Goal: Transaction & Acquisition: Purchase product/service

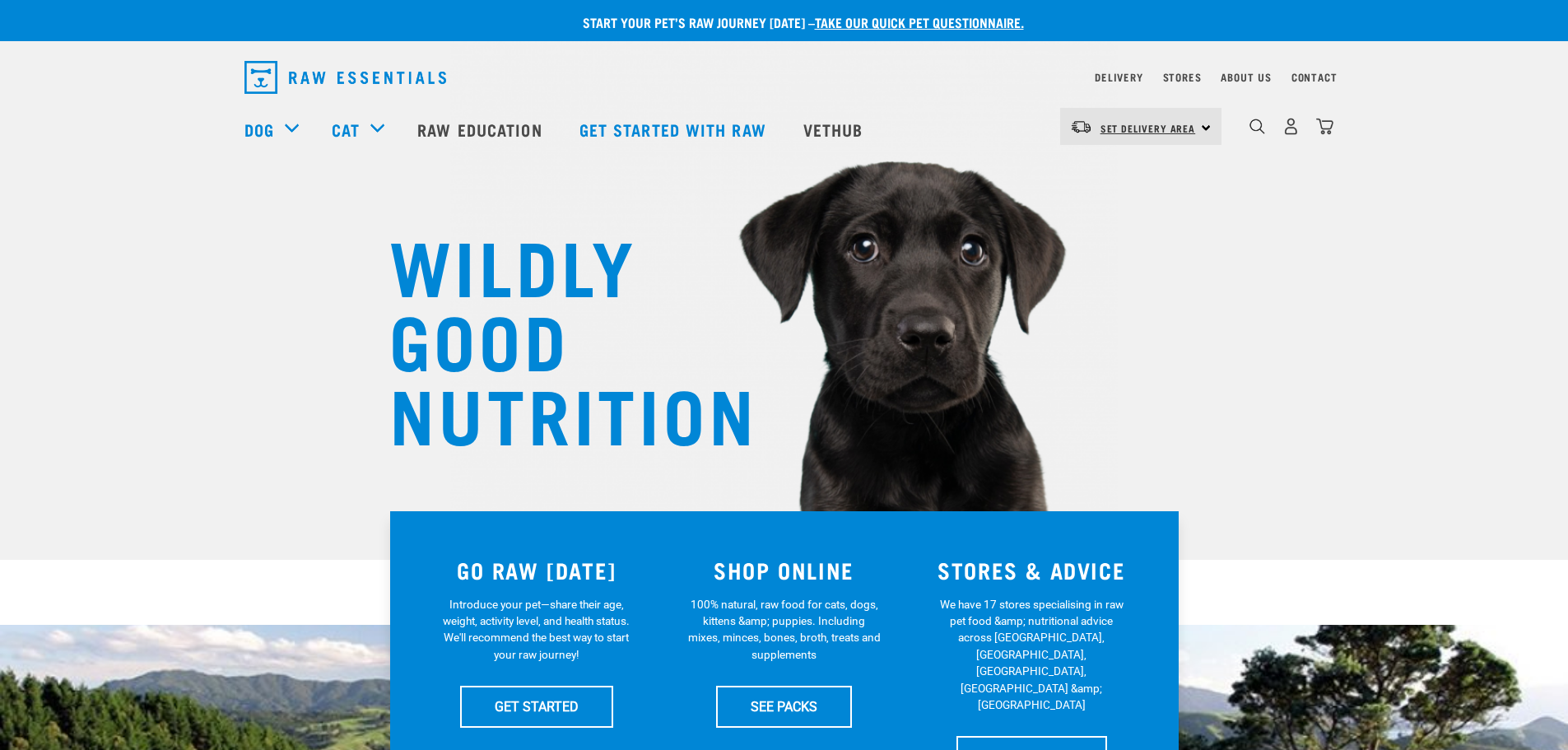
click at [1165, 125] on span "Set Delivery Area" at bounding box center [1148, 128] width 95 height 5
click at [1365, 199] on div "WILDLY GOOD NUTRITION" at bounding box center [784, 280] width 1568 height 560
click at [1109, 74] on link "Delivery" at bounding box center [1118, 77] width 48 height 5
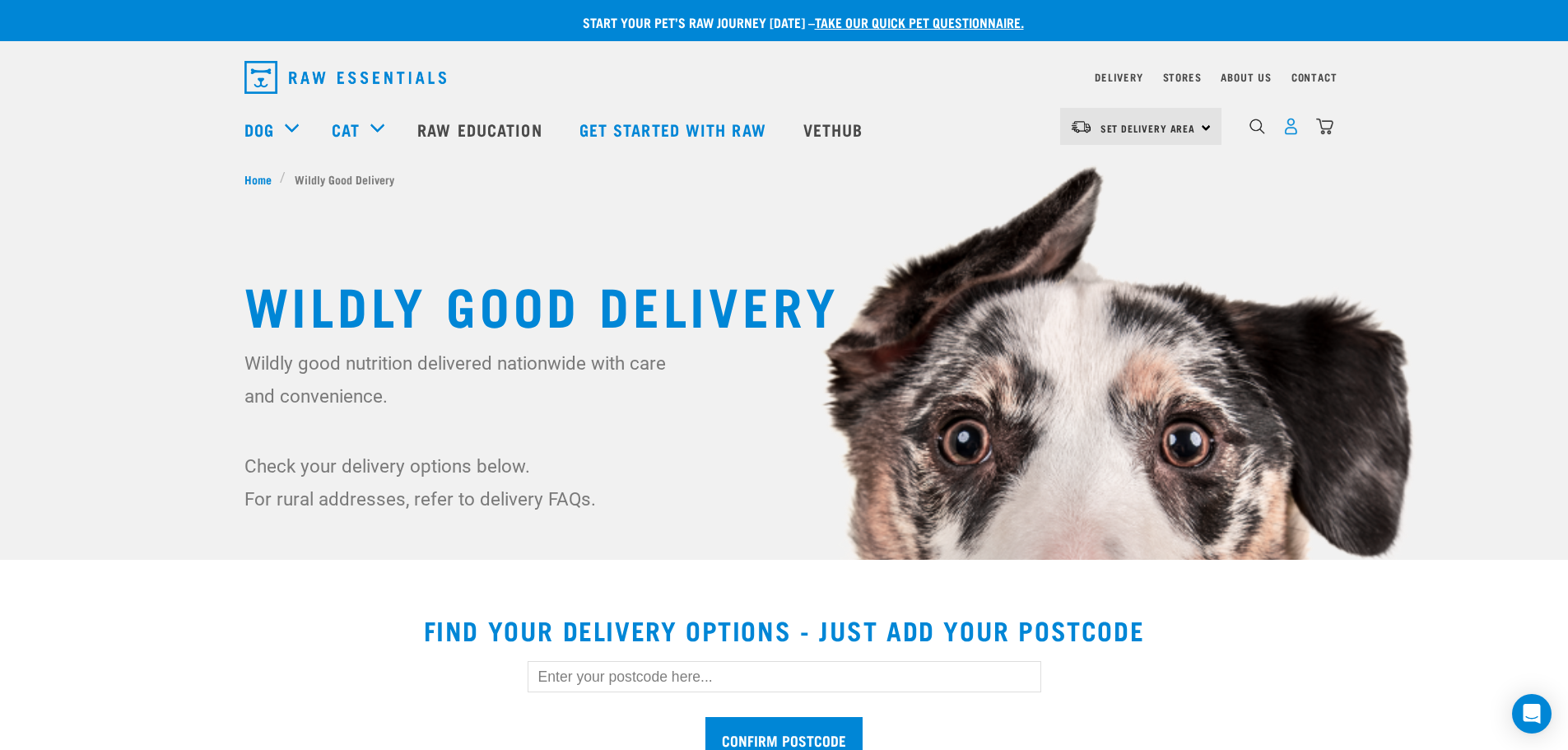
click at [1292, 134] on img "dropdown navigation" at bounding box center [1290, 126] width 17 height 17
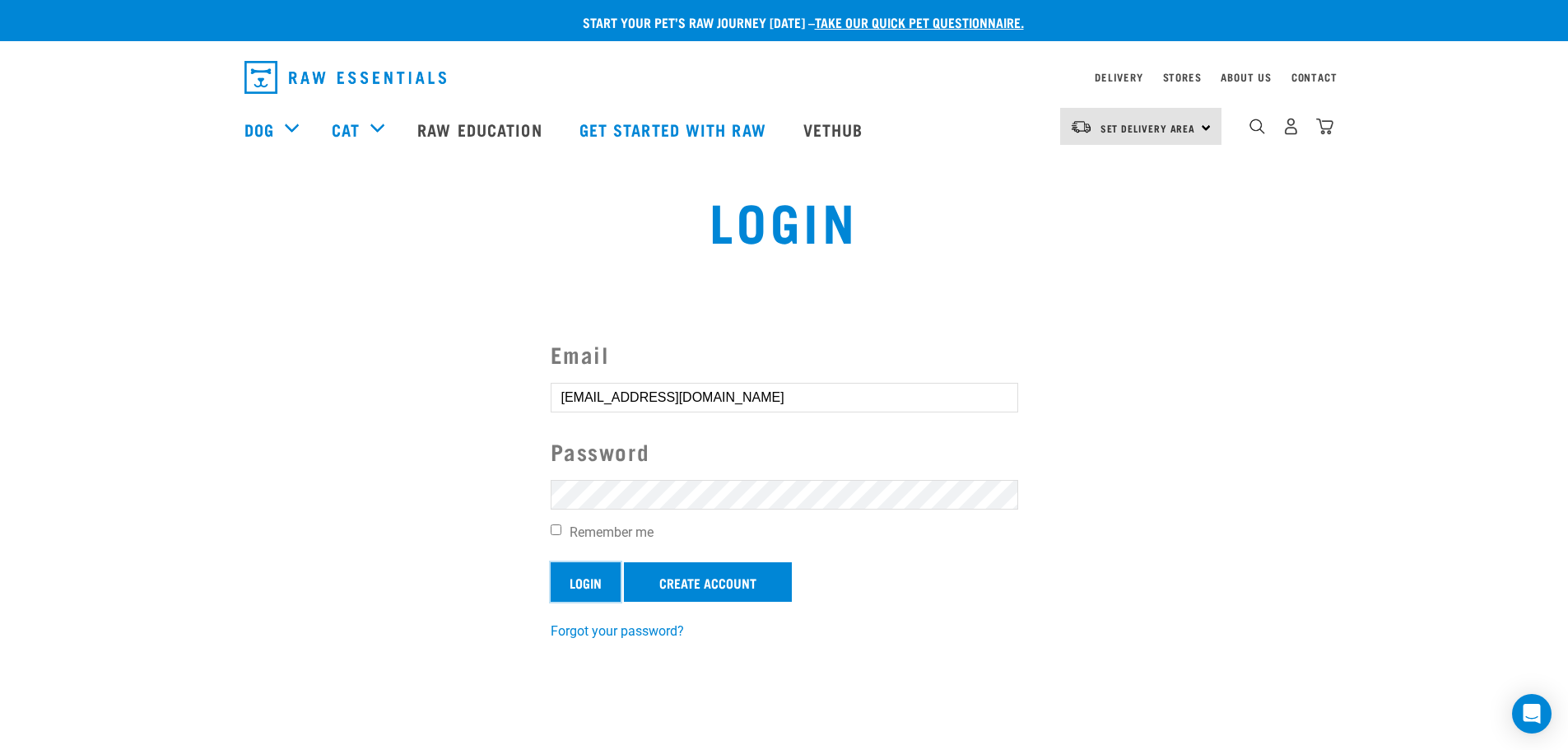
click at [572, 581] on input "Login" at bounding box center [586, 582] width 70 height 40
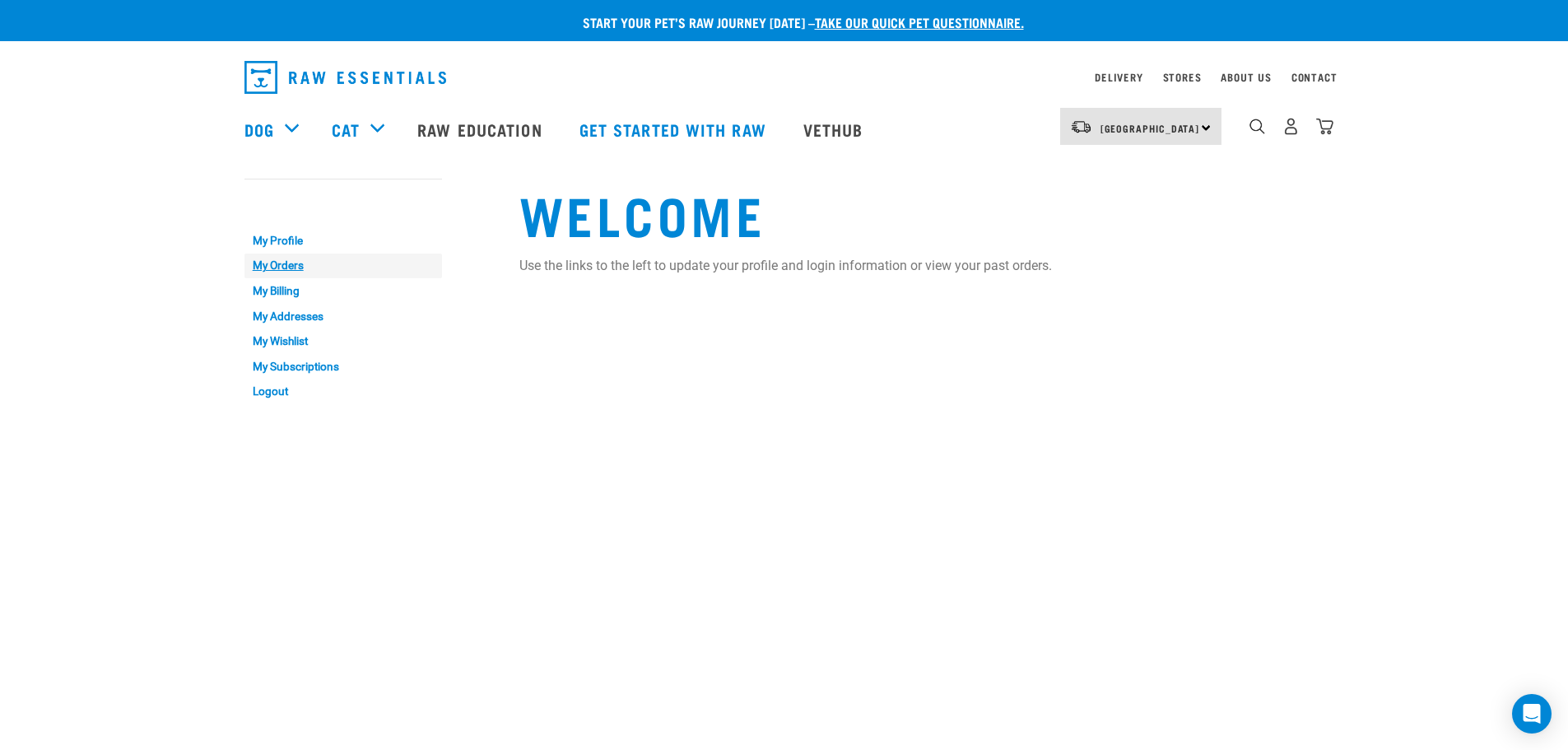
click at [302, 267] on link "My Orders" at bounding box center [343, 267] width 197 height 25
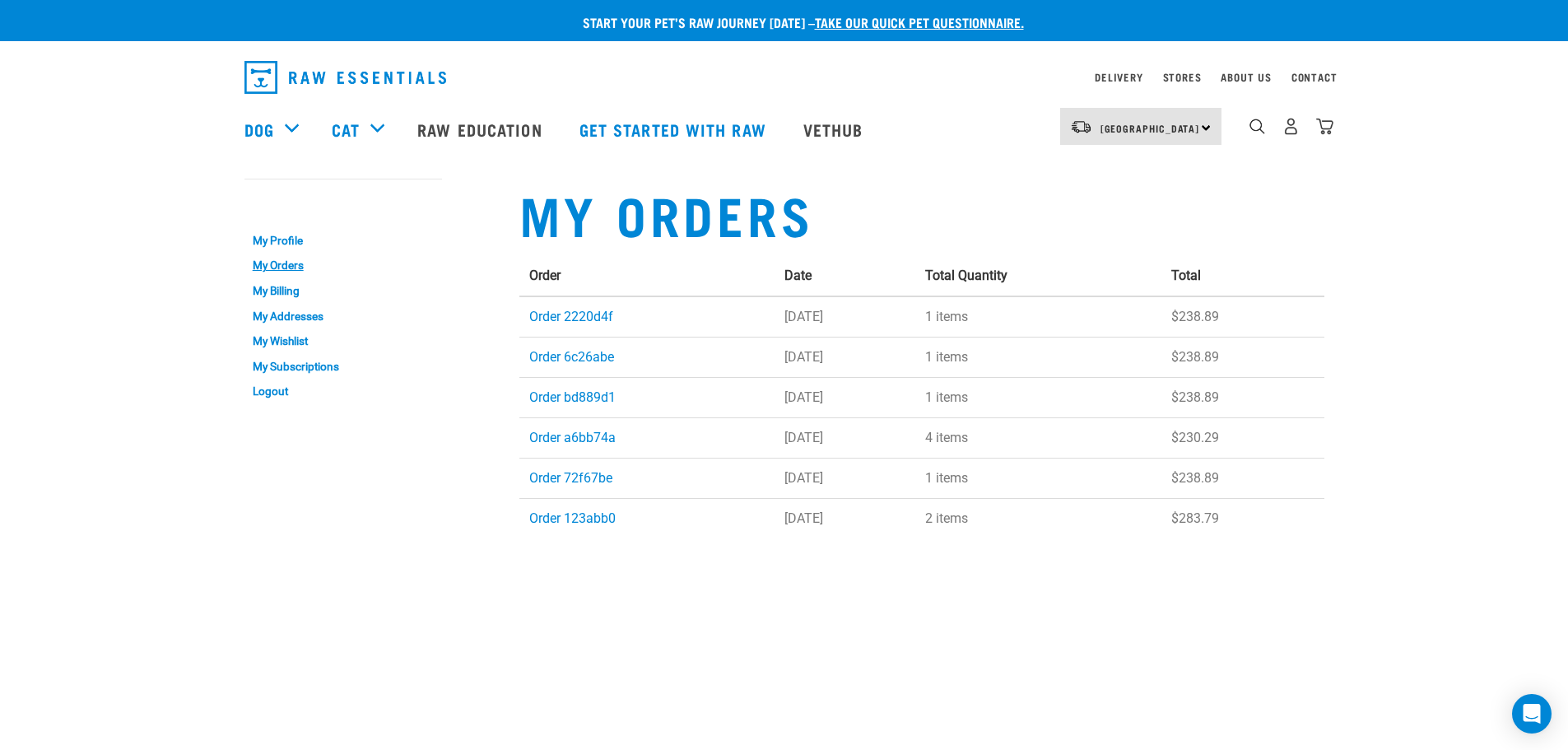
click at [576, 305] on td "Order 2220d4f" at bounding box center [647, 317] width 256 height 41
click at [576, 312] on link "Order 2220d4f" at bounding box center [571, 316] width 84 height 15
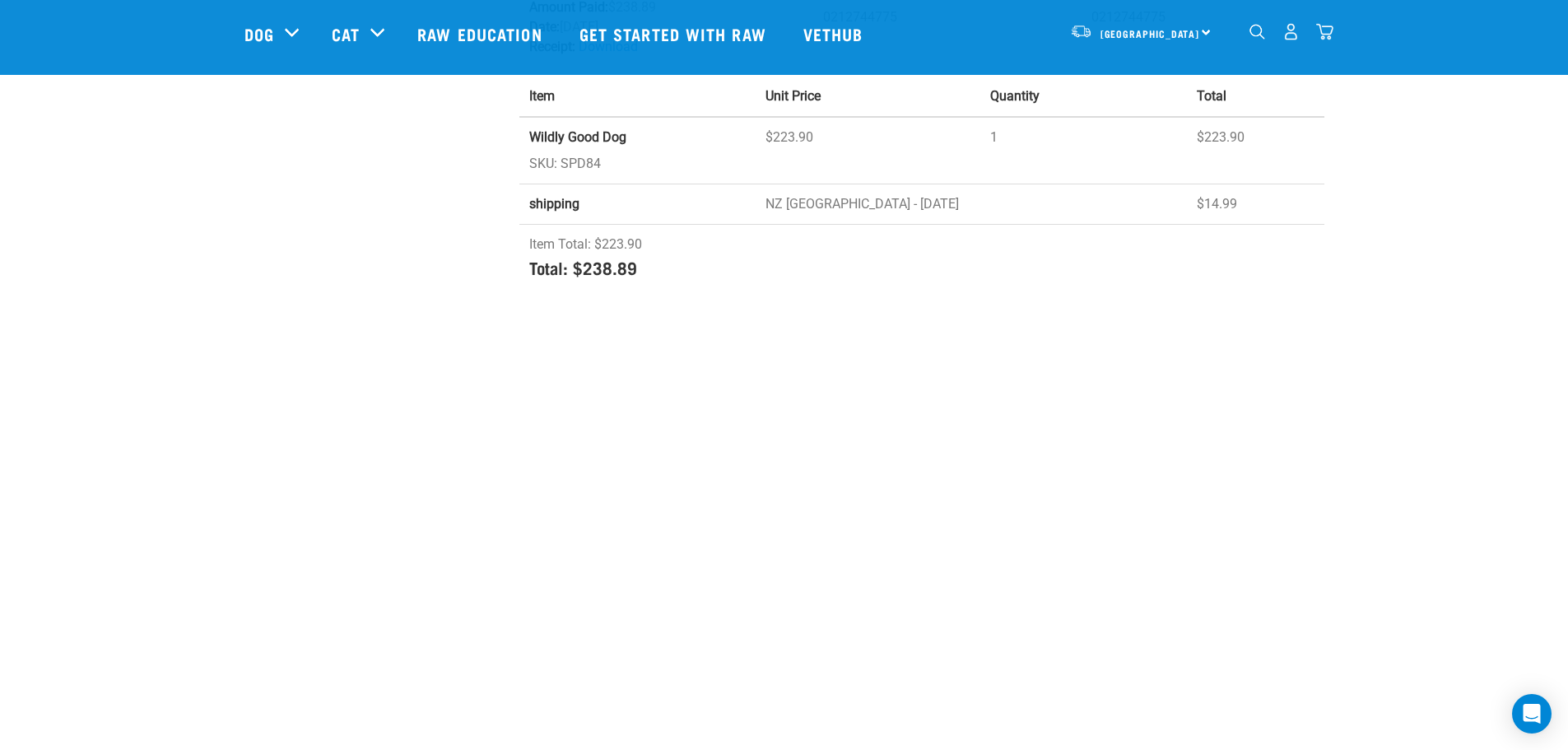
scroll to position [165, 0]
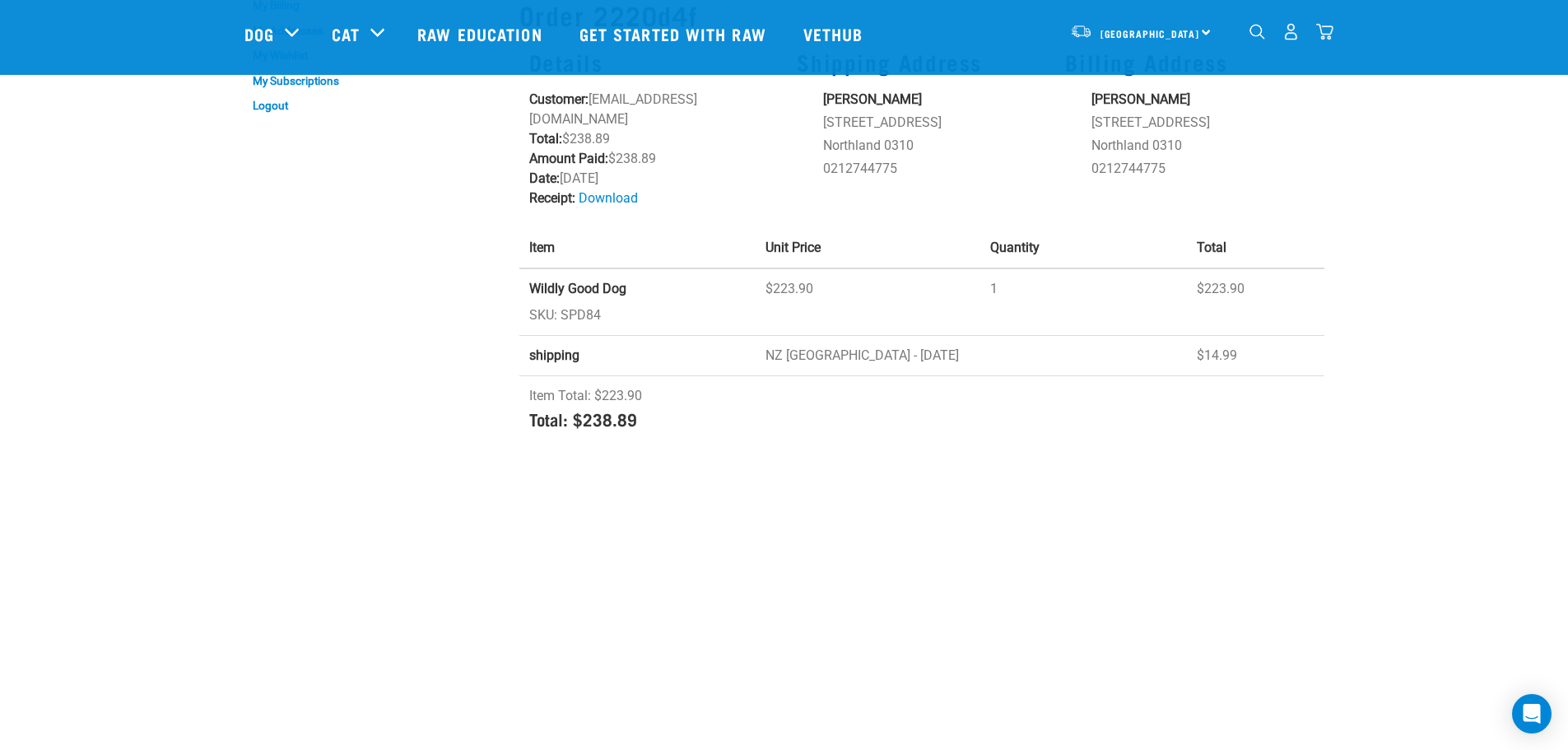
click at [553, 291] on strong "Wildly Good Dog" at bounding box center [578, 288] width 97 height 15
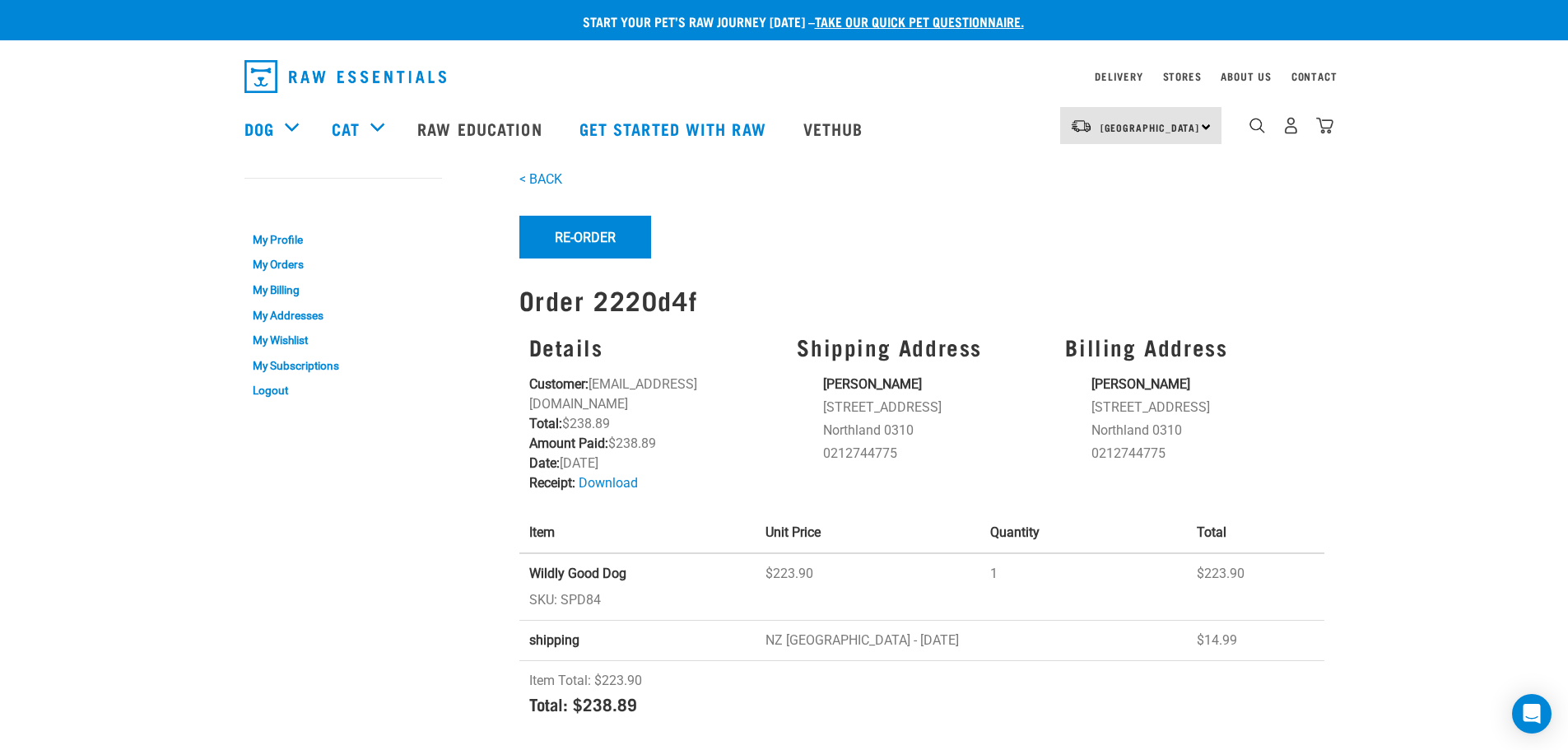
scroll to position [0, 0]
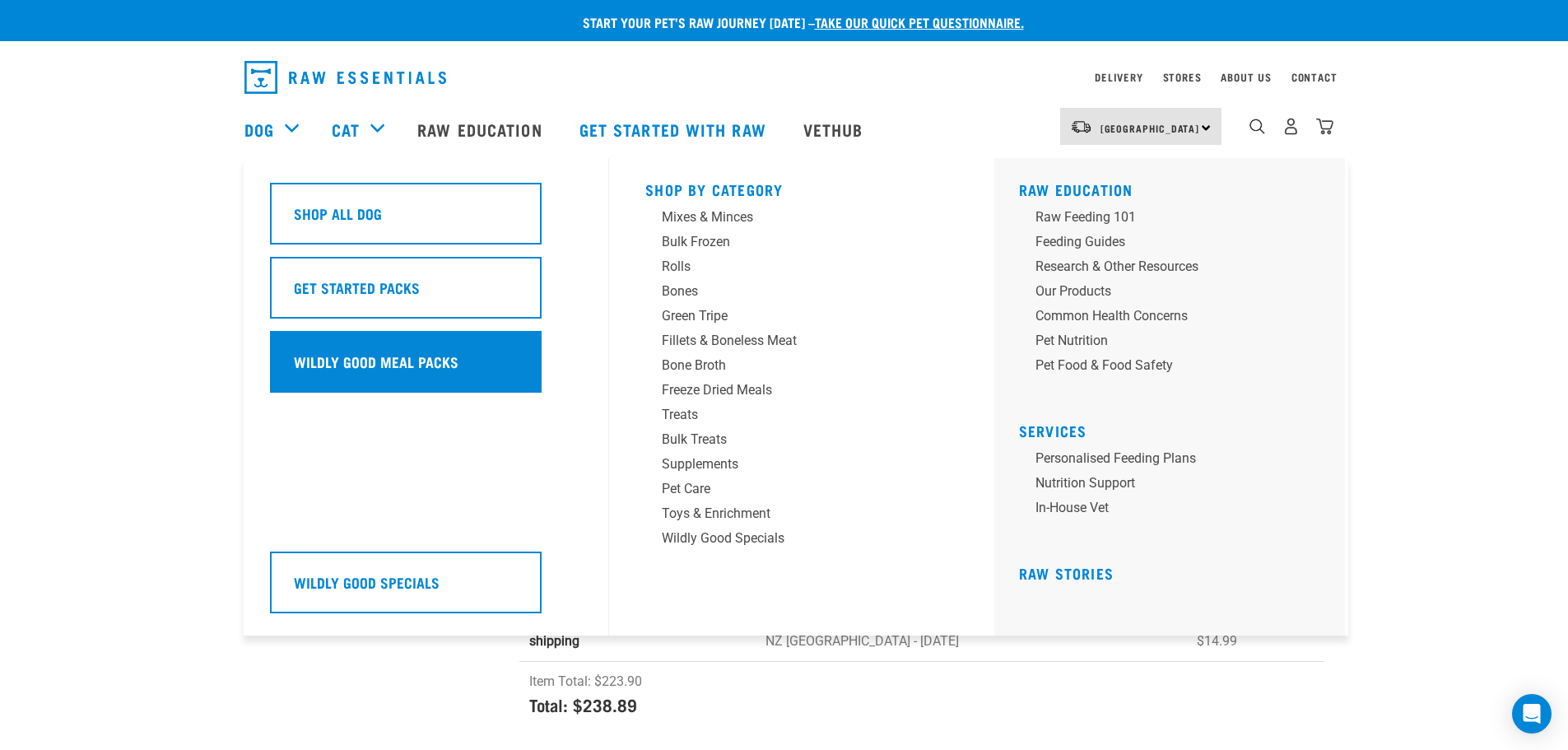
click at [383, 354] on h5 "Wildly Good Meal Packs" at bounding box center [375, 361] width 165 height 22
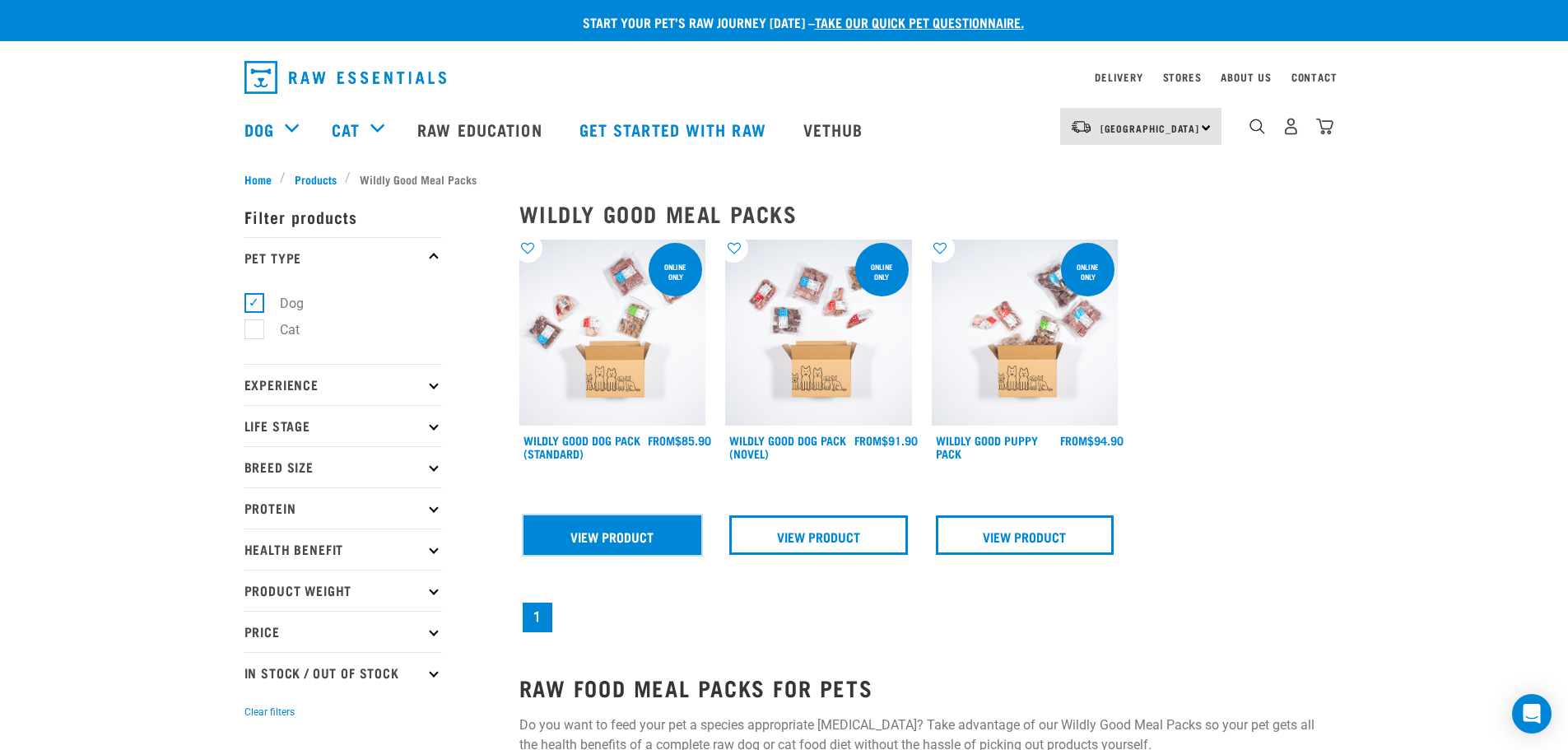
click at [619, 536] on link "View Product" at bounding box center [612, 535] width 178 height 40
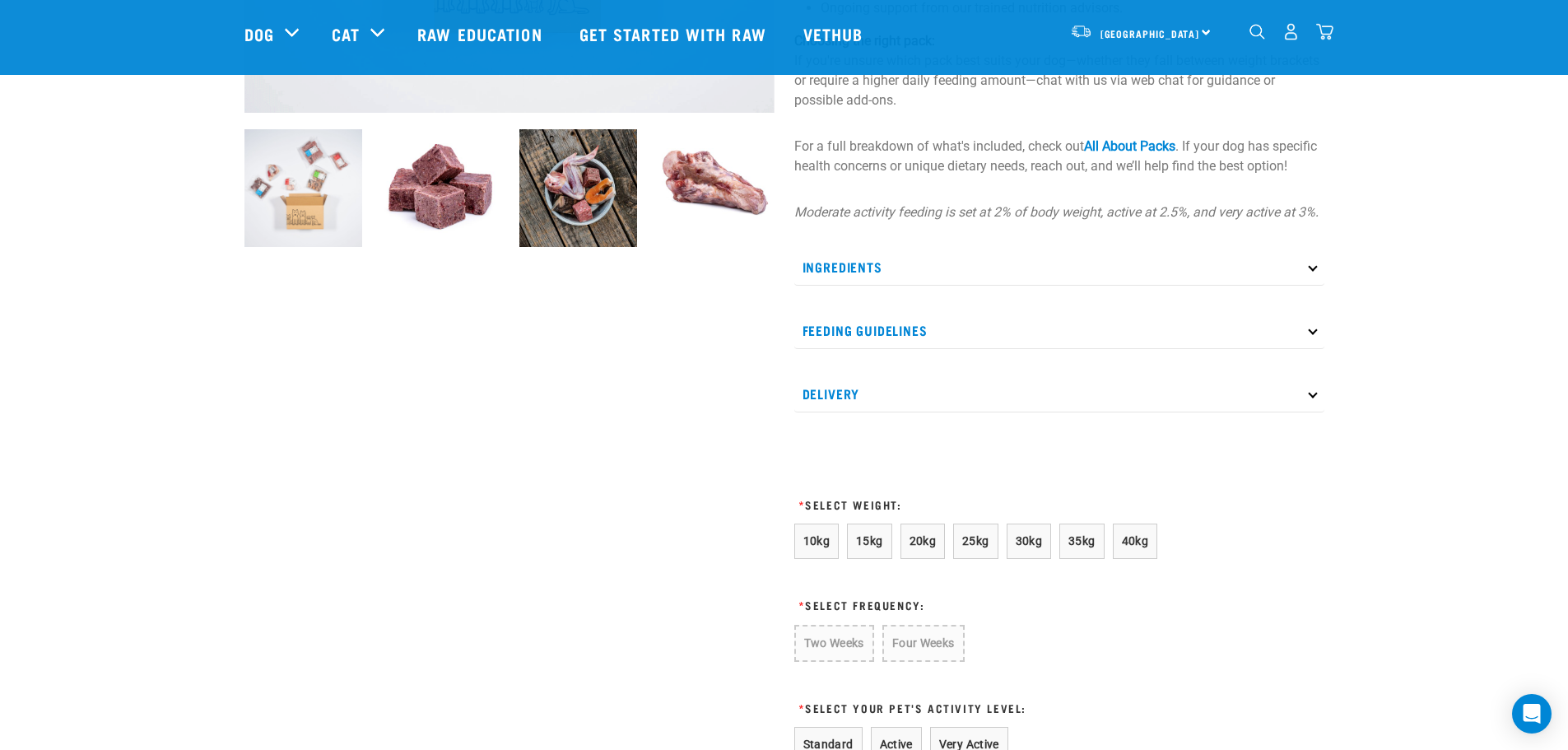
scroll to position [741, 0]
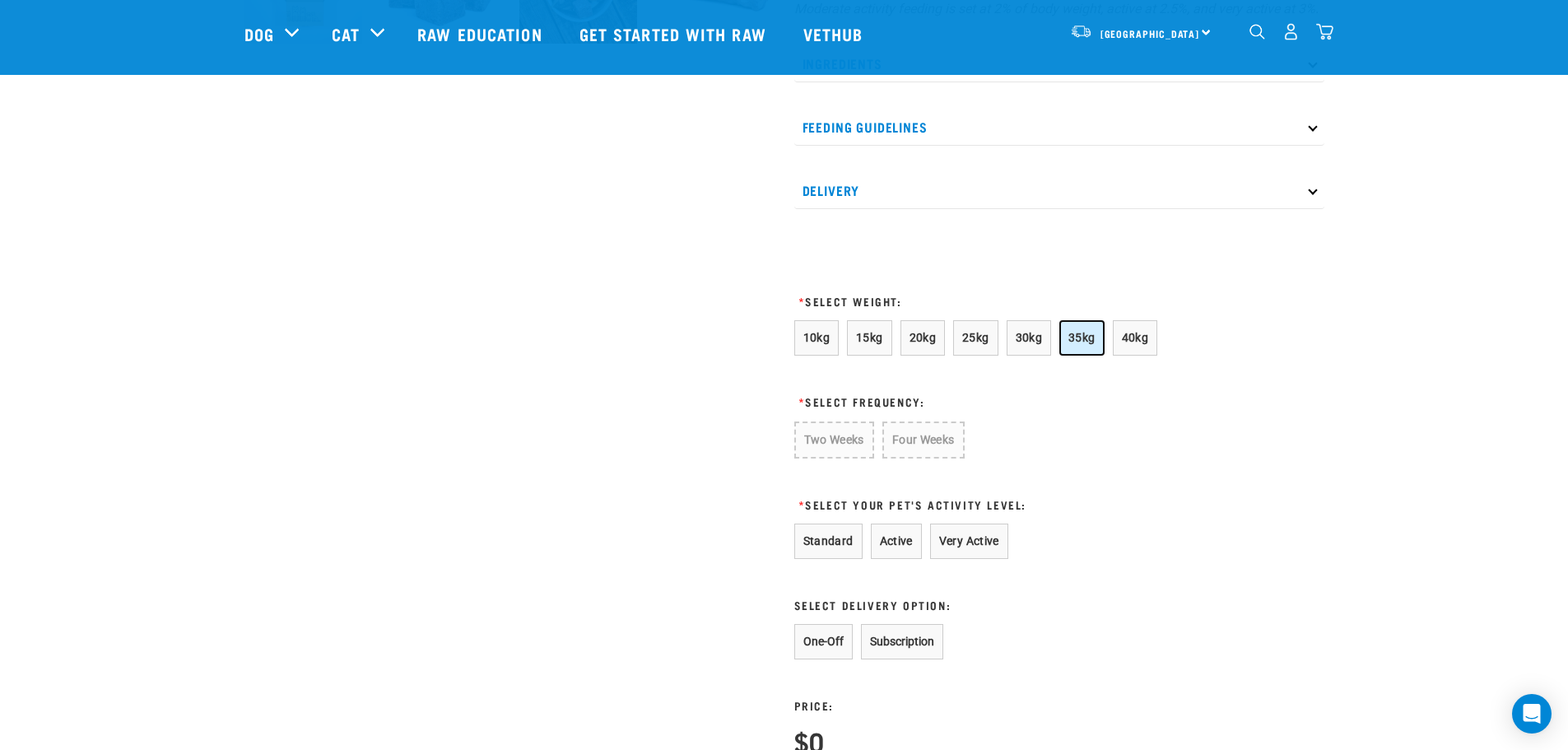
click at [1080, 344] on span "35kg" at bounding box center [1082, 338] width 27 height 14
click at [895, 451] on button "Four Weeks" at bounding box center [921, 438] width 81 height 35
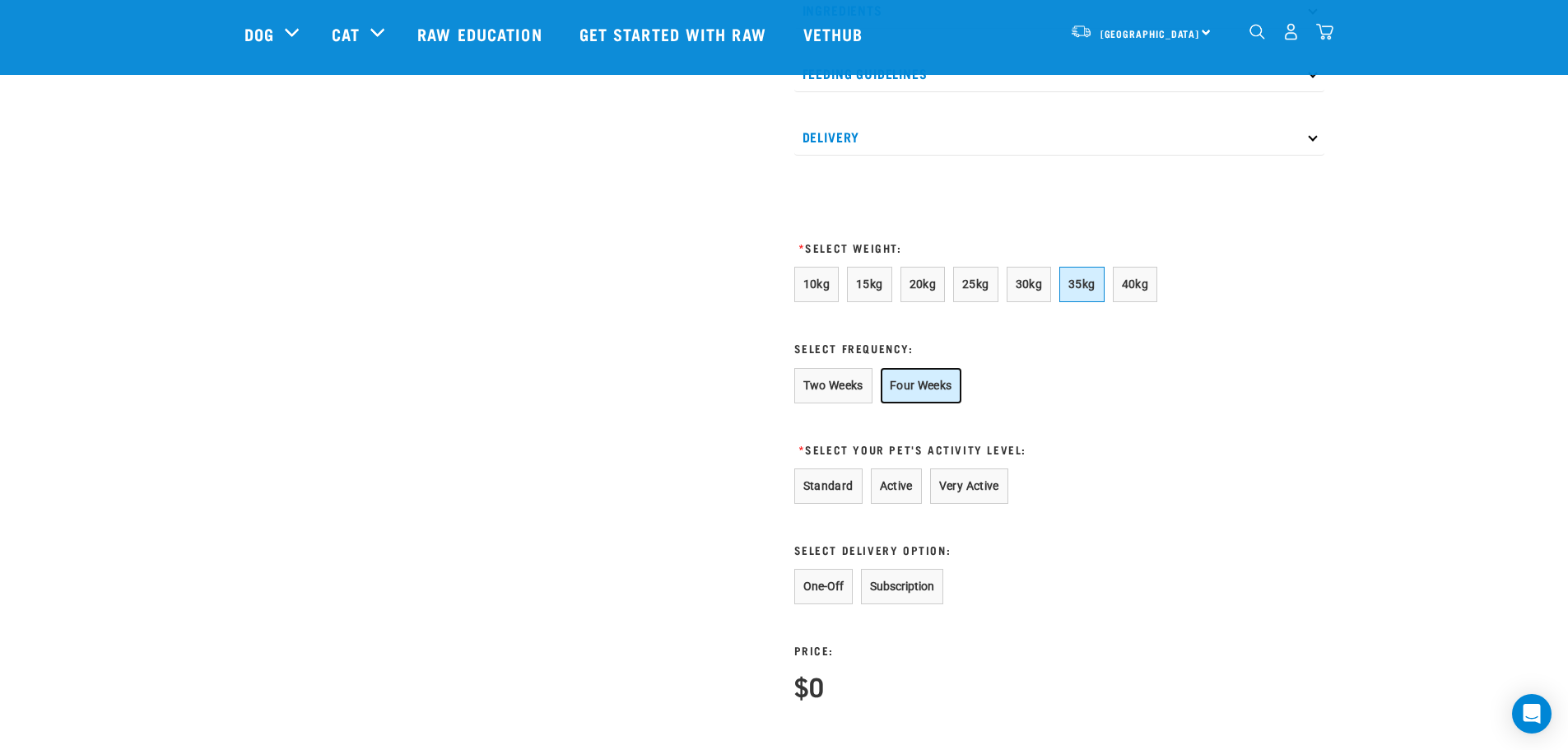
scroll to position [823, 0]
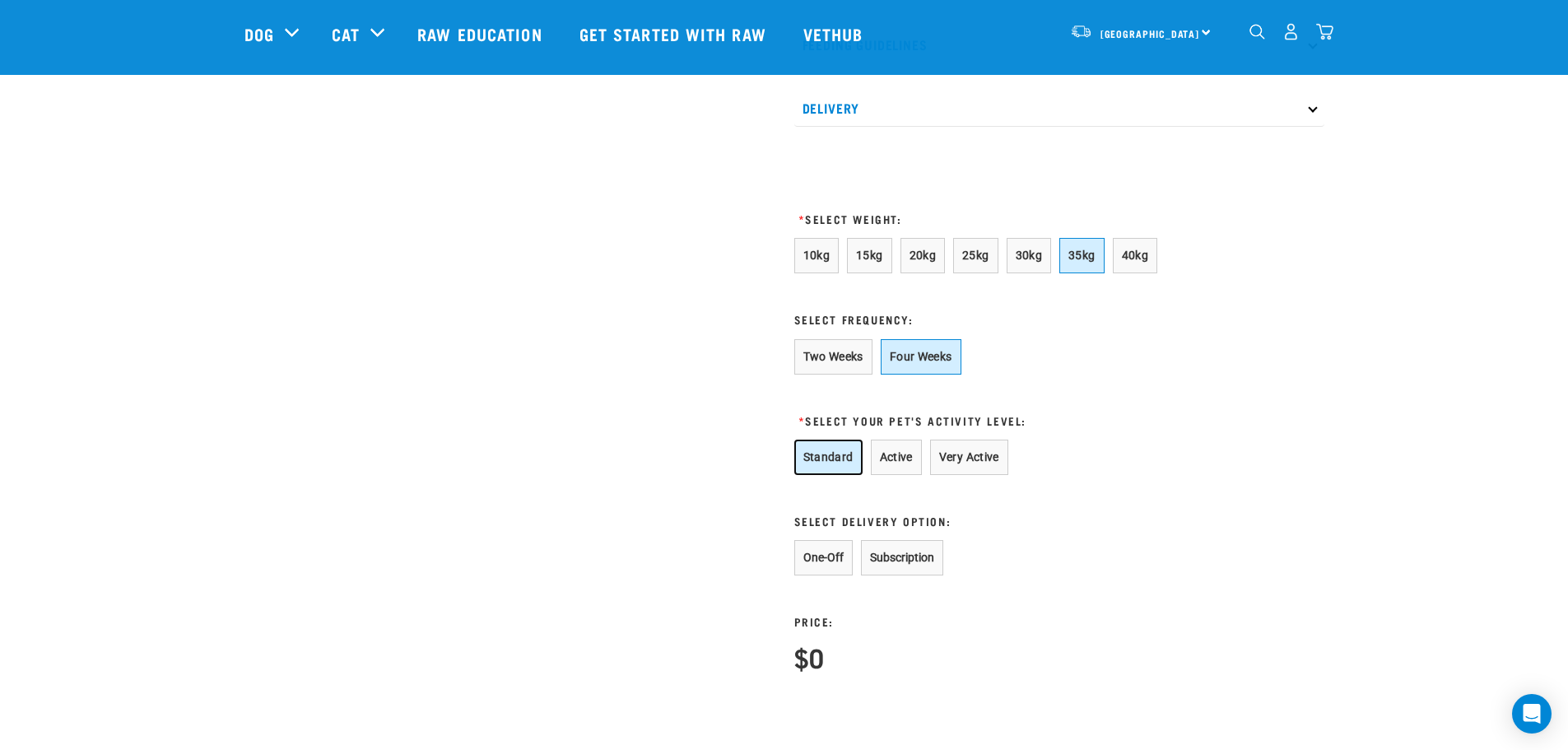
click at [827, 472] on button "Standard" at bounding box center [828, 456] width 68 height 35
click at [829, 575] on button "One-Off" at bounding box center [823, 557] width 59 height 35
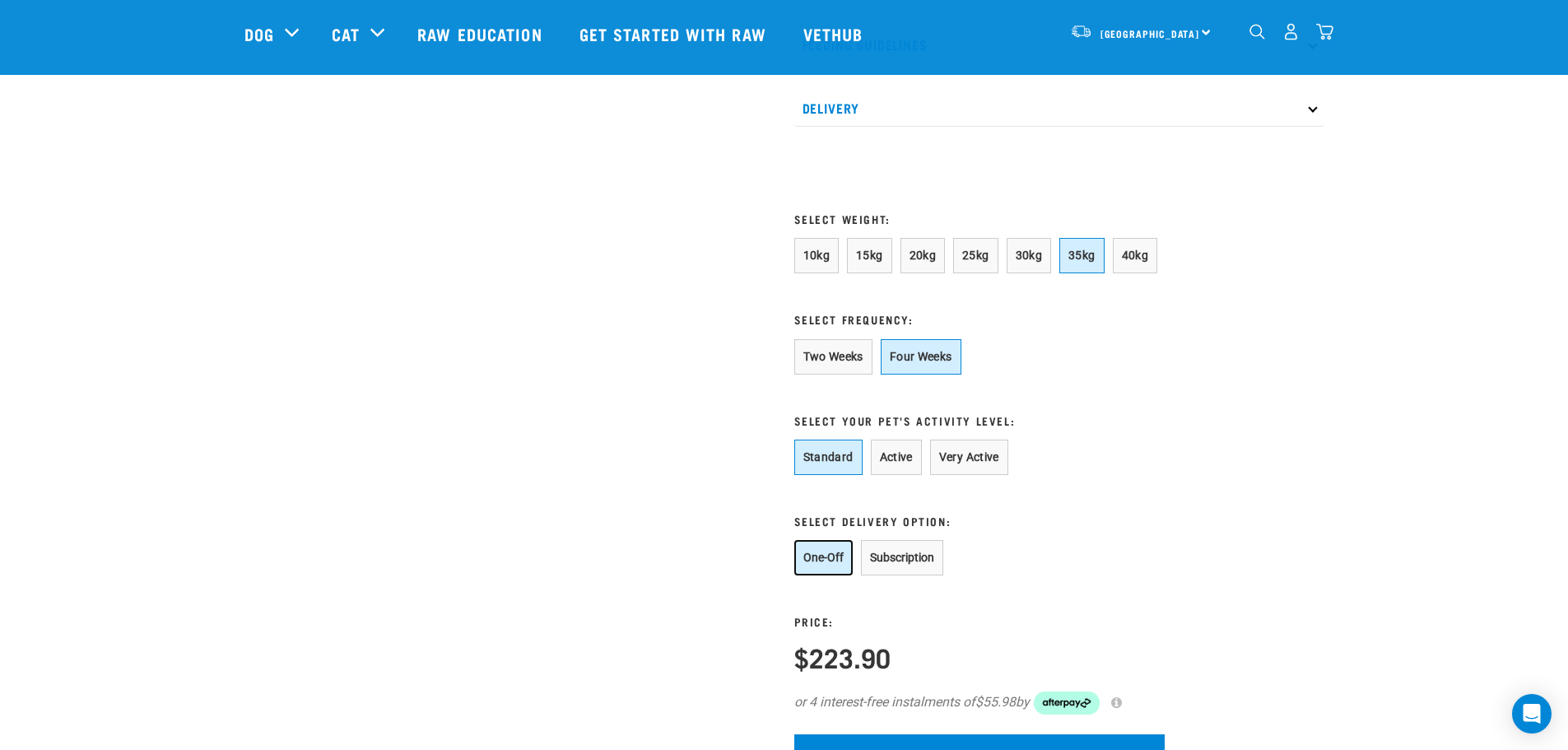
scroll to position [1234, 0]
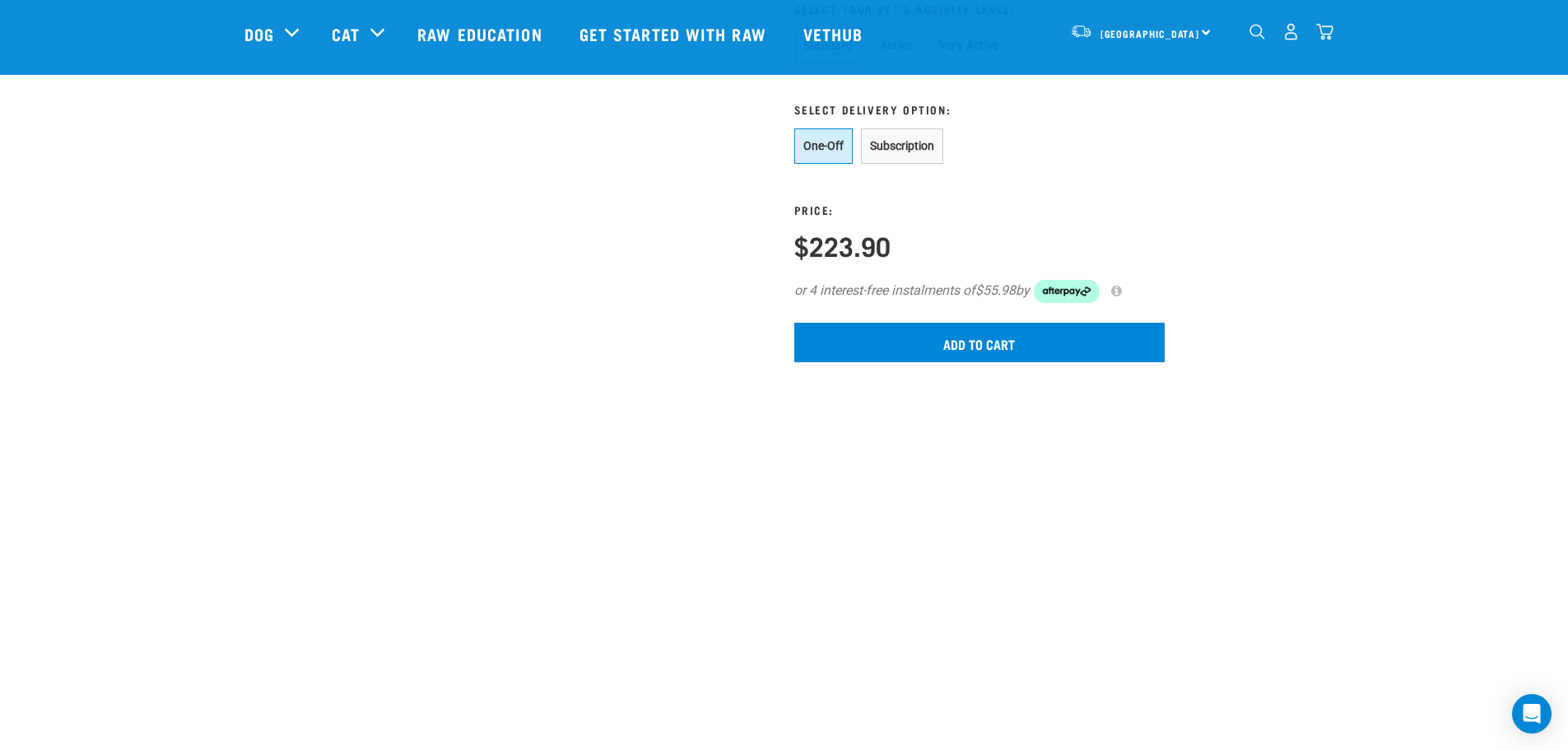
click at [1000, 341] on form "10kg 15kg 20kg 25kg 30kg 35kg 40kg * Select Frequency: Two Weeks Four Weeks * S…" at bounding box center [978, 94] width 370 height 536
click at [992, 356] on input "Add to cart" at bounding box center [978, 342] width 370 height 40
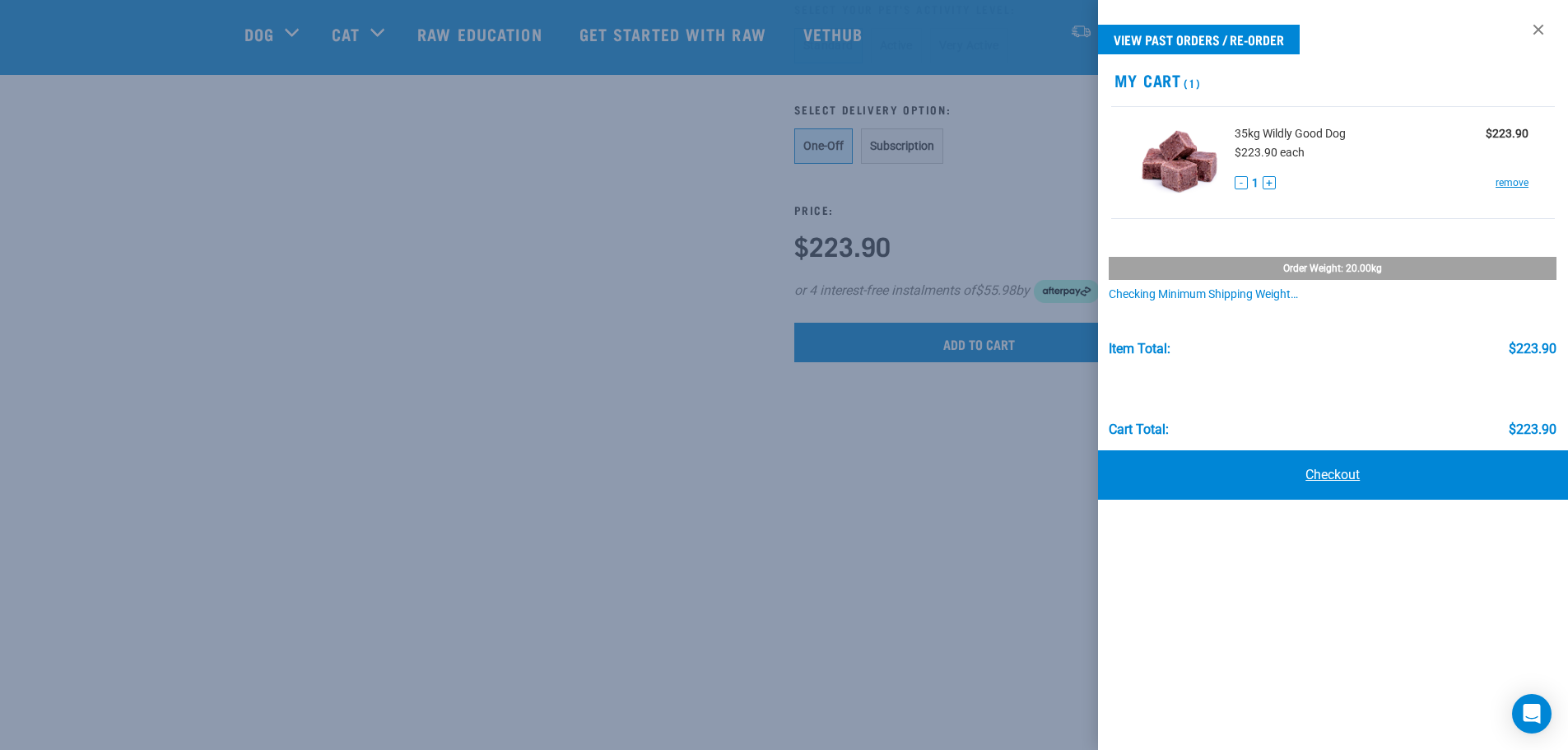
click at [1320, 465] on link "Checkout" at bounding box center [1333, 474] width 471 height 50
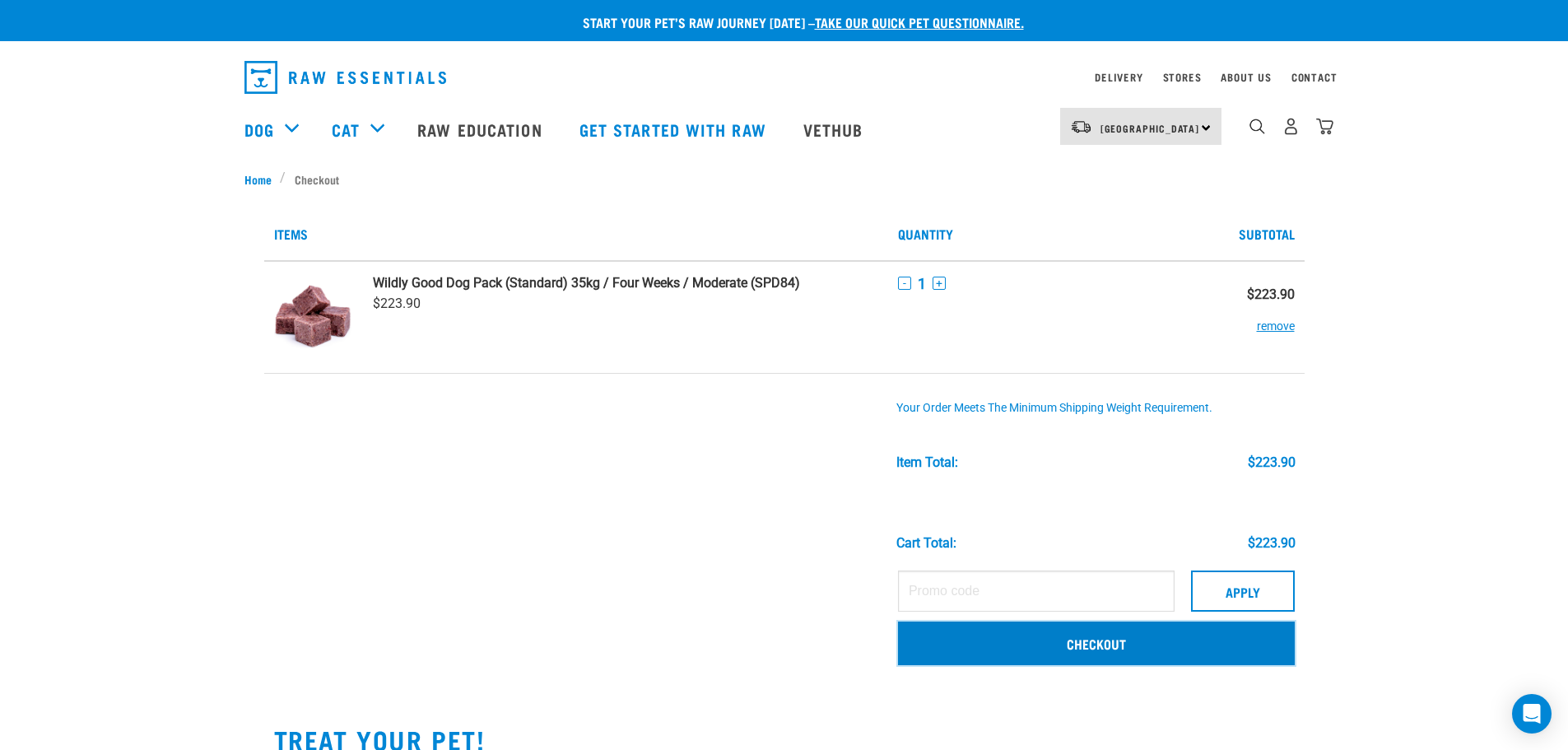
click at [1138, 655] on link "Checkout" at bounding box center [1096, 643] width 397 height 43
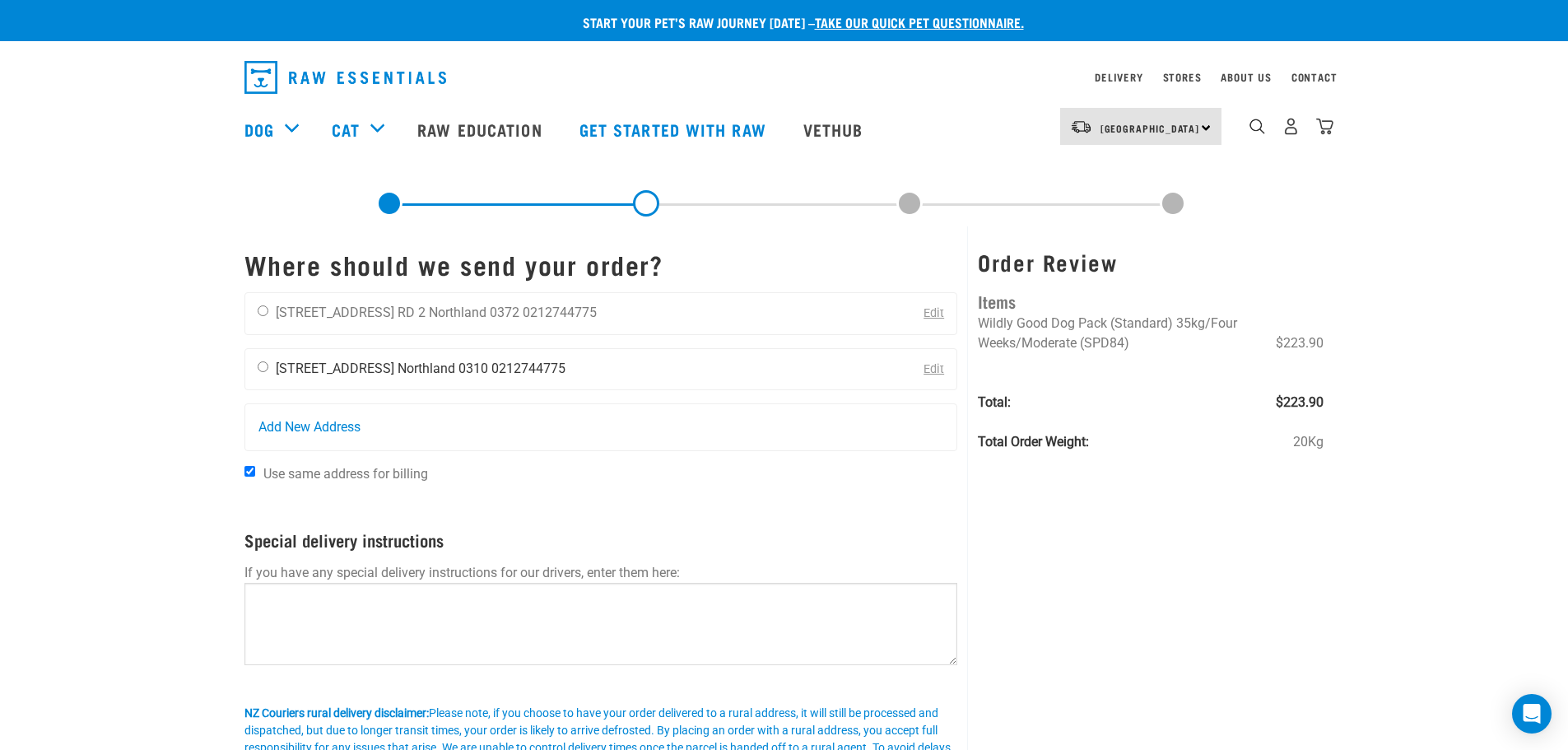
click at [315, 371] on li "25 Station Road" at bounding box center [335, 367] width 119 height 15
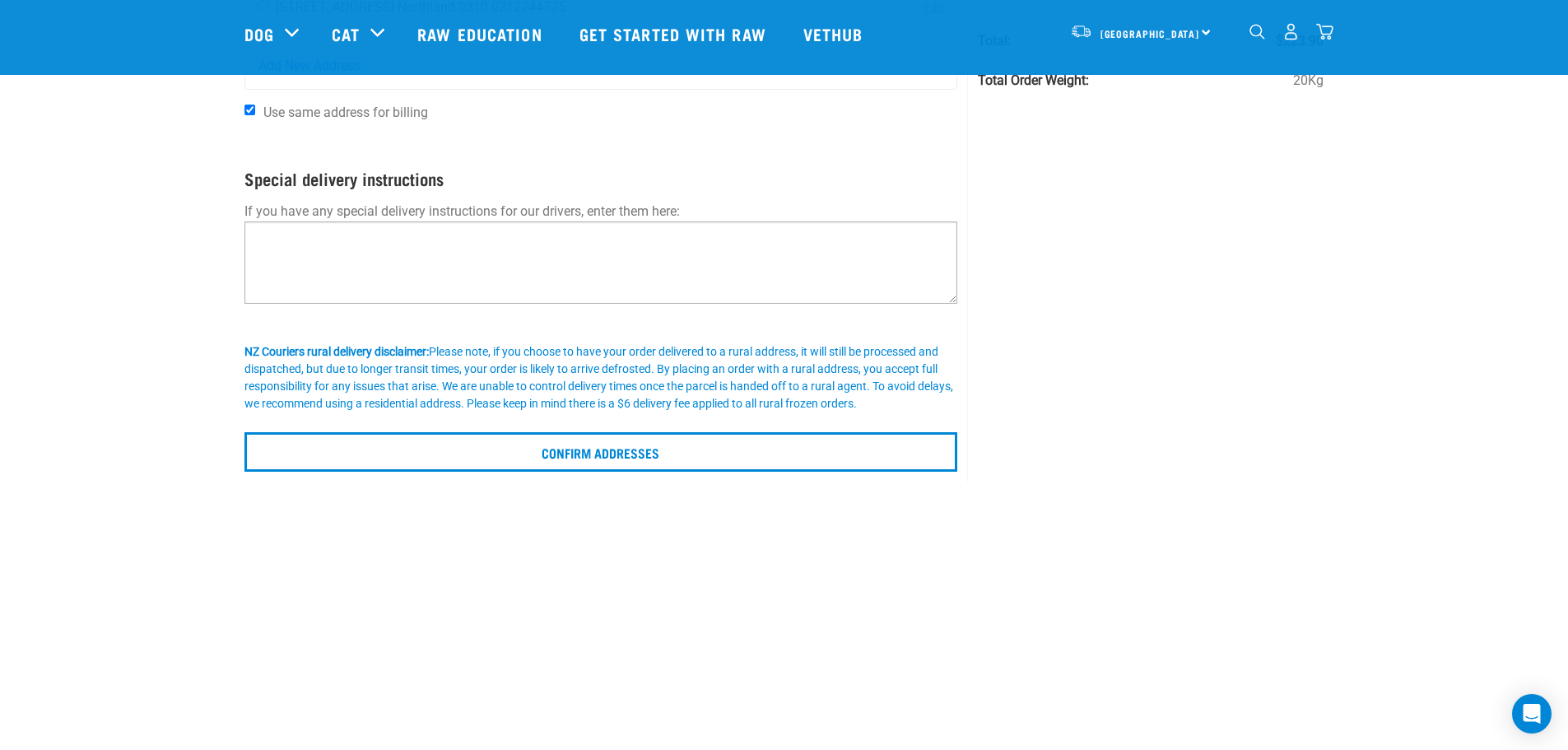
scroll to position [82, 0]
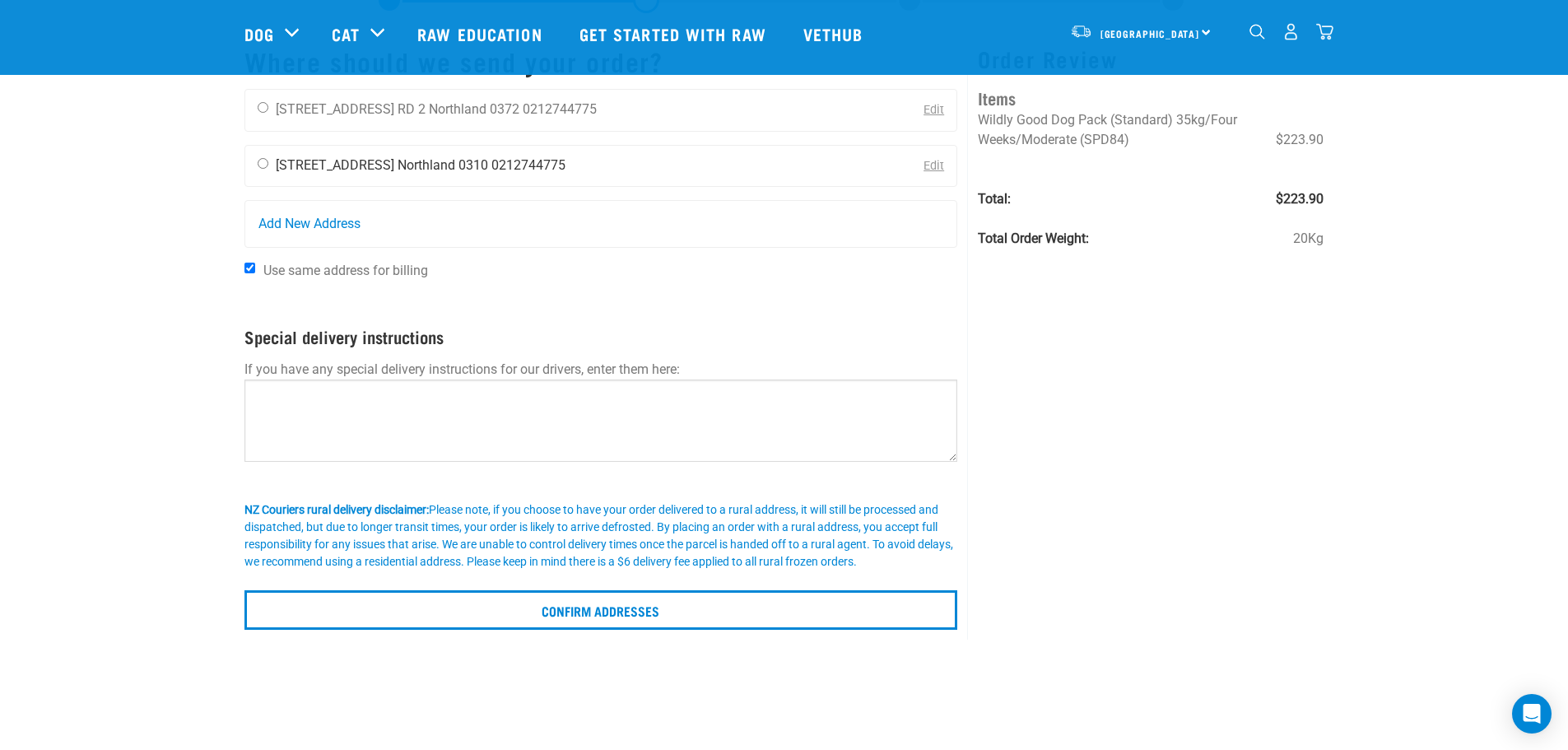
click at [262, 162] on input "radio" at bounding box center [263, 164] width 11 height 11
radio input "true"
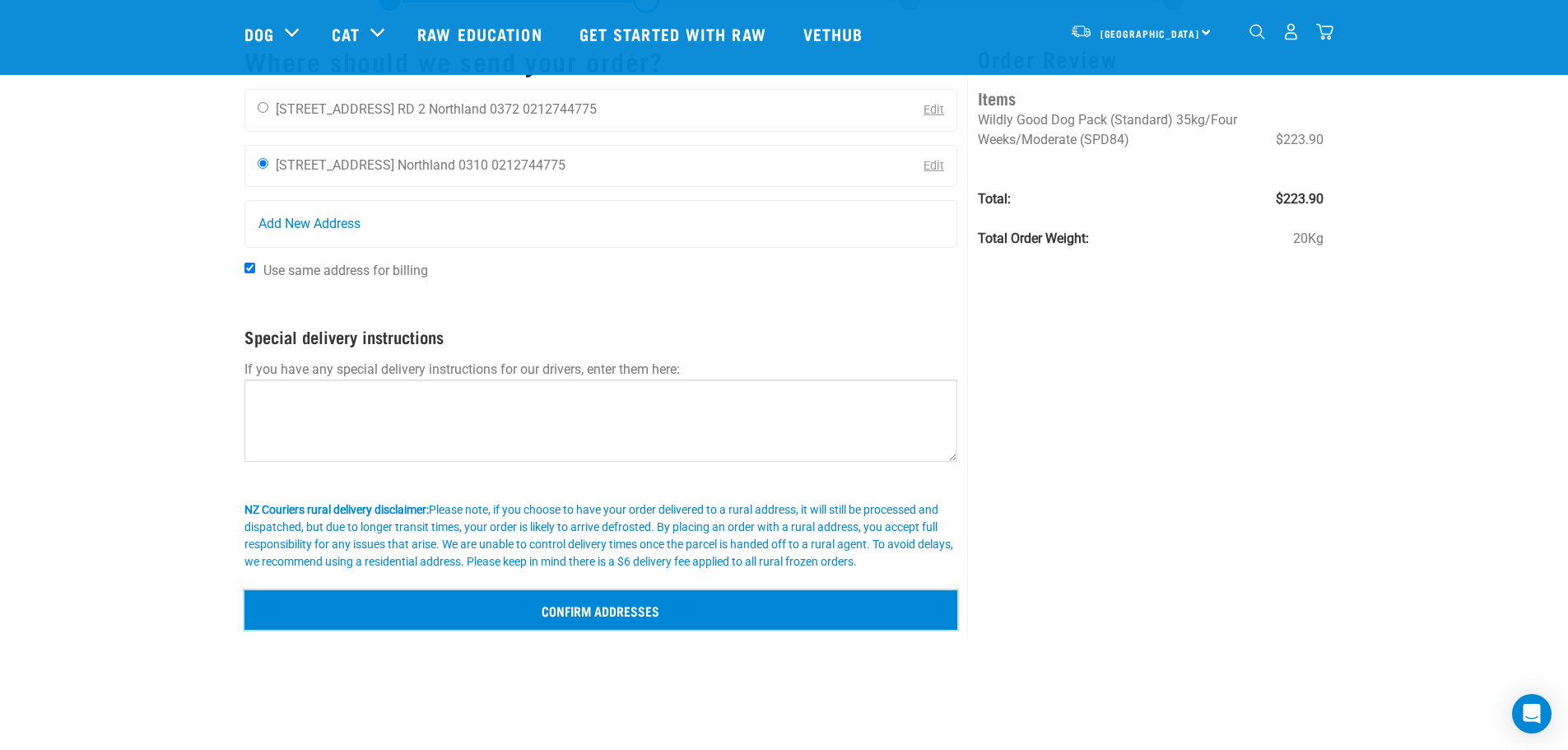
click at [600, 610] on input "Confirm addresses" at bounding box center [601, 610] width 714 height 40
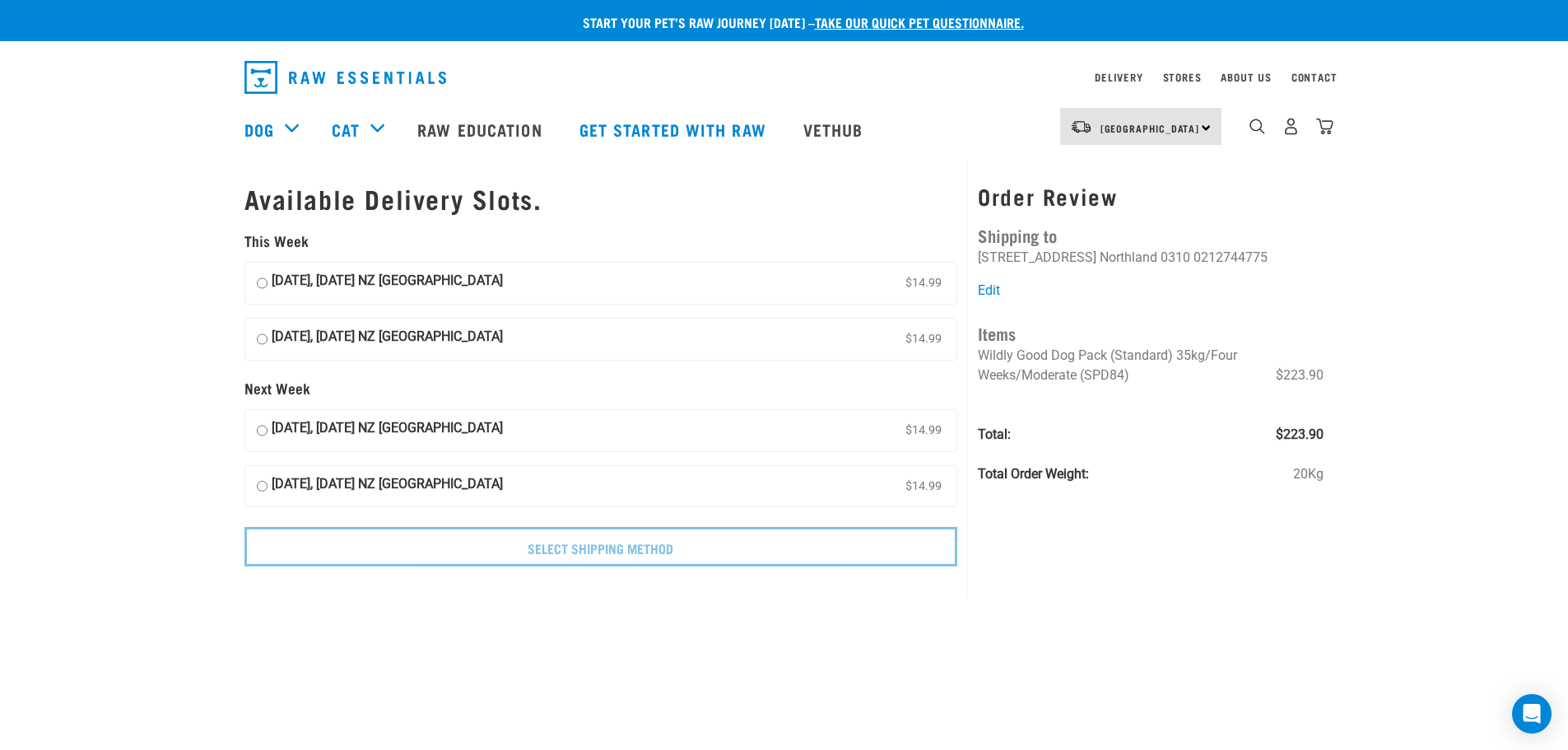
click at [264, 285] on input "16 October, Thursday NZ Couriers North Island $14.99" at bounding box center [262, 283] width 11 height 24
radio input "true"
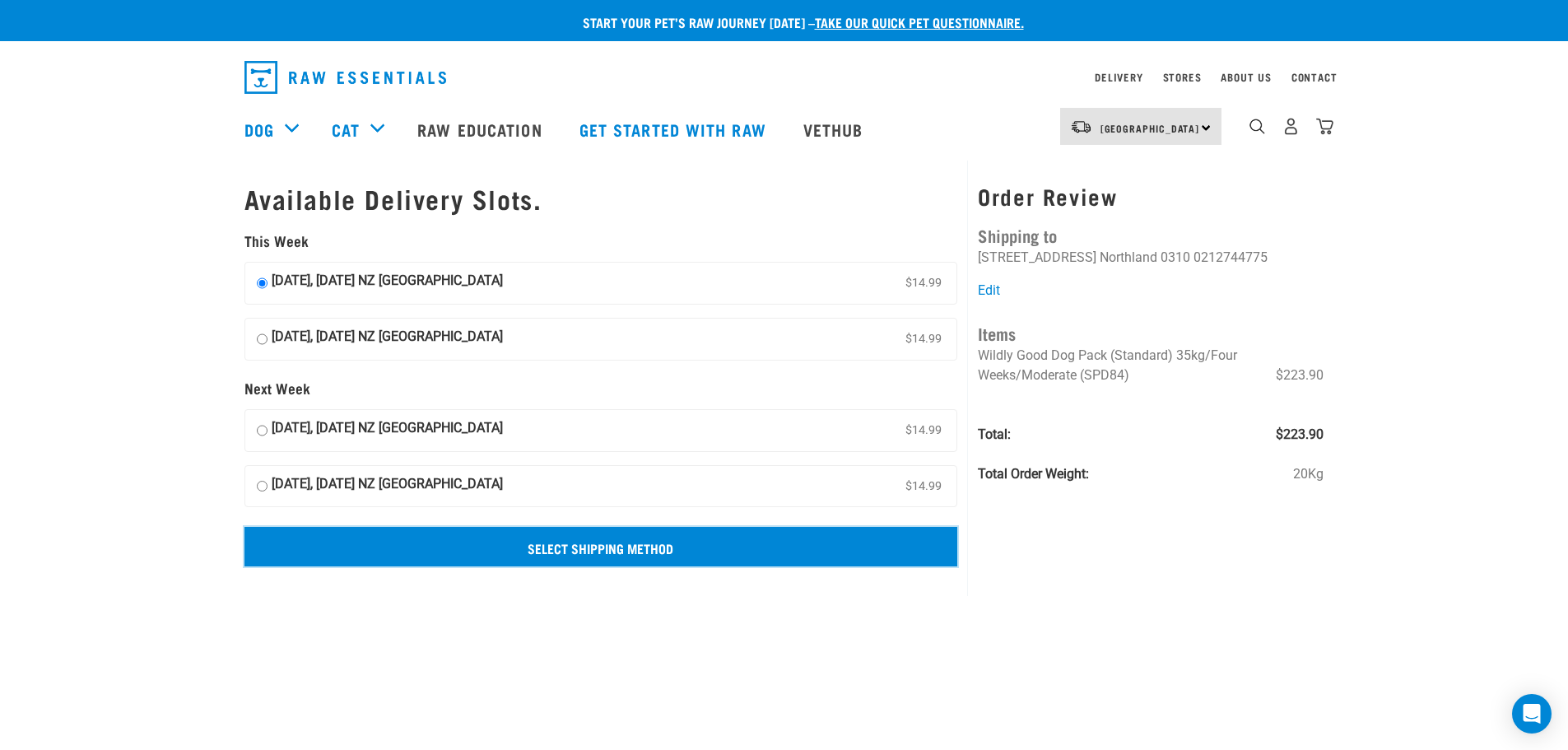
click at [654, 547] on input "Select Shipping Method" at bounding box center [601, 547] width 714 height 40
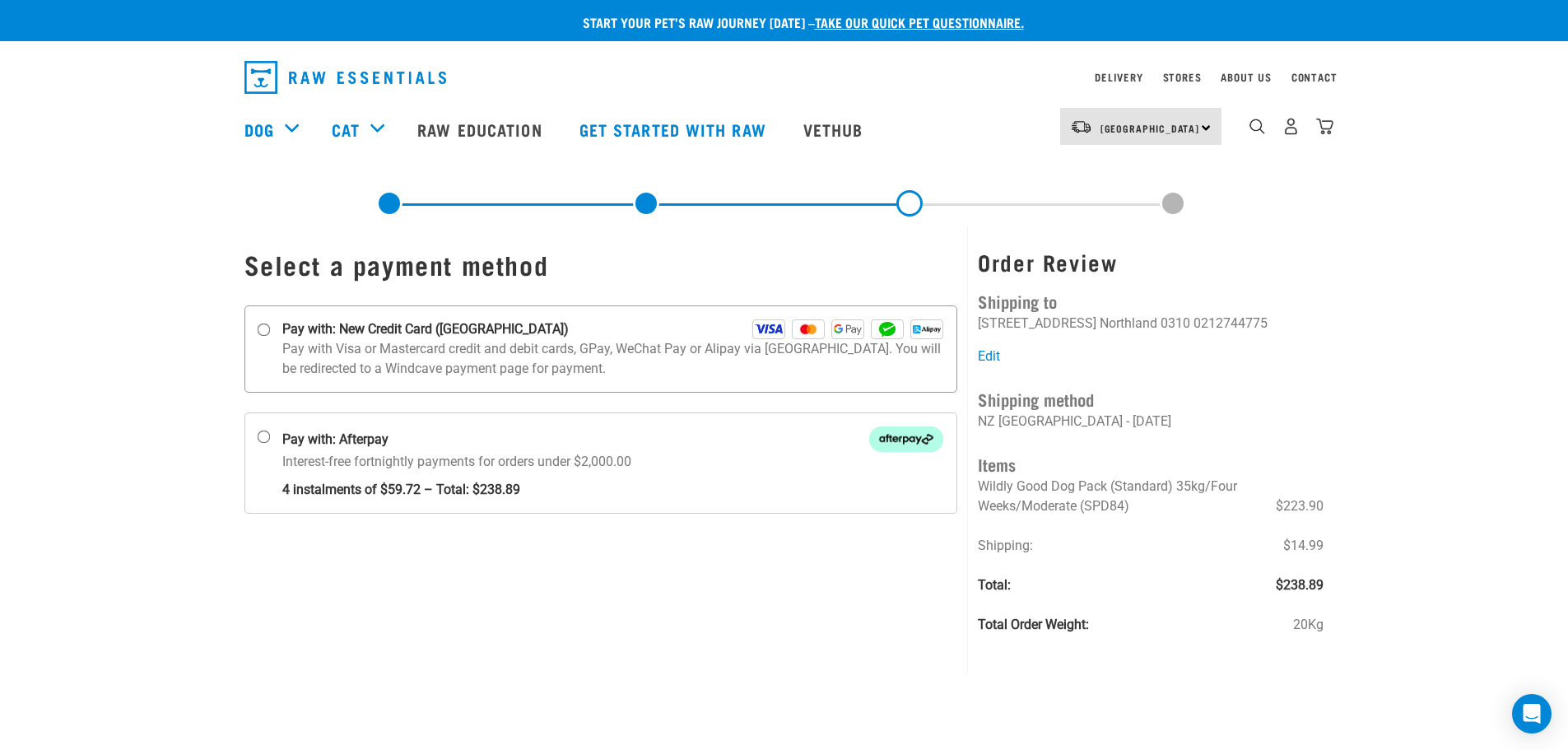
click at [312, 340] on p "Pay with Visa or Mastercard credit and debit cards, GPay, WeChat Pay or Alipay …" at bounding box center [613, 359] width 662 height 40
click at [270, 337] on input "Pay with: New Credit Card ([GEOGRAPHIC_DATA])" at bounding box center [263, 330] width 14 height 14
radio input "true"
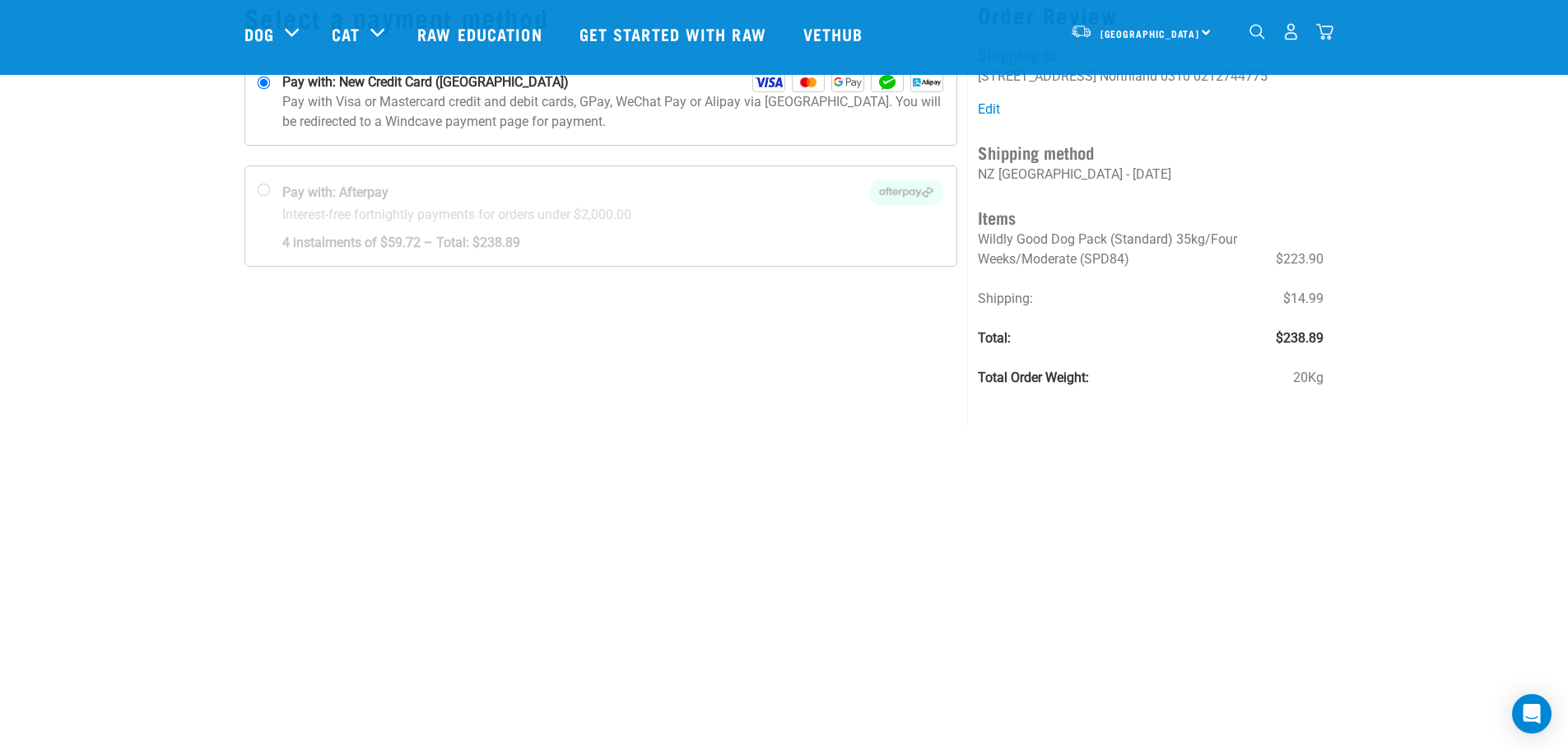
scroll to position [165, 0]
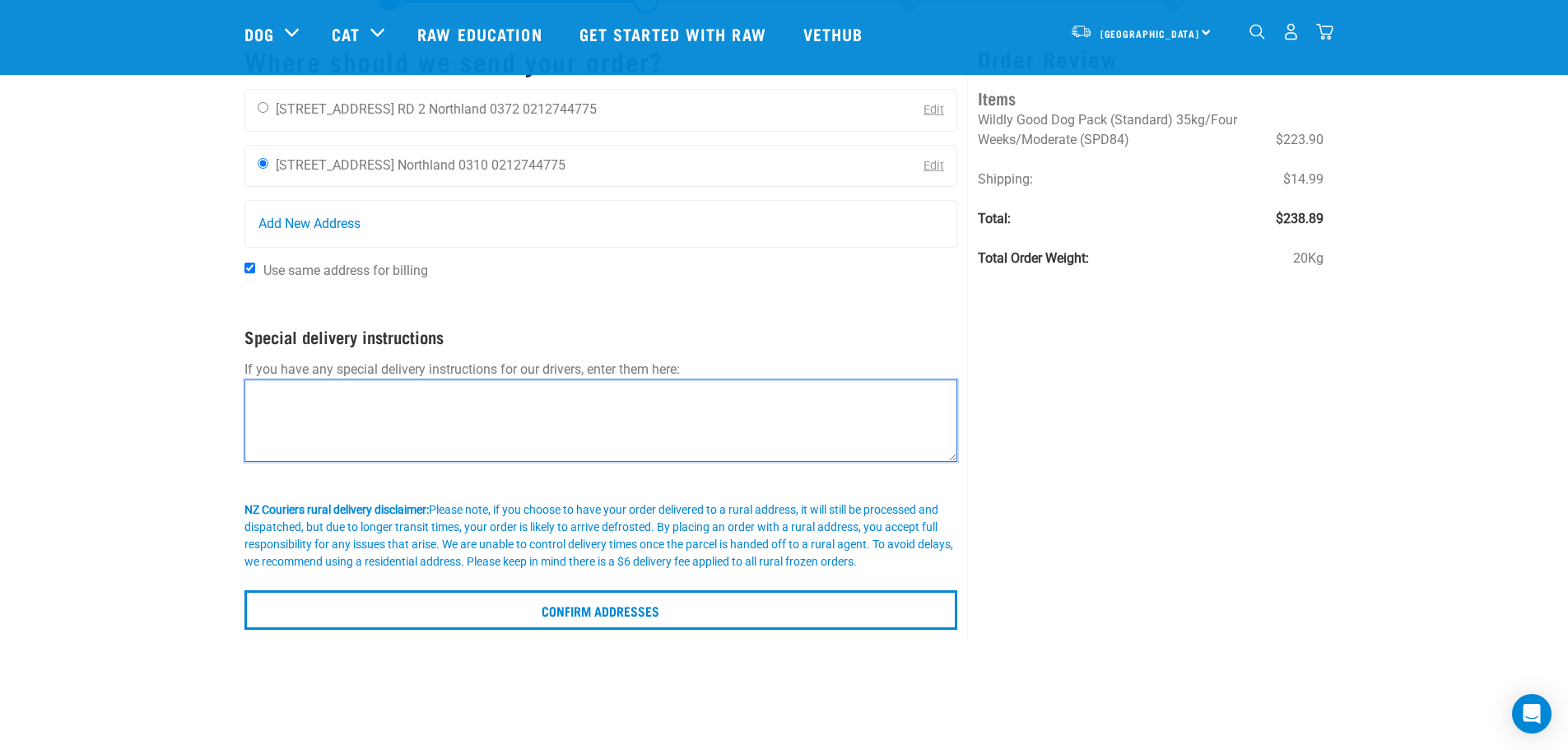
click at [374, 410] on textarea at bounding box center [601, 420] width 714 height 82
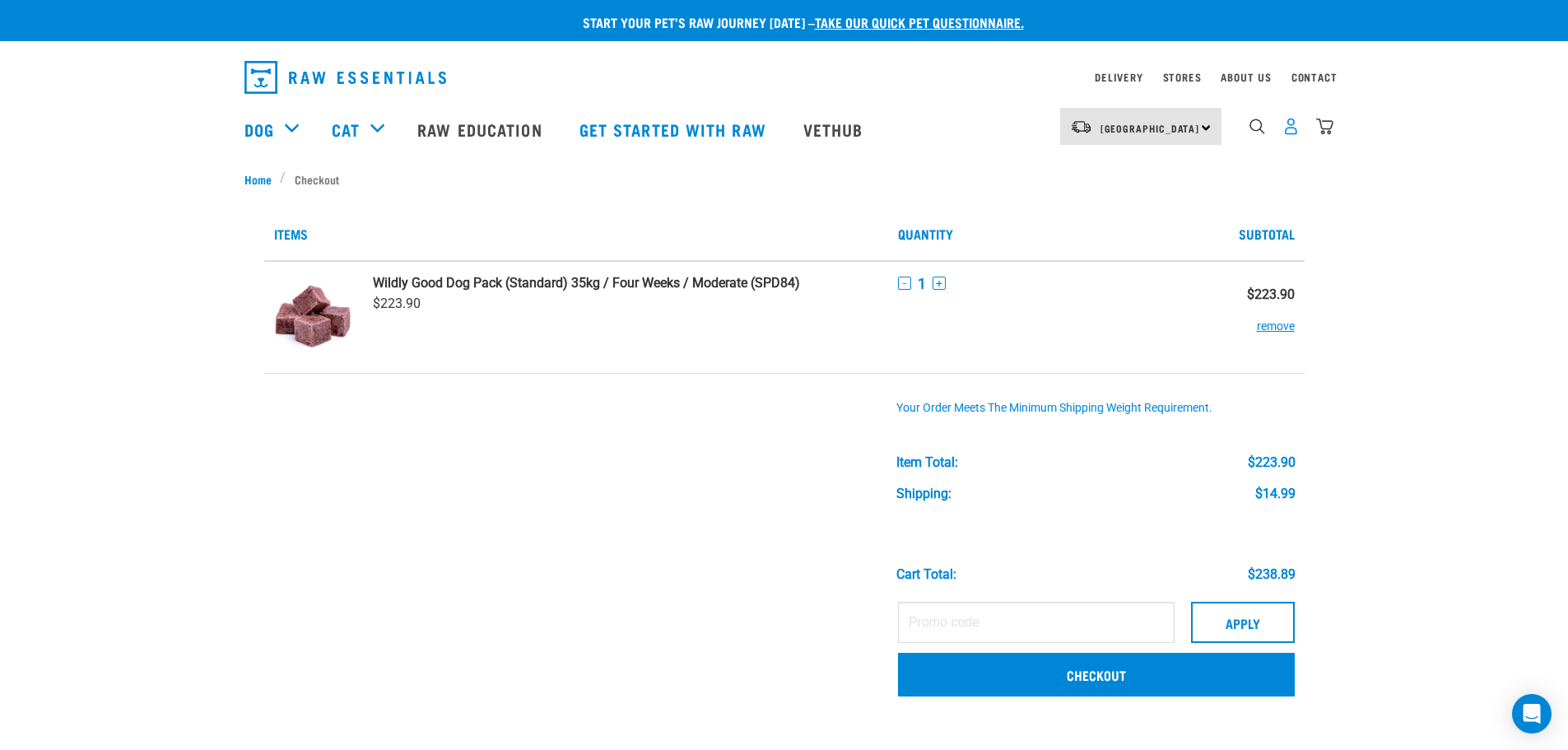
click at [1292, 130] on img "dropdown navigation" at bounding box center [1290, 126] width 17 height 17
click at [1313, 80] on link "Contact" at bounding box center [1314, 77] width 46 height 5
click at [1328, 76] on link "Contact" at bounding box center [1314, 77] width 46 height 5
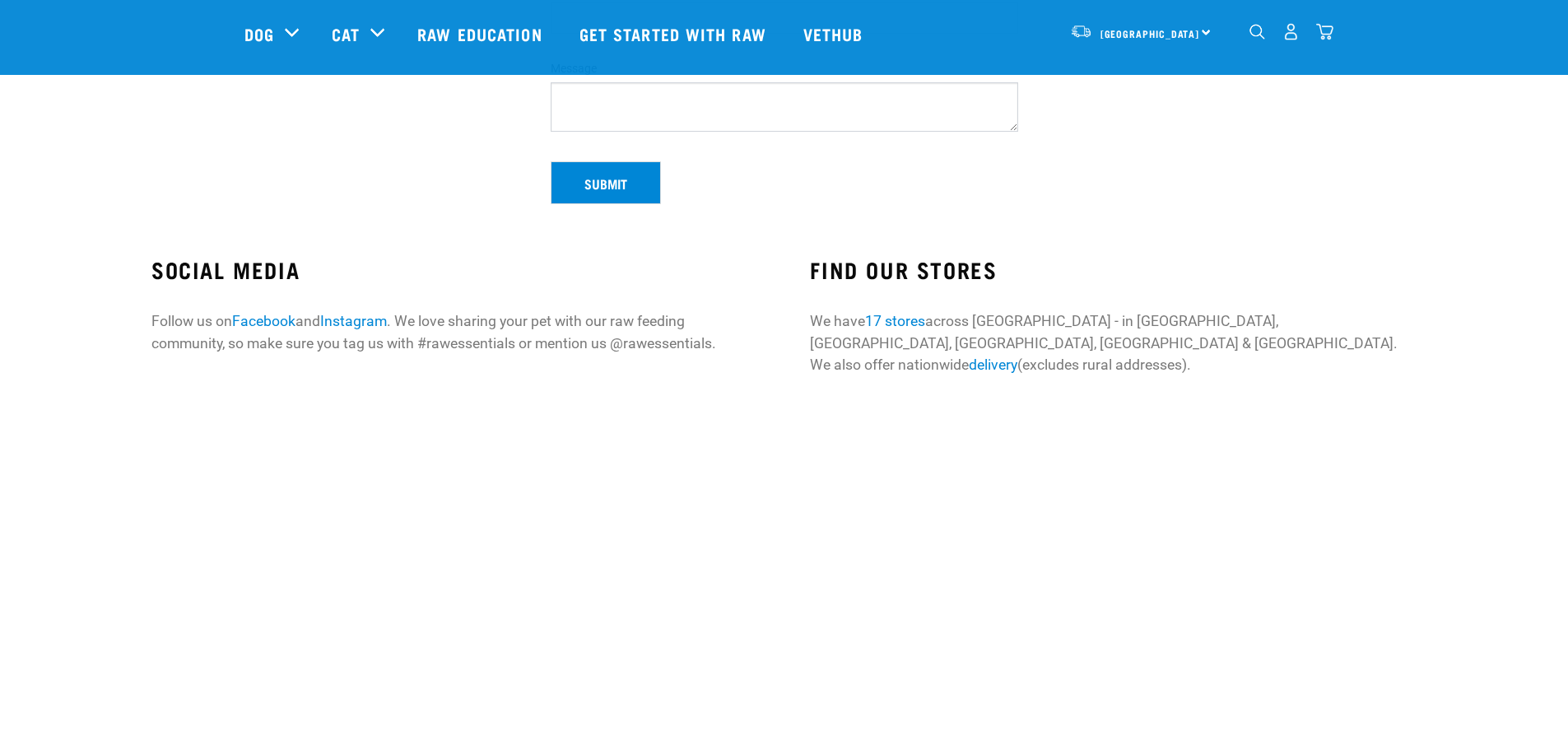
scroll to position [411, 0]
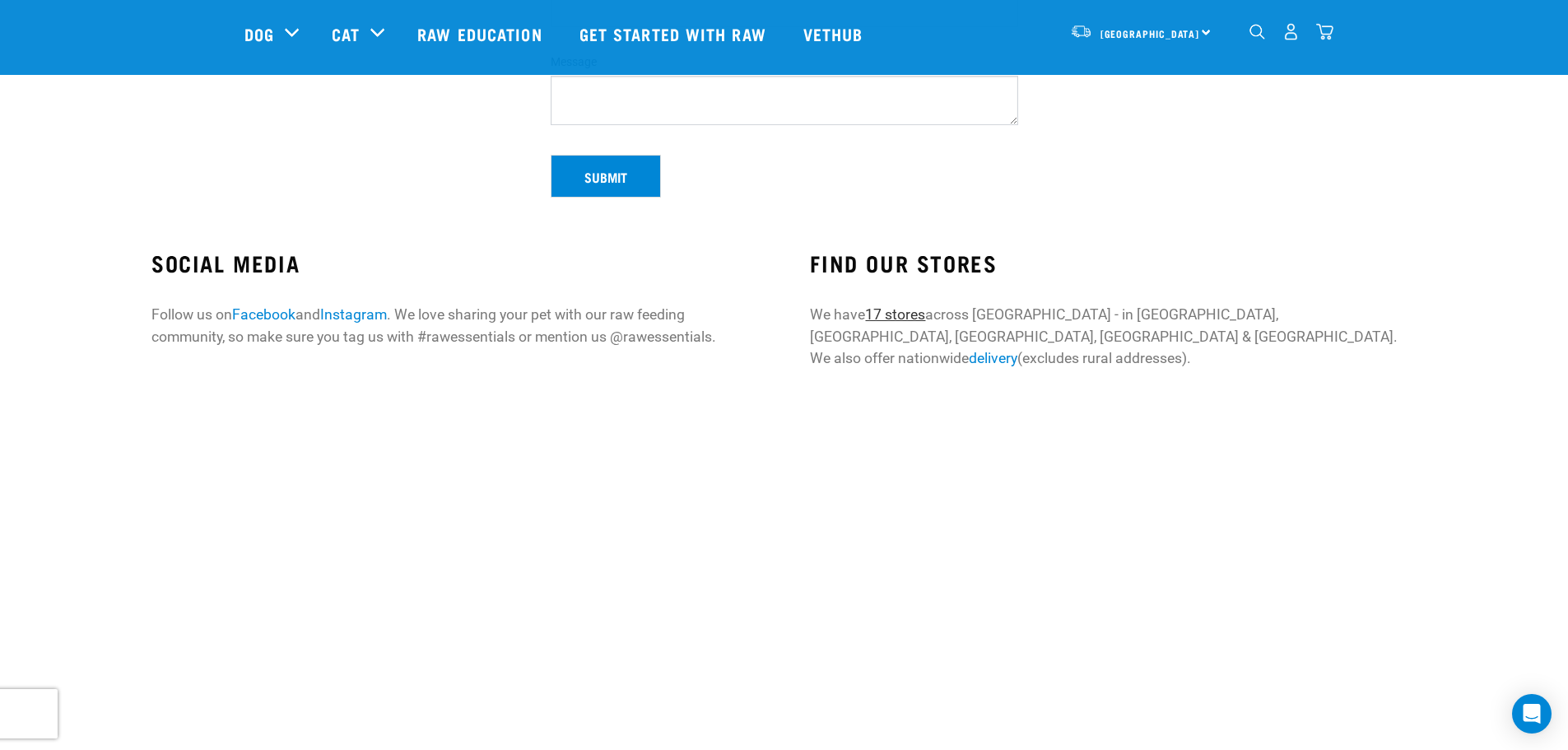
click at [890, 313] on link "17 stores" at bounding box center [895, 314] width 60 height 16
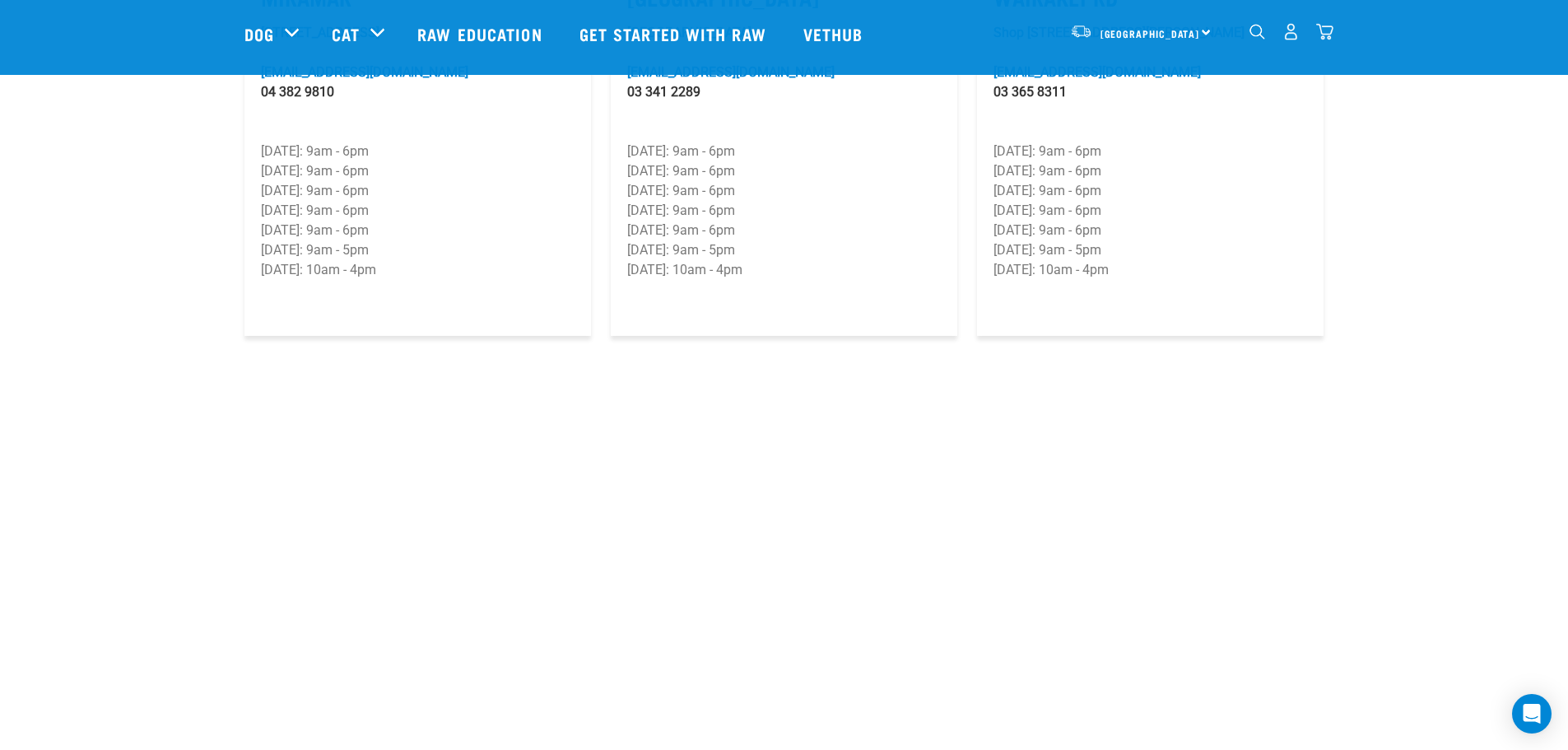
scroll to position [2305, 0]
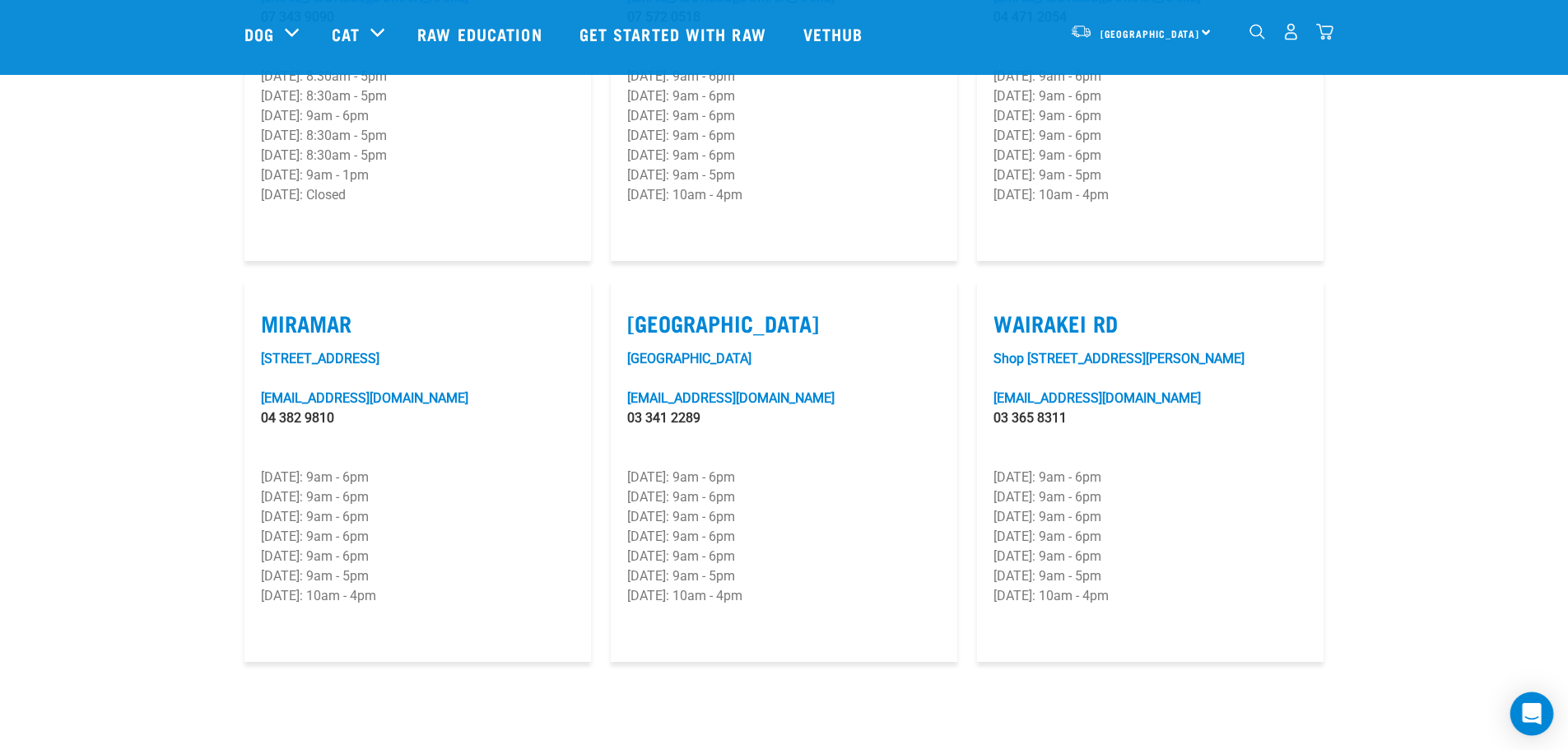
click at [1543, 716] on div "Open Intercom Messenger" at bounding box center [1532, 714] width 43 height 43
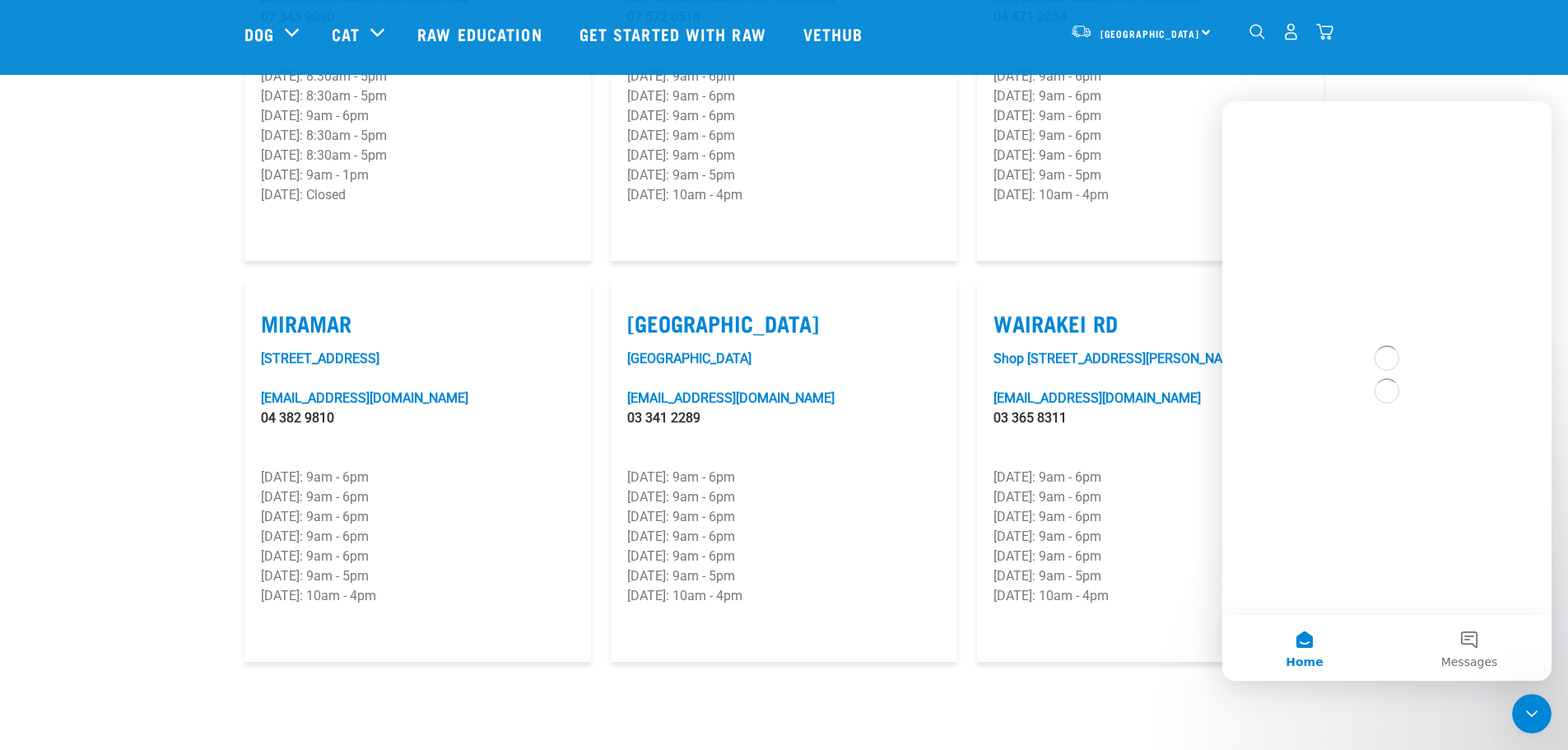
scroll to position [0, 0]
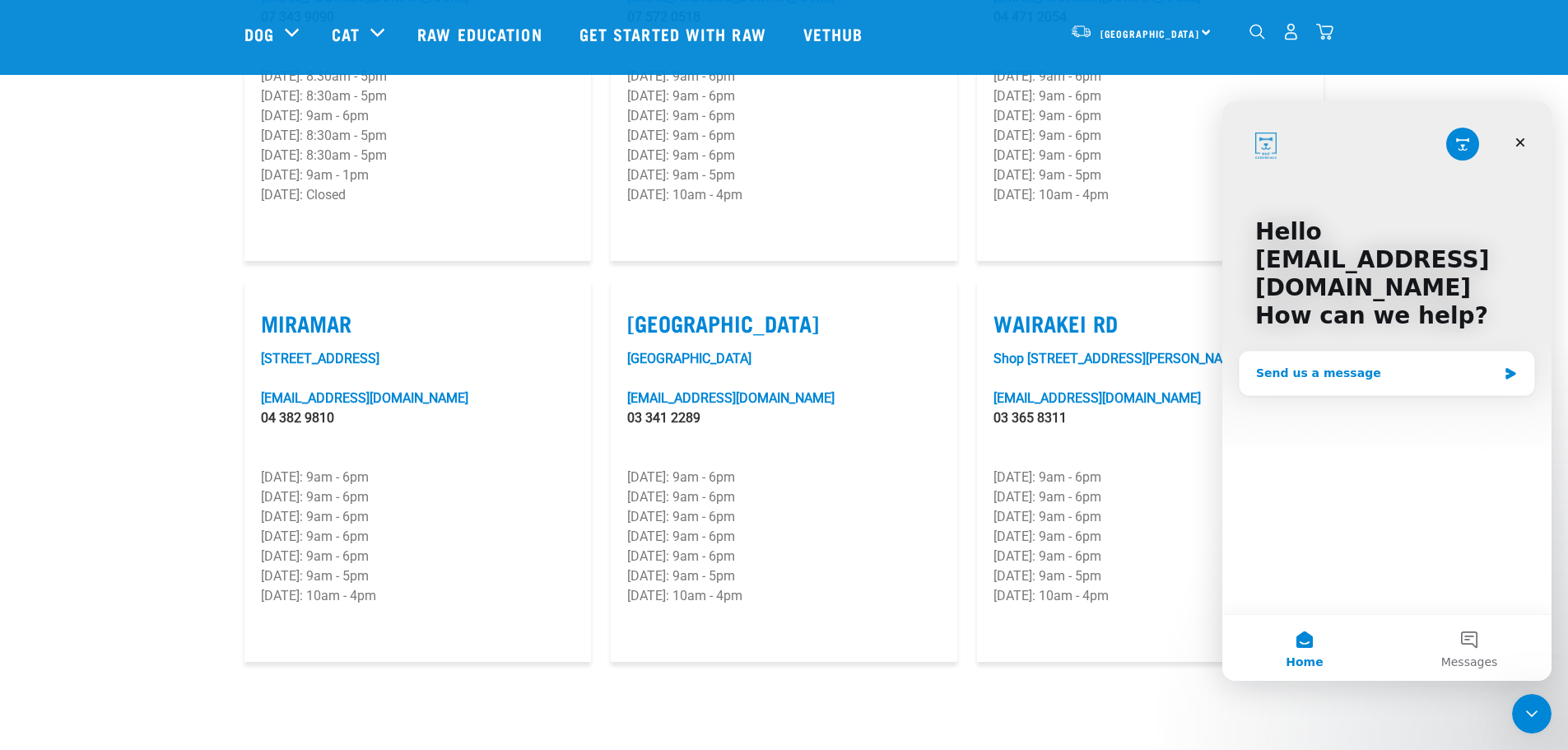
click at [1392, 374] on div "Send us a message" at bounding box center [1376, 373] width 241 height 17
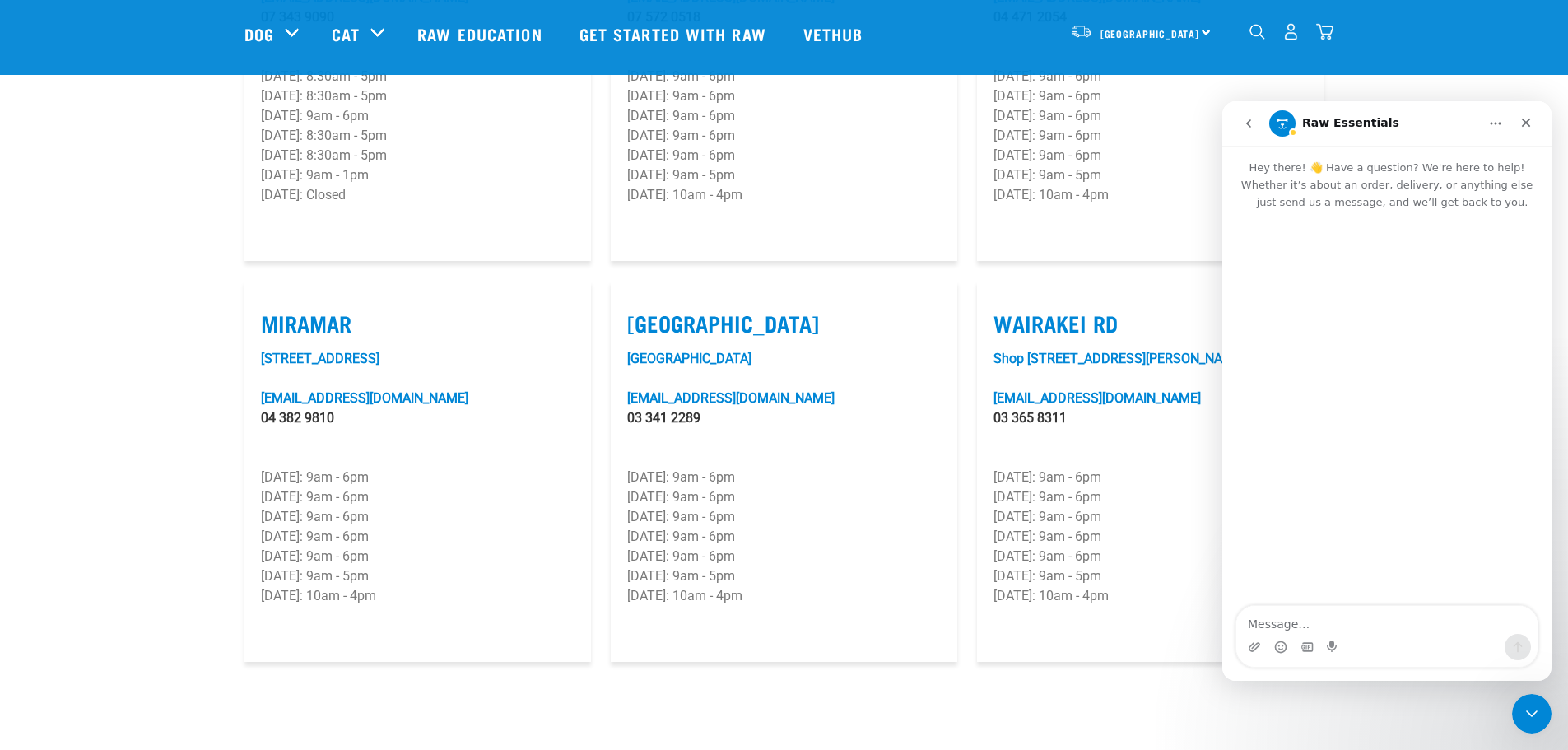
click at [1276, 620] on textarea "Message…" at bounding box center [1386, 619] width 302 height 28
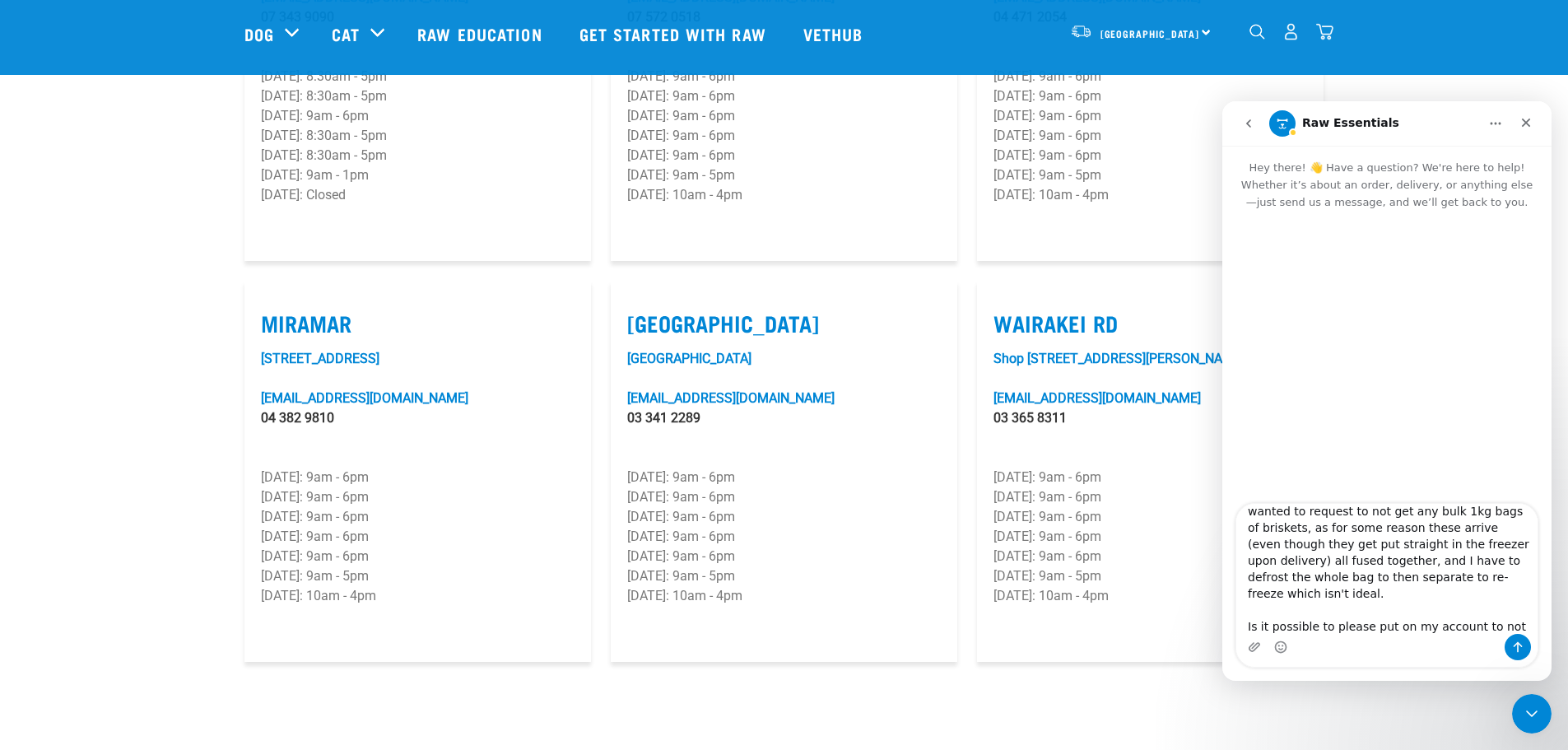
scroll to position [93, 0]
type textarea "hello! I'm just going to place another "Wildly Good" order for Millie, however …"
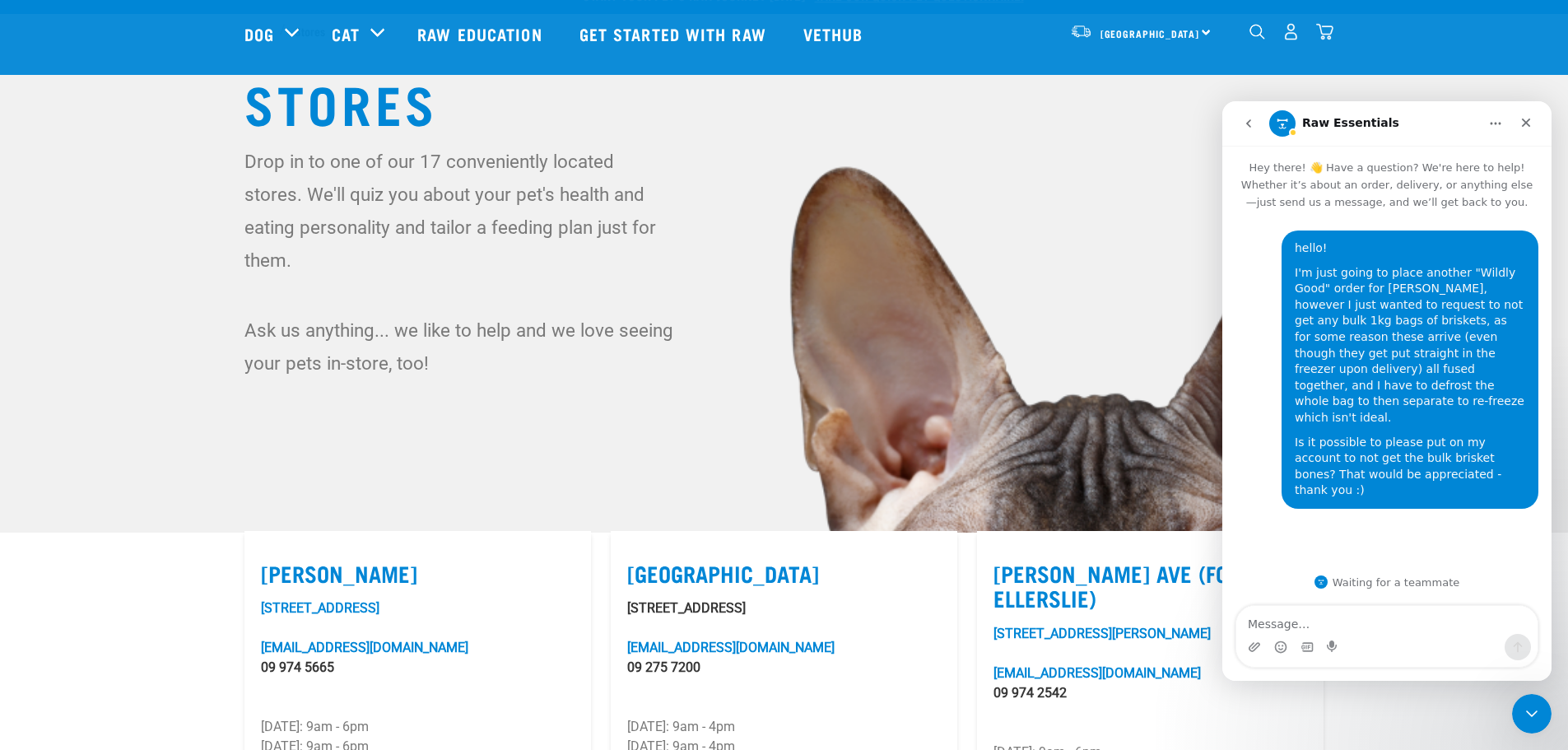
scroll to position [0, 0]
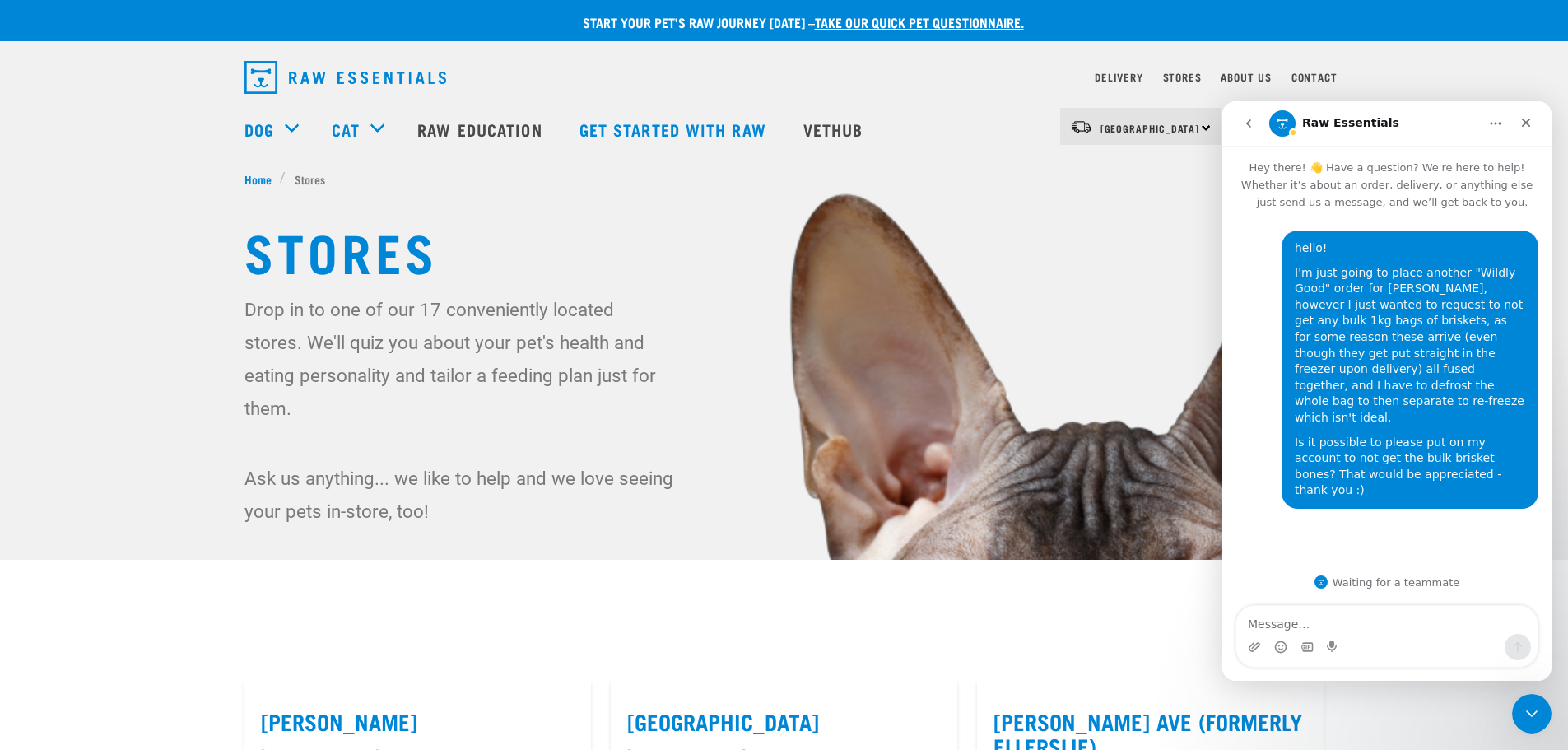
drag, startPoint x: 1399, startPoint y: 120, endPoint x: 1197, endPoint y: 168, distance: 207.6
click at [1222, 168] on html "Raw Essentials Hey there! 👋 Have a question? We're here to help! Whether it’s a…" at bounding box center [1387, 391] width 329 height 580
click at [1248, 118] on icon "go back" at bounding box center [1248, 123] width 14 height 14
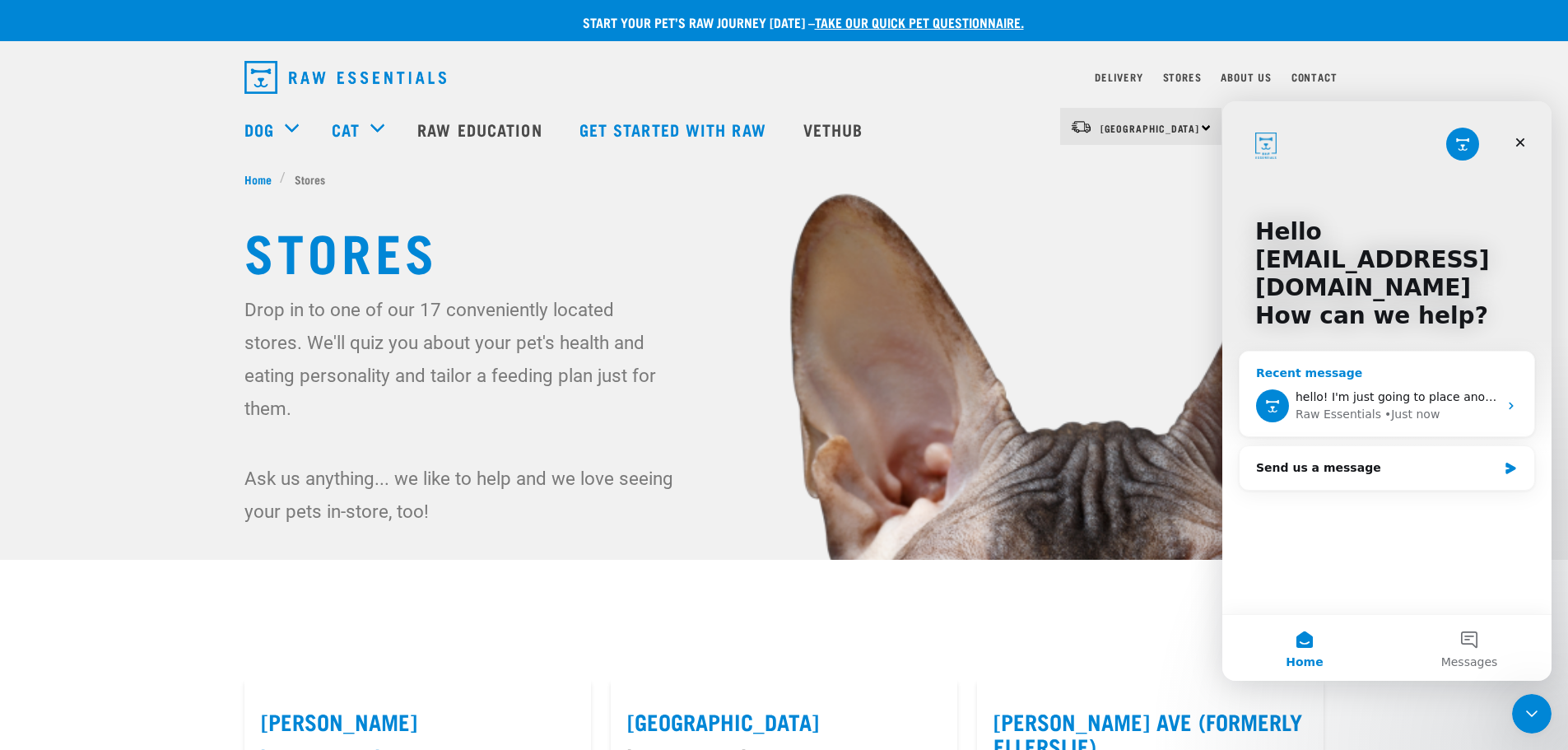
click at [1399, 412] on div "• Just now" at bounding box center [1411, 414] width 55 height 17
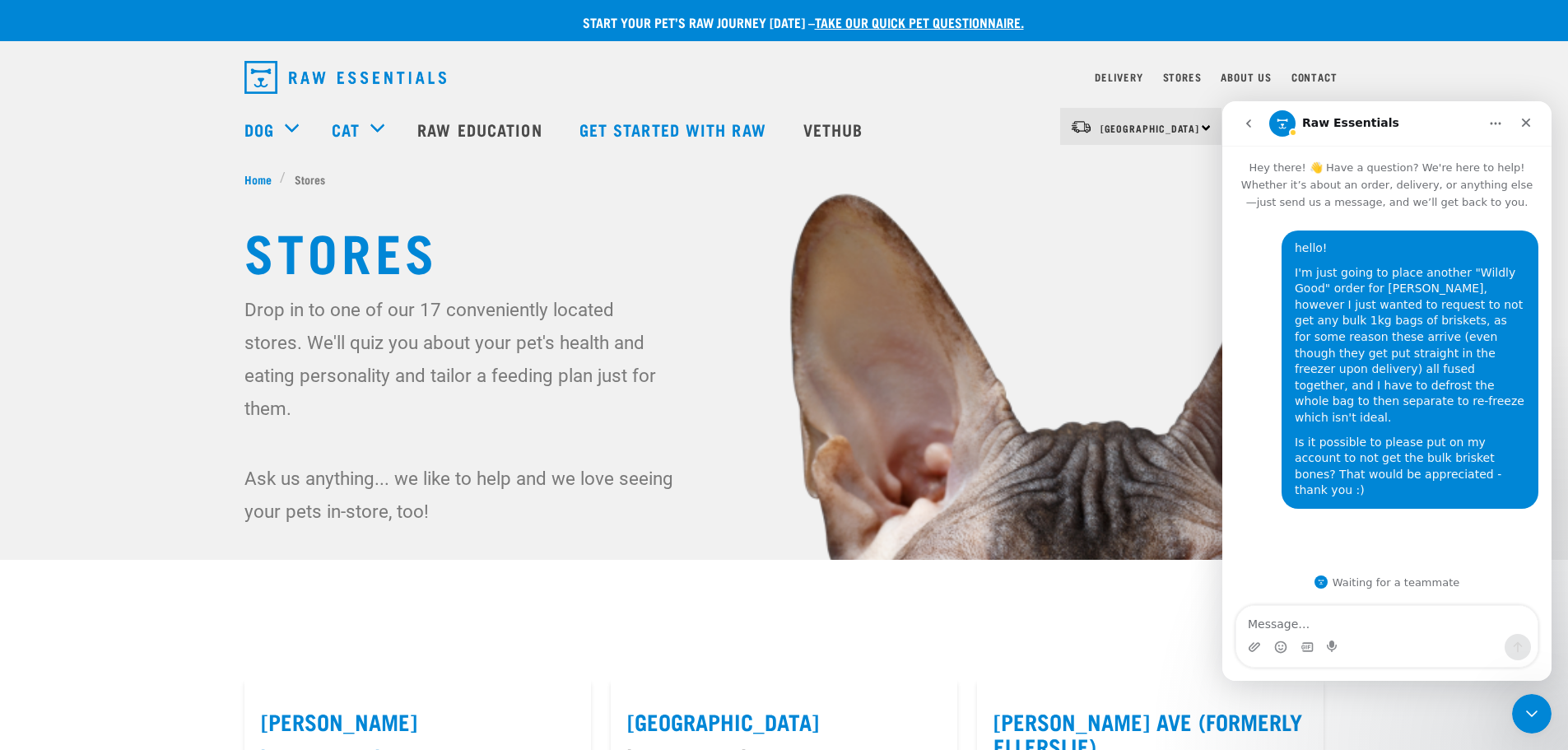
click at [1486, 122] on button "Home" at bounding box center [1495, 123] width 32 height 32
click at [1461, 165] on div "Expand window" at bounding box center [1453, 165] width 117 height 17
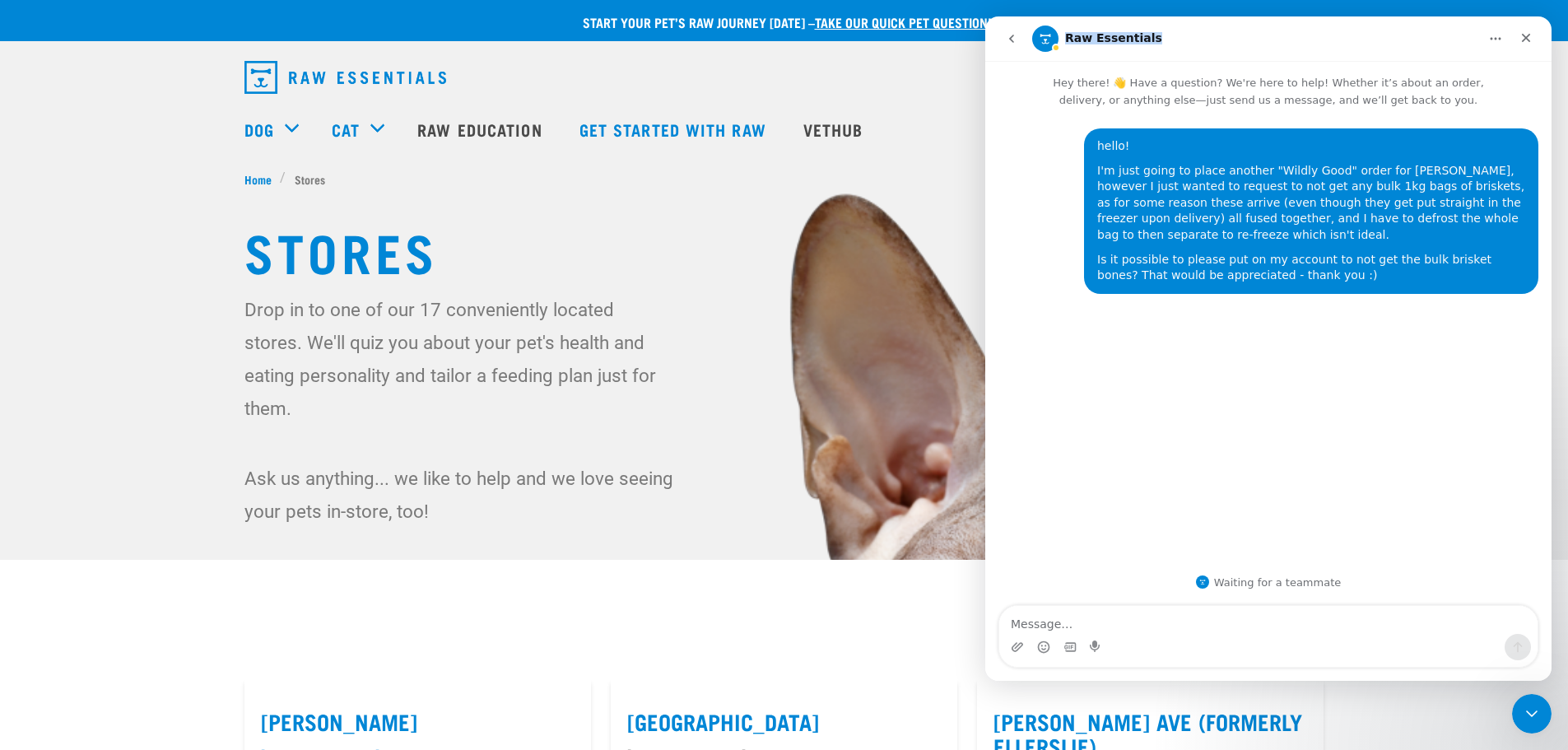
drag, startPoint x: 1422, startPoint y: 33, endPoint x: 1050, endPoint y: 56, distance: 372.7
click at [1050, 56] on nav "Raw Essentials" at bounding box center [1267, 38] width 566 height 44
click at [1493, 32] on button "Home" at bounding box center [1495, 39] width 32 height 32
drag, startPoint x: 1449, startPoint y: 87, endPoint x: 2421, endPoint y: 103, distance: 972.1
click at [1449, 87] on div "Collapse window" at bounding box center [1453, 80] width 117 height 17
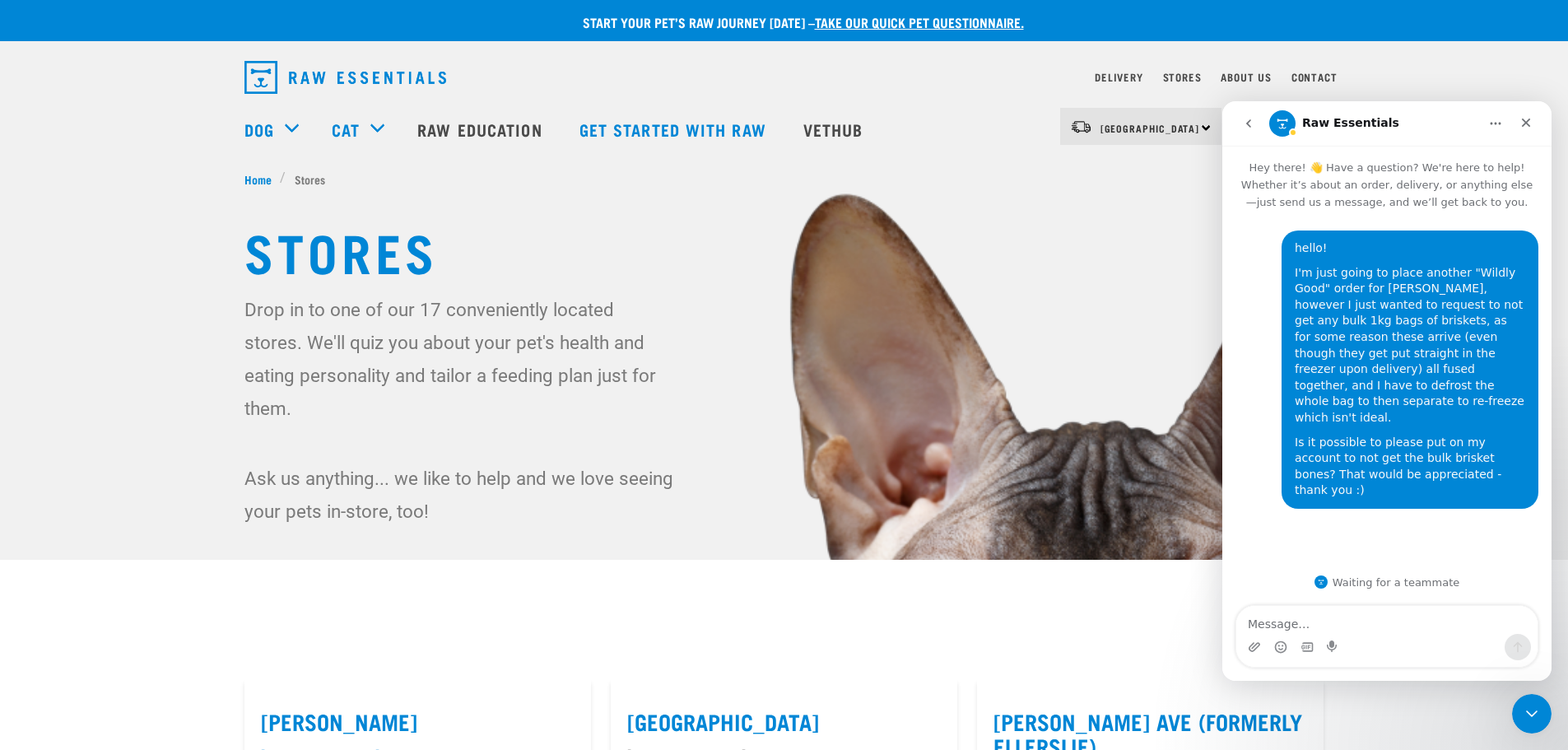
click at [1248, 119] on icon "go back" at bounding box center [1248, 123] width 14 height 14
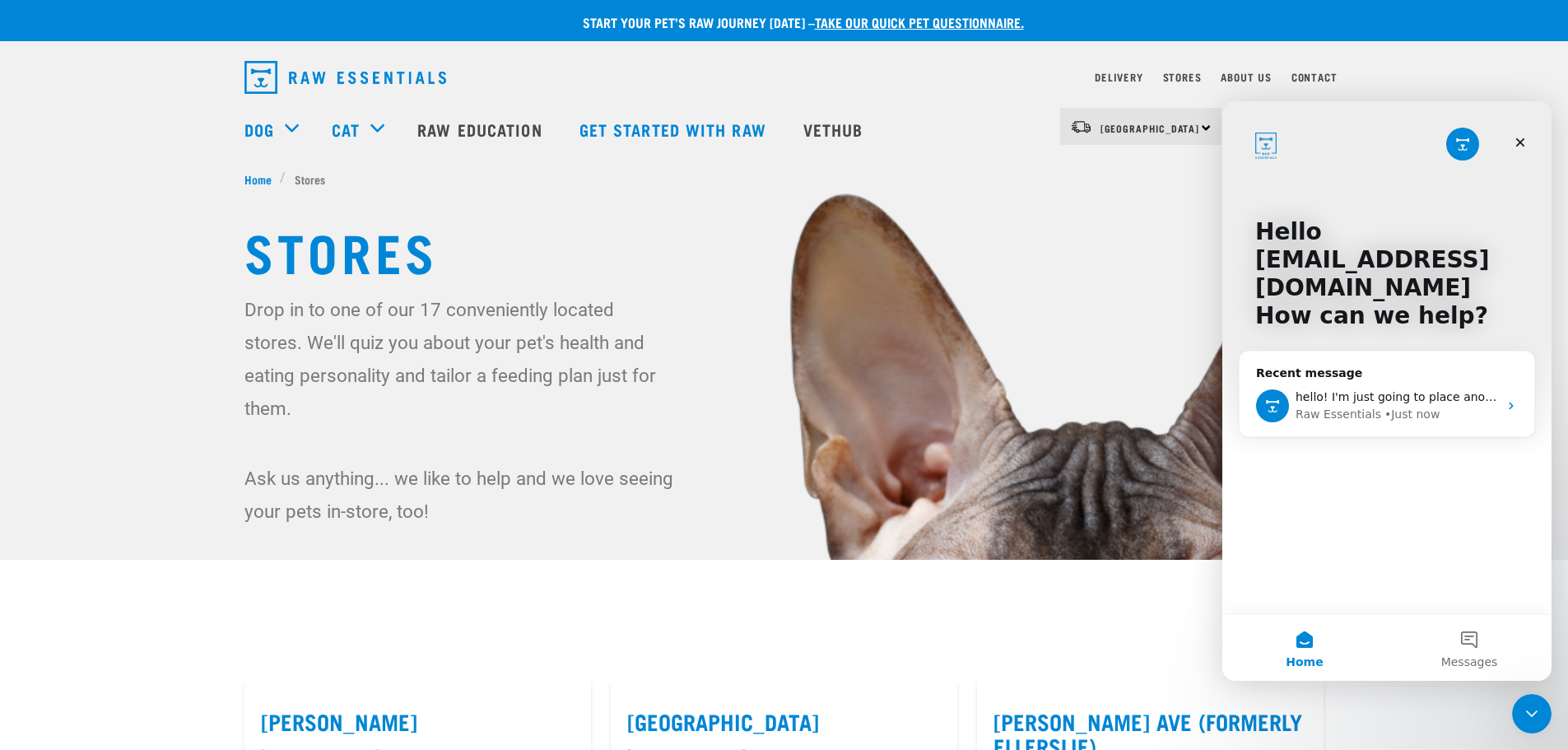
click at [1401, 60] on img at bounding box center [784, 470] width 1568 height 941
click at [1509, 115] on div "Hello simonenordstrom3@gmail.com How can we help?" at bounding box center [1386, 276] width 296 height 352
click at [1518, 142] on icon "Close" at bounding box center [1519, 142] width 14 height 14
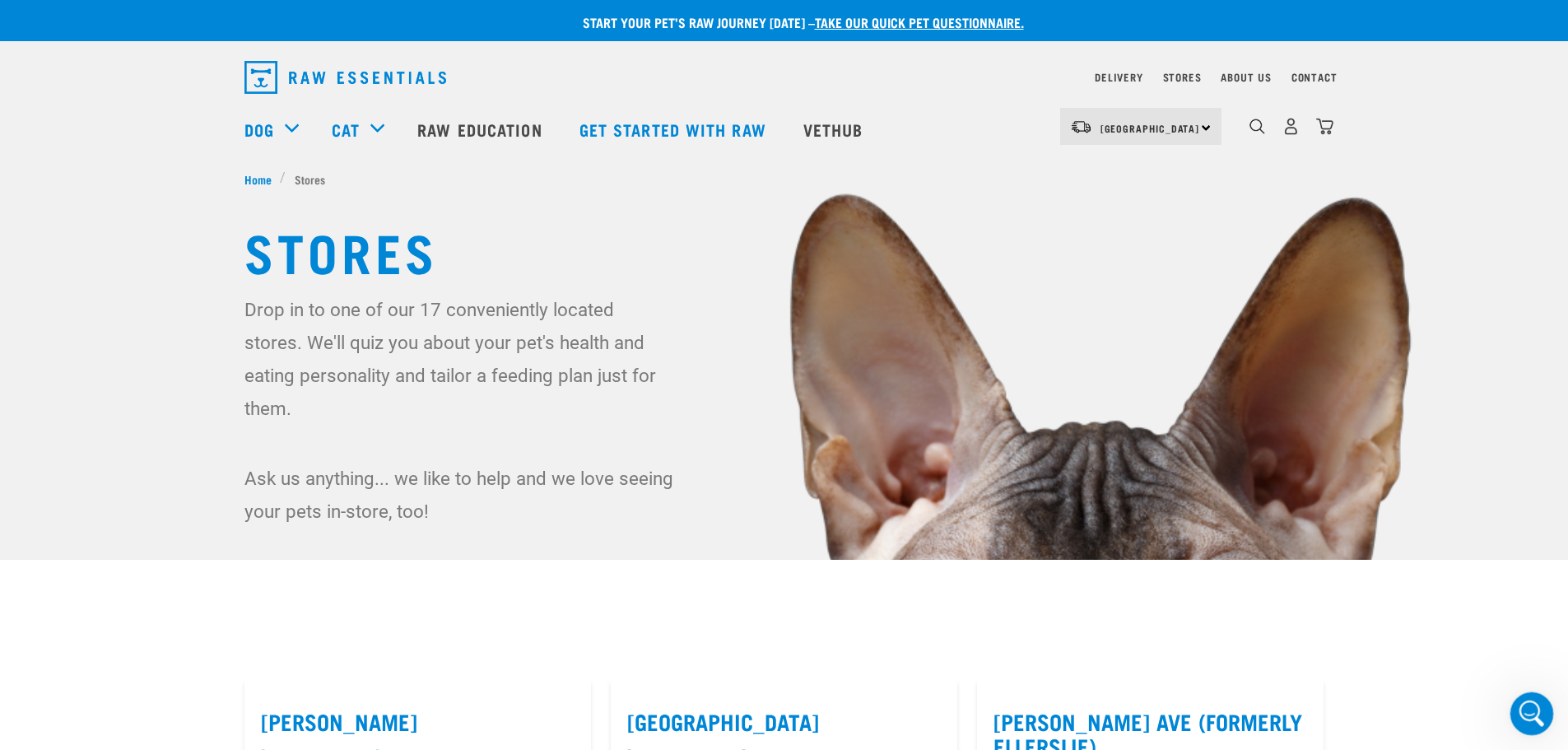
click at [1531, 706] on icon "Open Intercom Messenger" at bounding box center [1529, 711] width 27 height 27
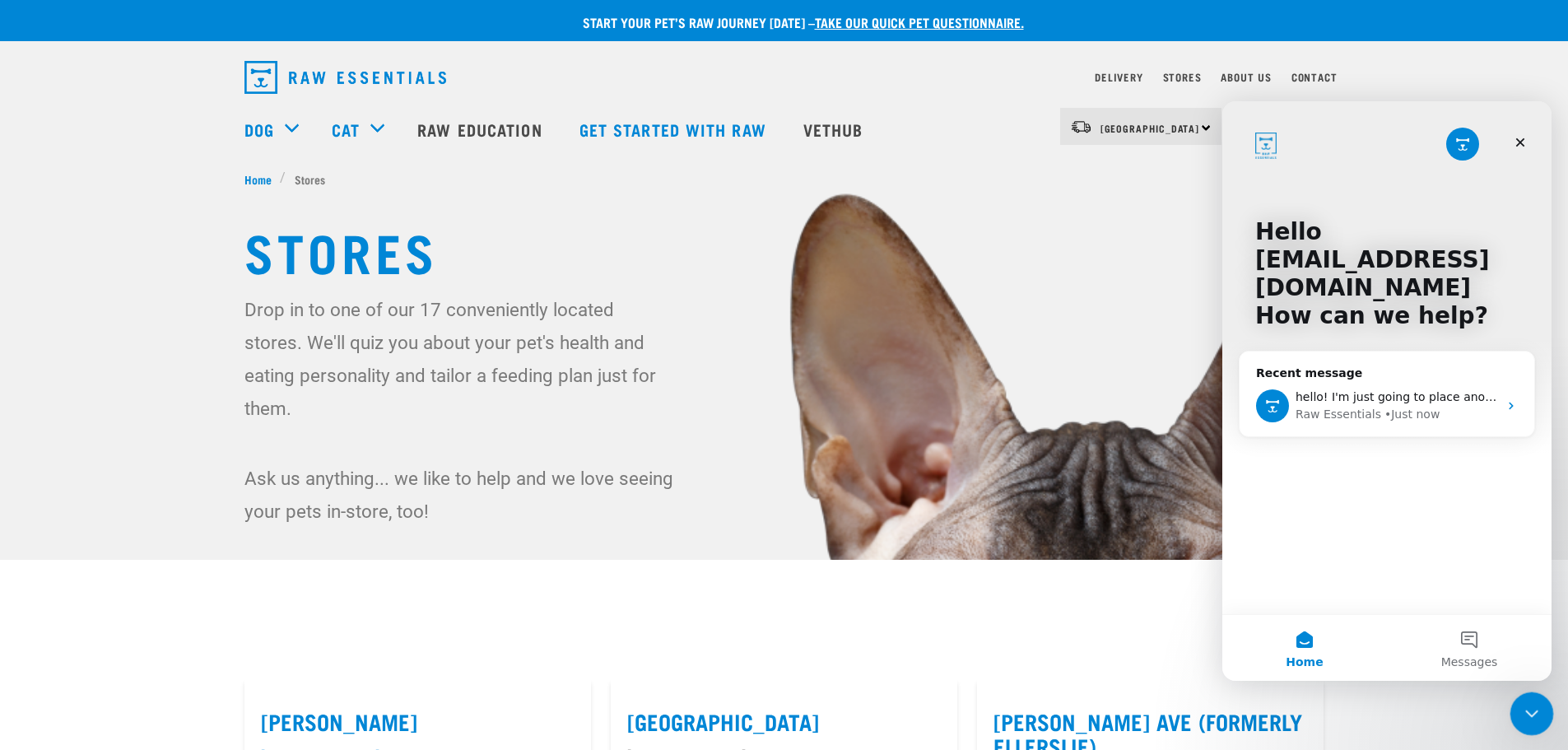
drag, startPoint x: 1536, startPoint y: 718, endPoint x: 3026, endPoint y: 1378, distance: 1629.6
click at [1536, 718] on icon "Close Intercom Messenger" at bounding box center [1529, 711] width 20 height 20
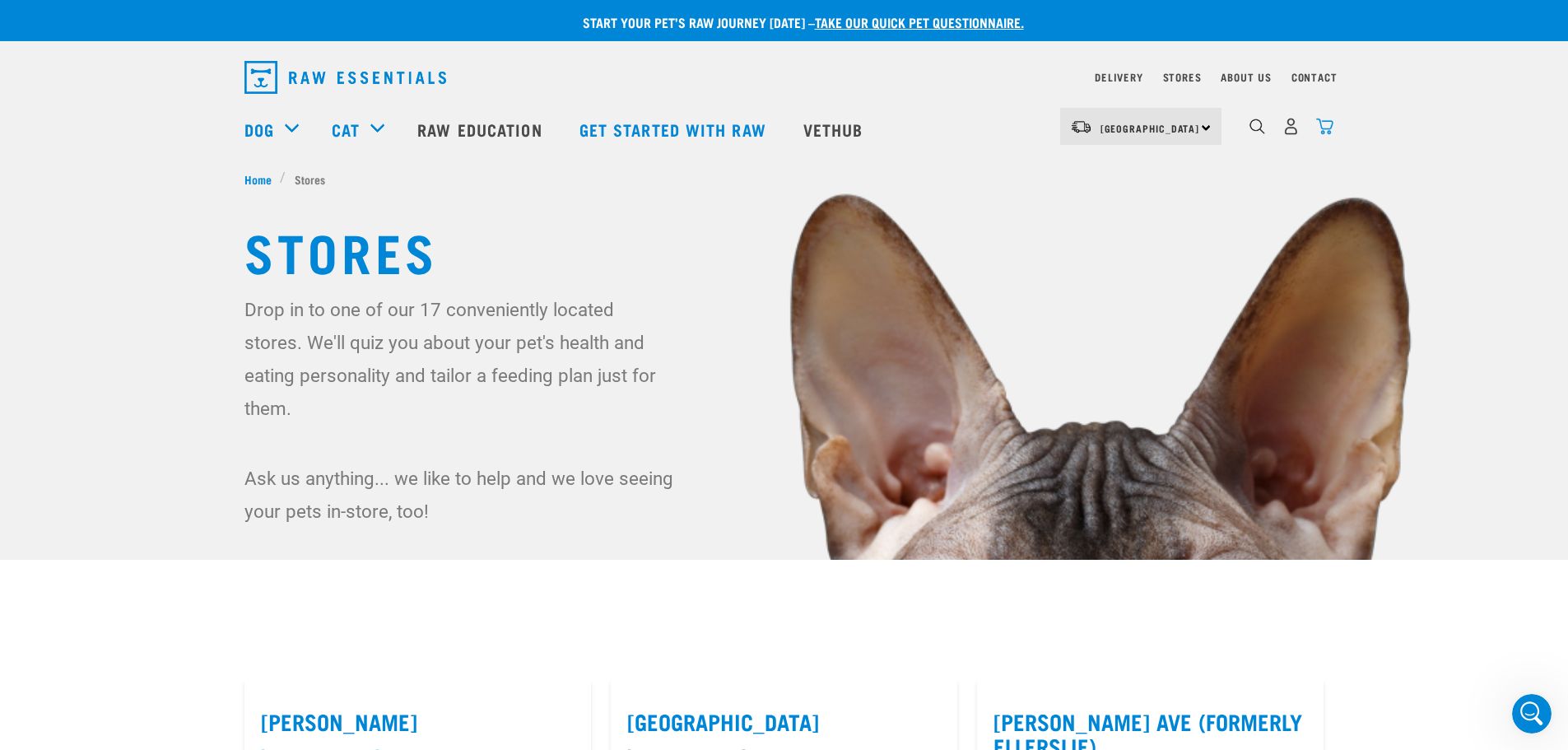
click at [1329, 125] on img "dropdown navigation" at bounding box center [1324, 126] width 17 height 17
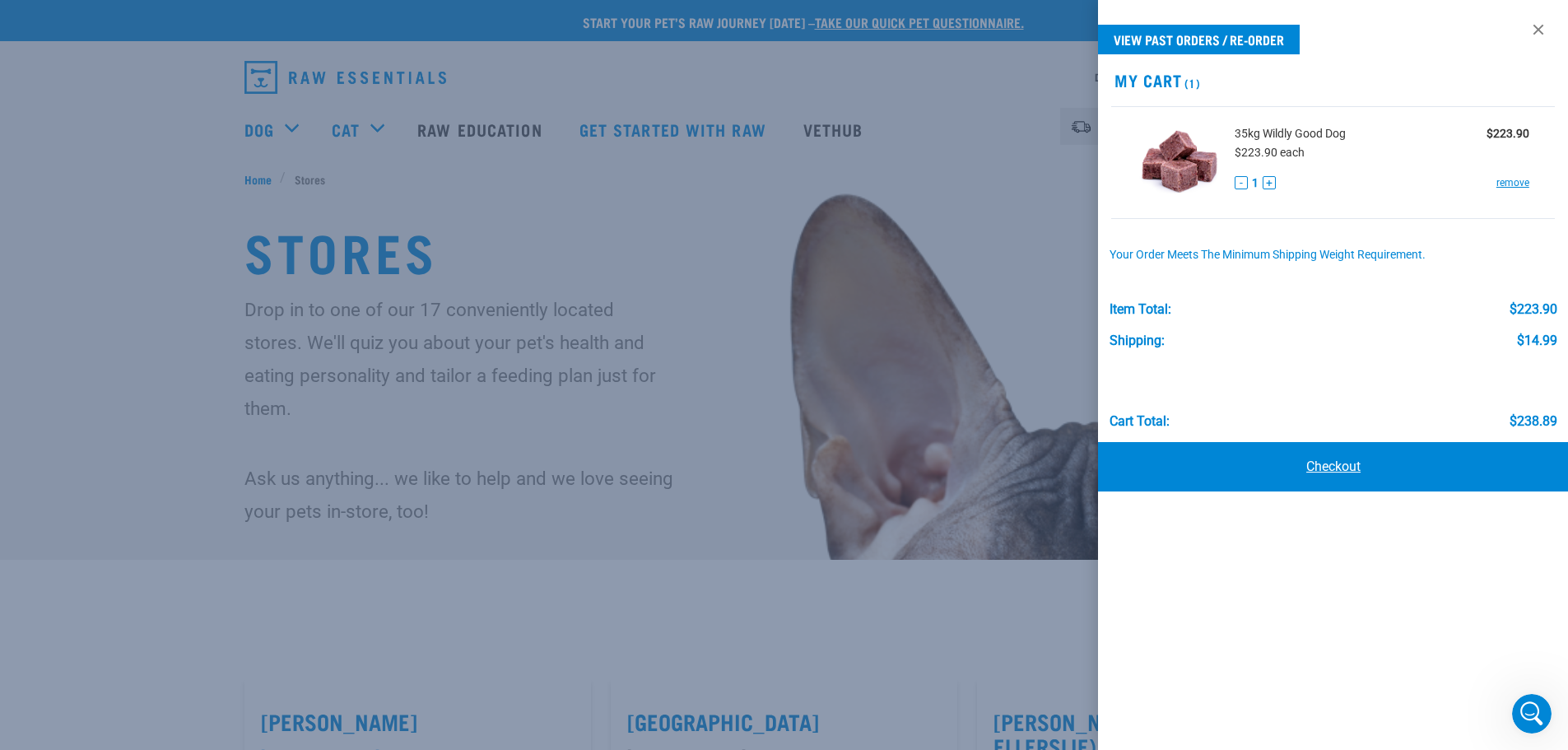
click at [1357, 442] on link "Checkout" at bounding box center [1333, 466] width 471 height 50
click at [1345, 459] on link "Checkout" at bounding box center [1333, 466] width 471 height 50
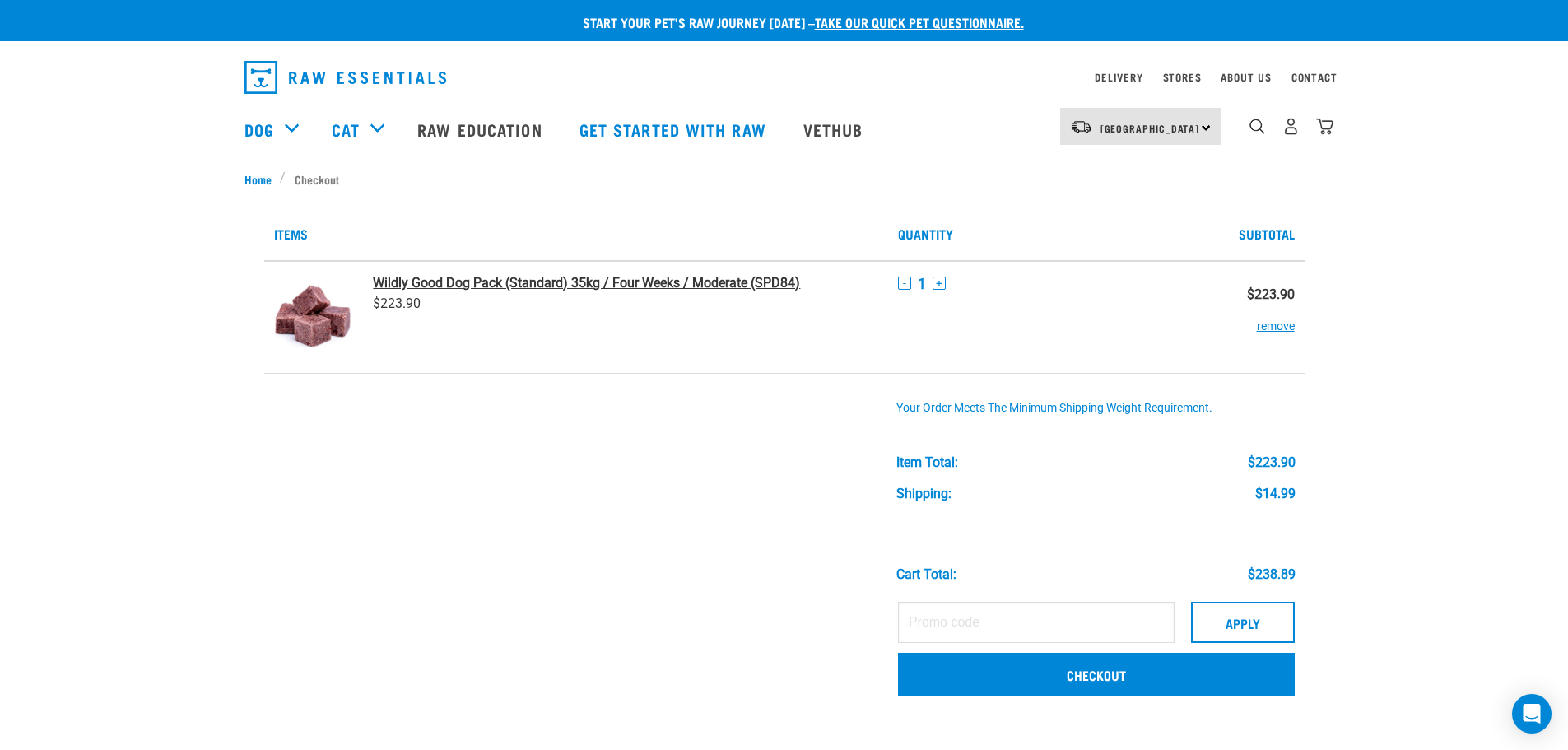
click at [467, 278] on strong "Wildly Good Dog Pack (Standard) 35kg / Four Weeks / Moderate (SPD84)" at bounding box center [586, 282] width 428 height 15
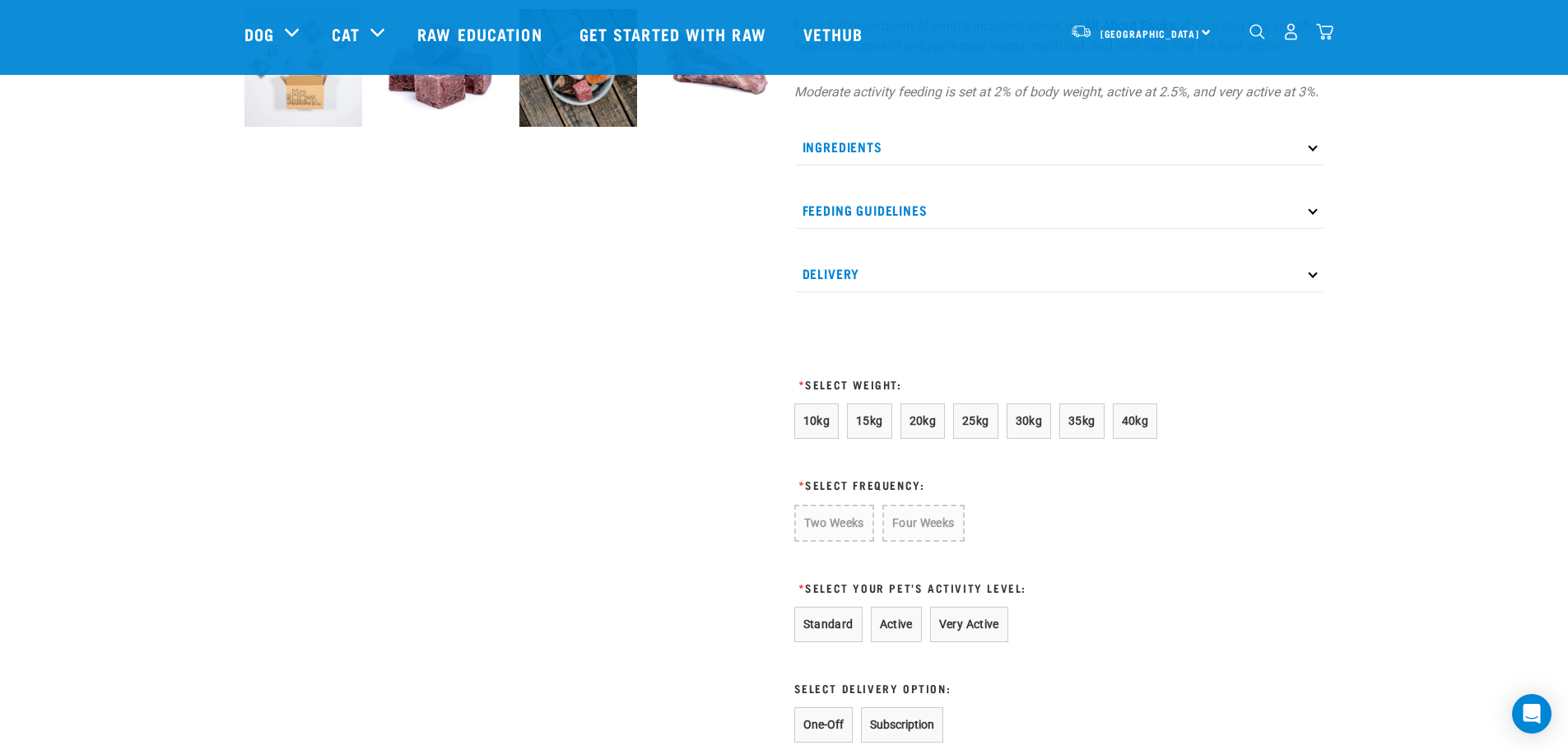
scroll to position [658, 0]
click at [1087, 438] on button "35kg" at bounding box center [1082, 420] width 45 height 35
click at [904, 539] on button "Four Weeks" at bounding box center [921, 521] width 81 height 35
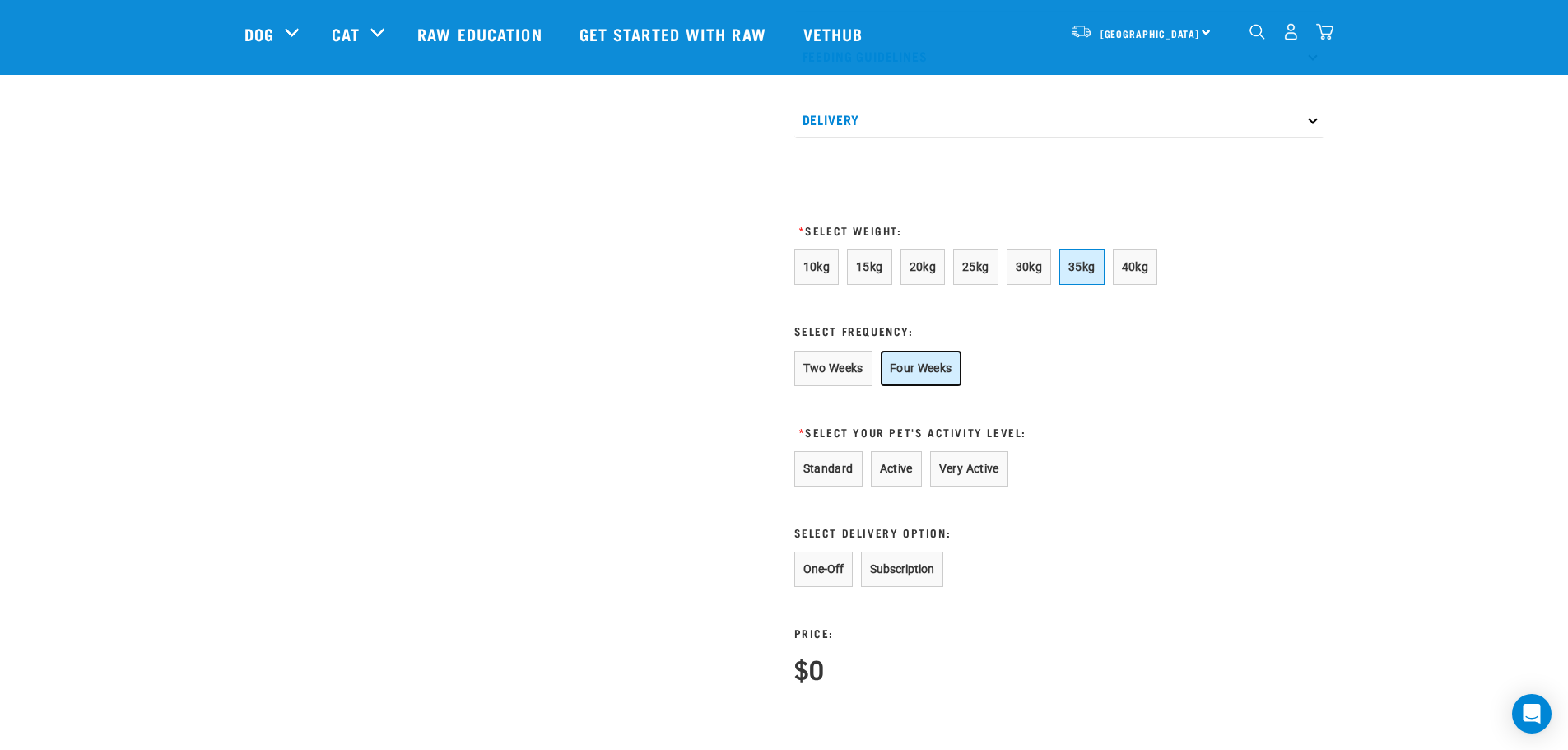
scroll to position [823, 0]
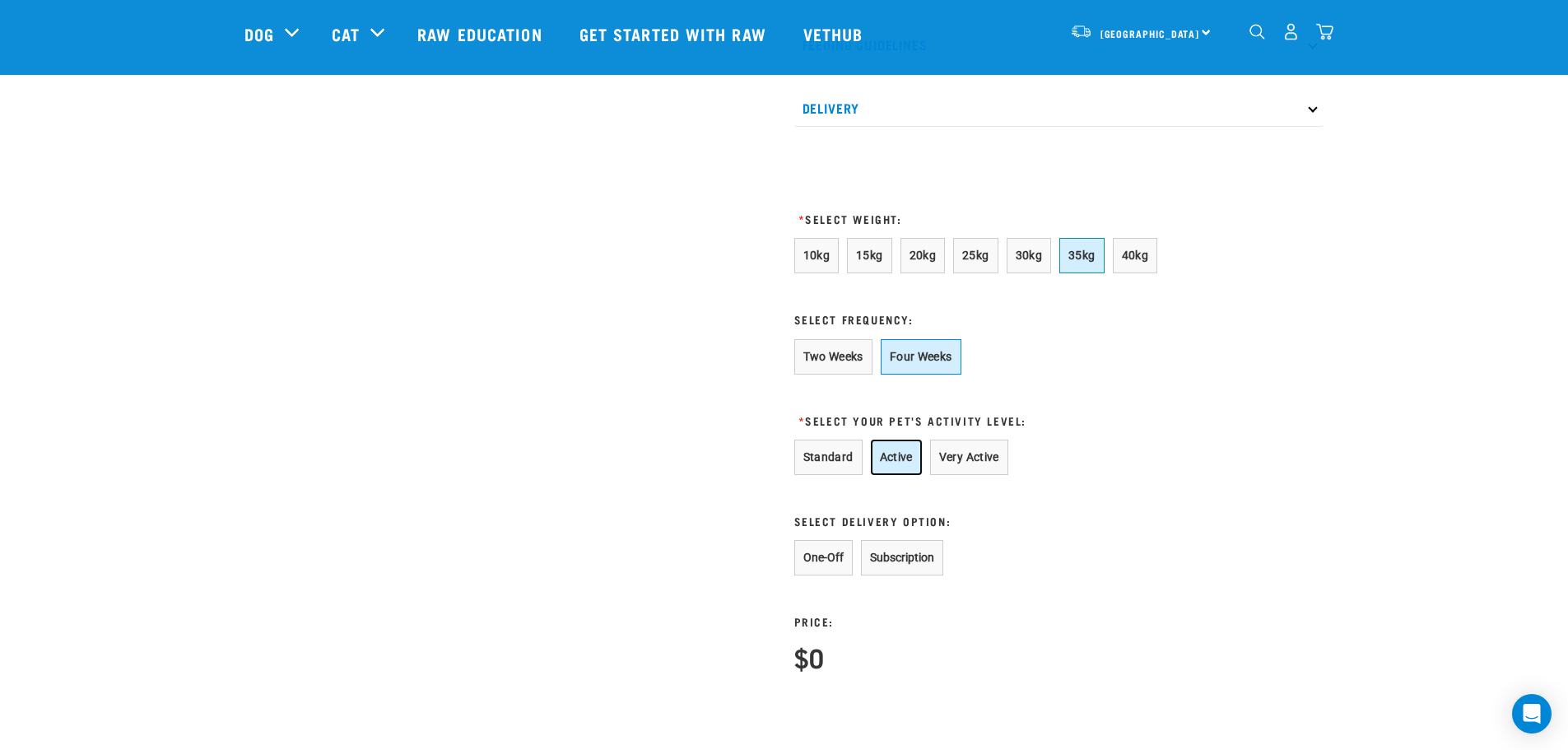
click at [906, 465] on button "Active" at bounding box center [896, 456] width 51 height 35
click at [852, 475] on button "Standard" at bounding box center [828, 456] width 68 height 35
click at [1327, 31] on img "dropdown navigation" at bounding box center [1324, 32] width 17 height 17
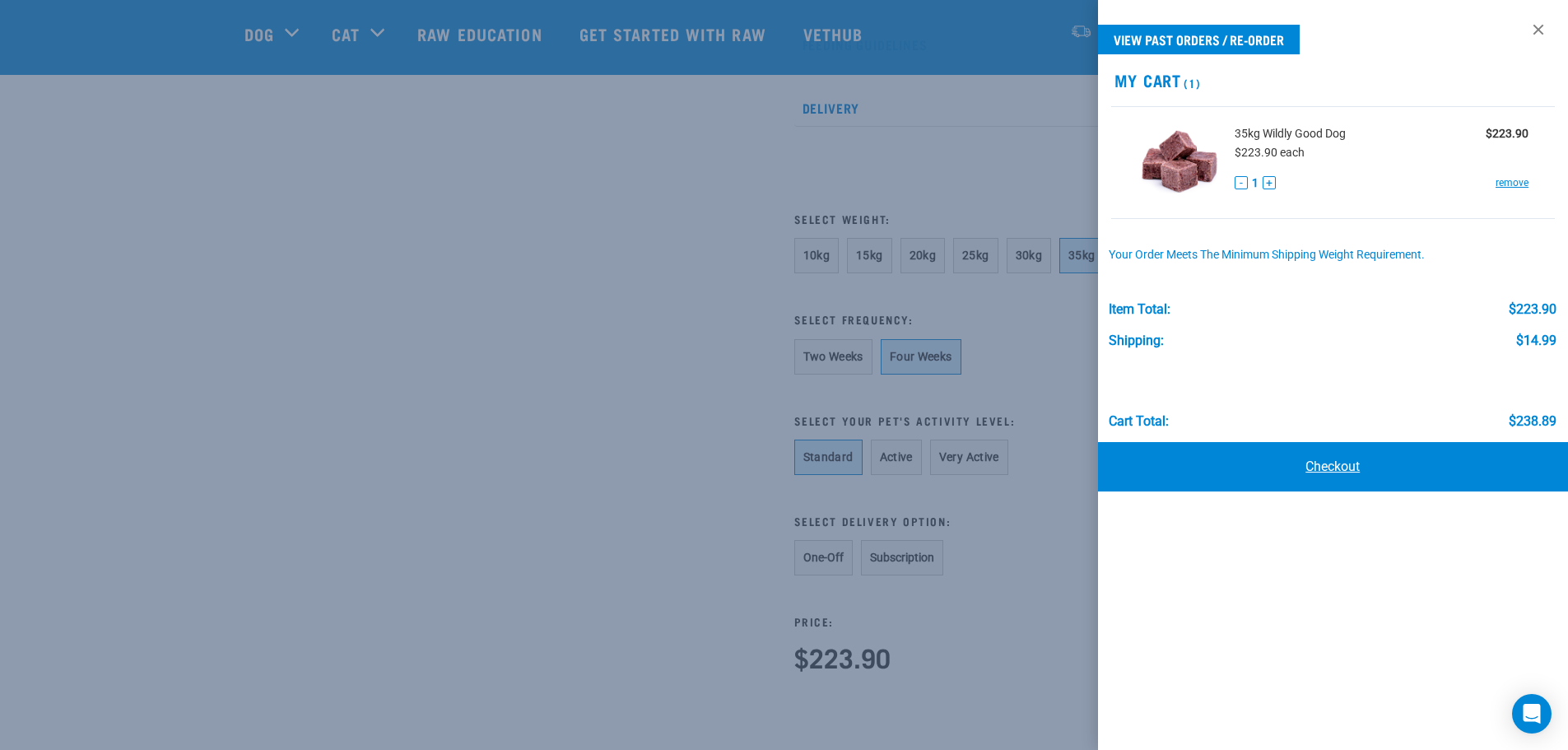
click at [1284, 465] on link "Checkout" at bounding box center [1333, 466] width 471 height 50
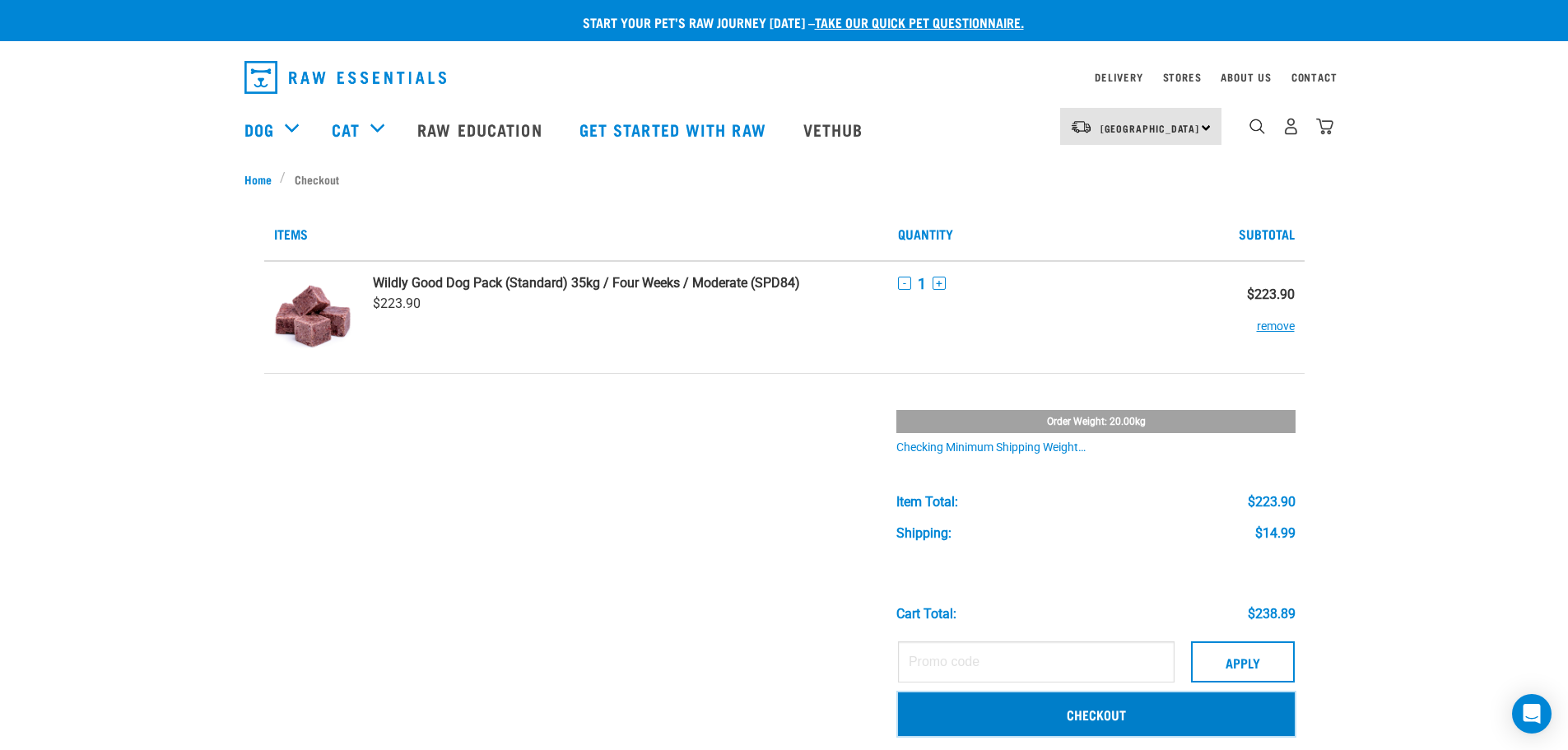
click at [1022, 704] on link "Checkout" at bounding box center [1096, 714] width 397 height 43
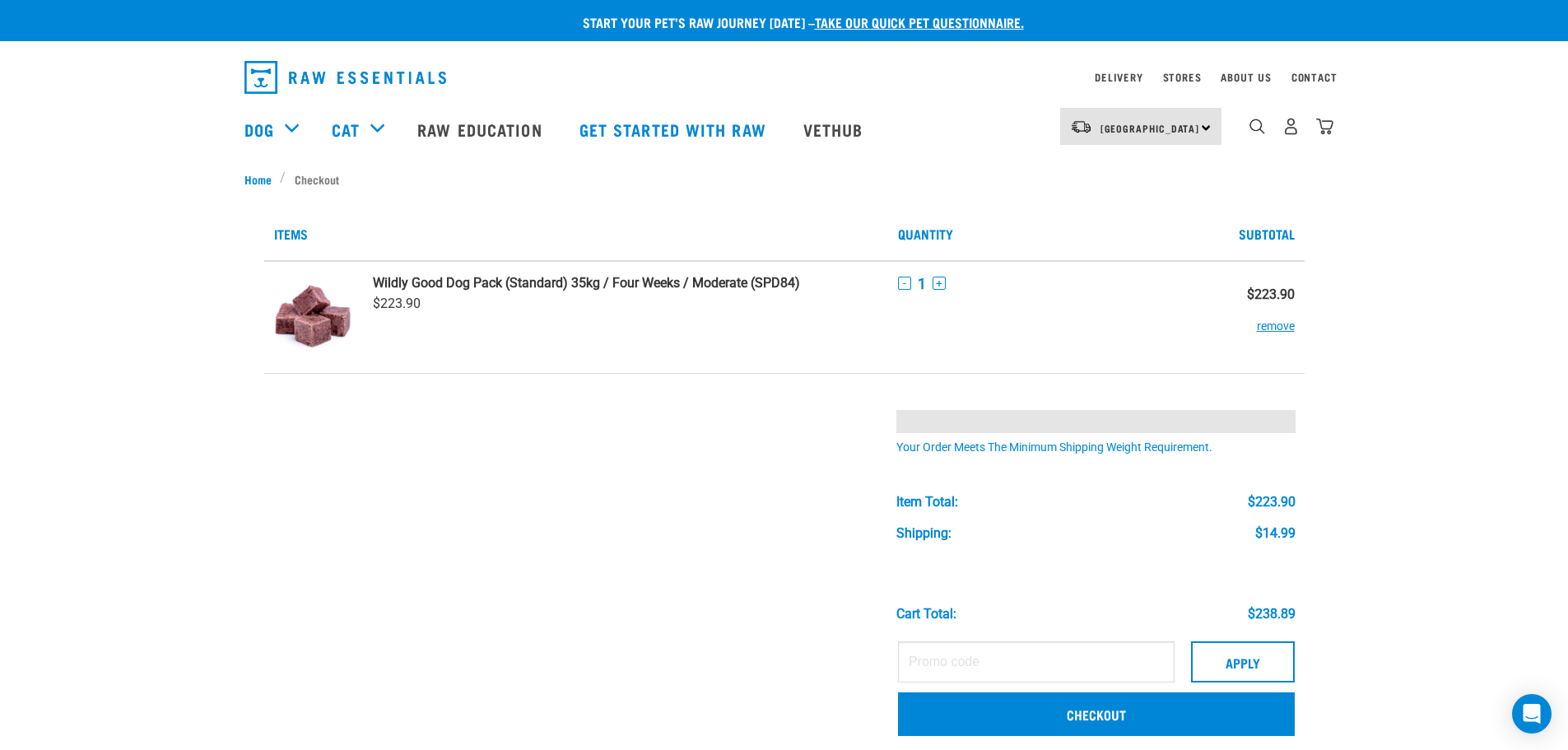
click at [1532, 691] on div "Start your pet’s raw journey today – take our quick pet questionnaire. Delivery…" at bounding box center [784, 637] width 1568 height 1273
click at [1532, 713] on icon "Open Intercom Messenger" at bounding box center [1531, 714] width 19 height 22
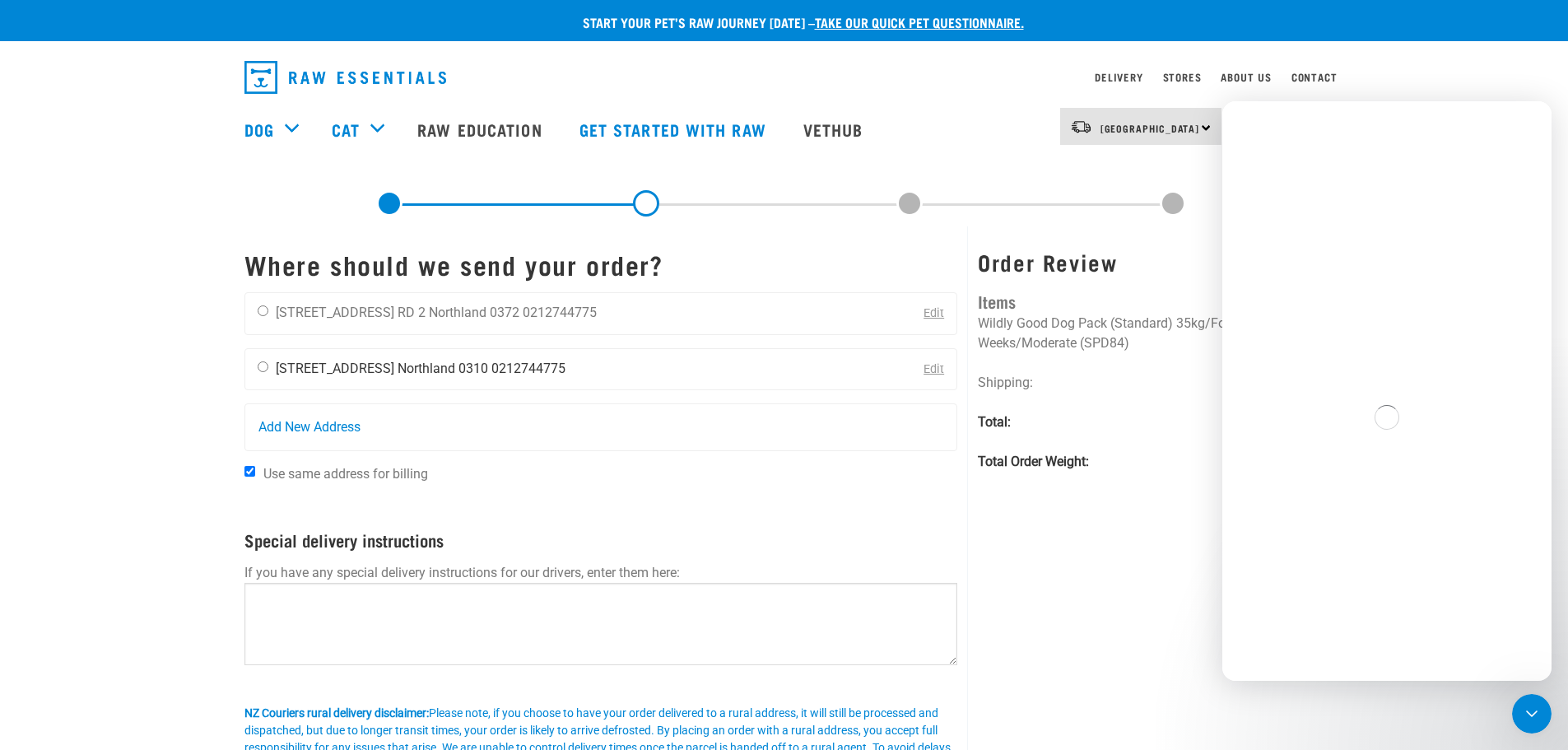
click at [270, 359] on div "[PERSON_NAME] [STREET_ADDRESS] [GEOGRAPHIC_DATA] 0310 0212744775" at bounding box center [410, 370] width 332 height 41
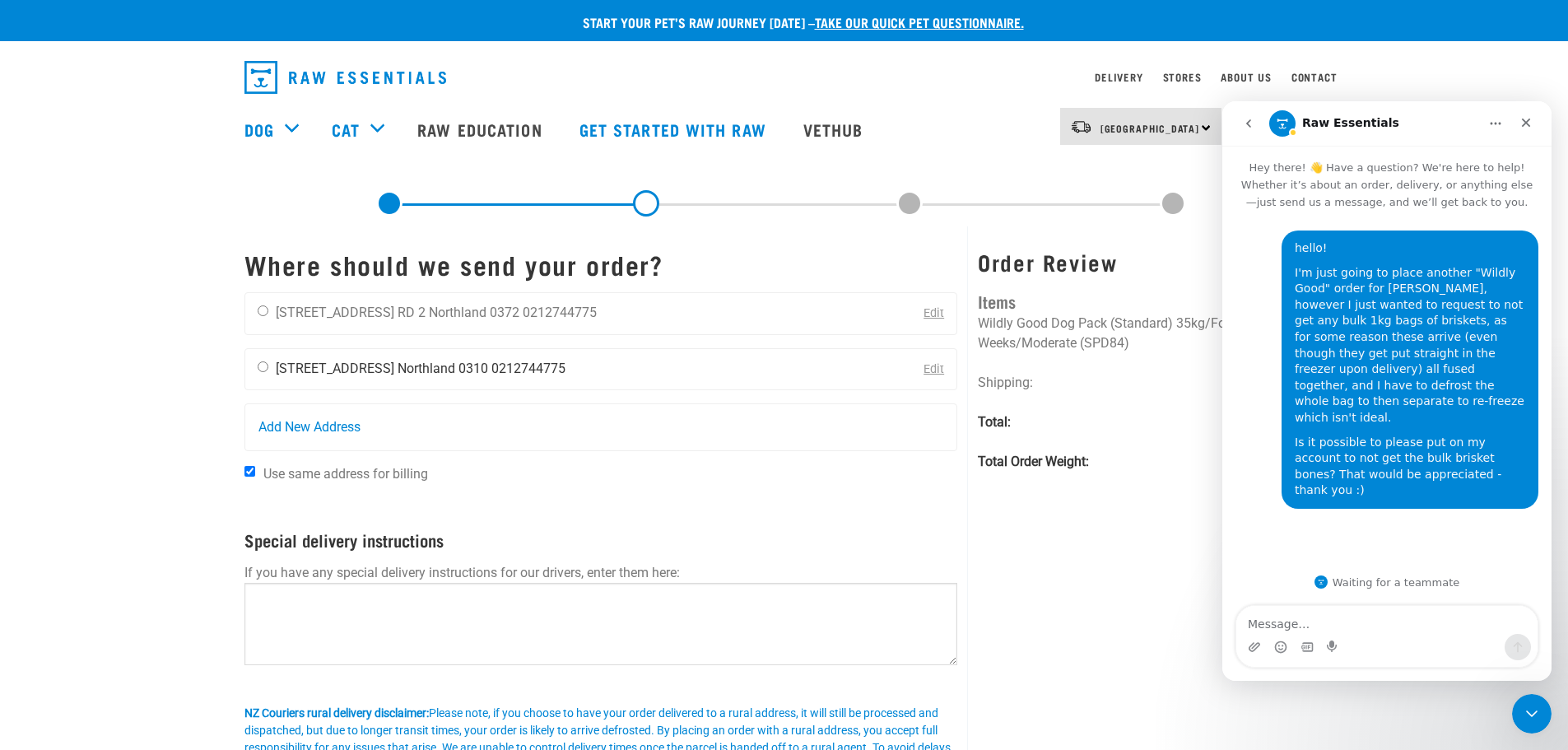
click at [262, 372] on div "[PERSON_NAME] [STREET_ADDRESS] [GEOGRAPHIC_DATA] 0310 0212744775" at bounding box center [410, 370] width 332 height 41
click at [262, 366] on input "radio" at bounding box center [263, 366] width 11 height 11
radio input "true"
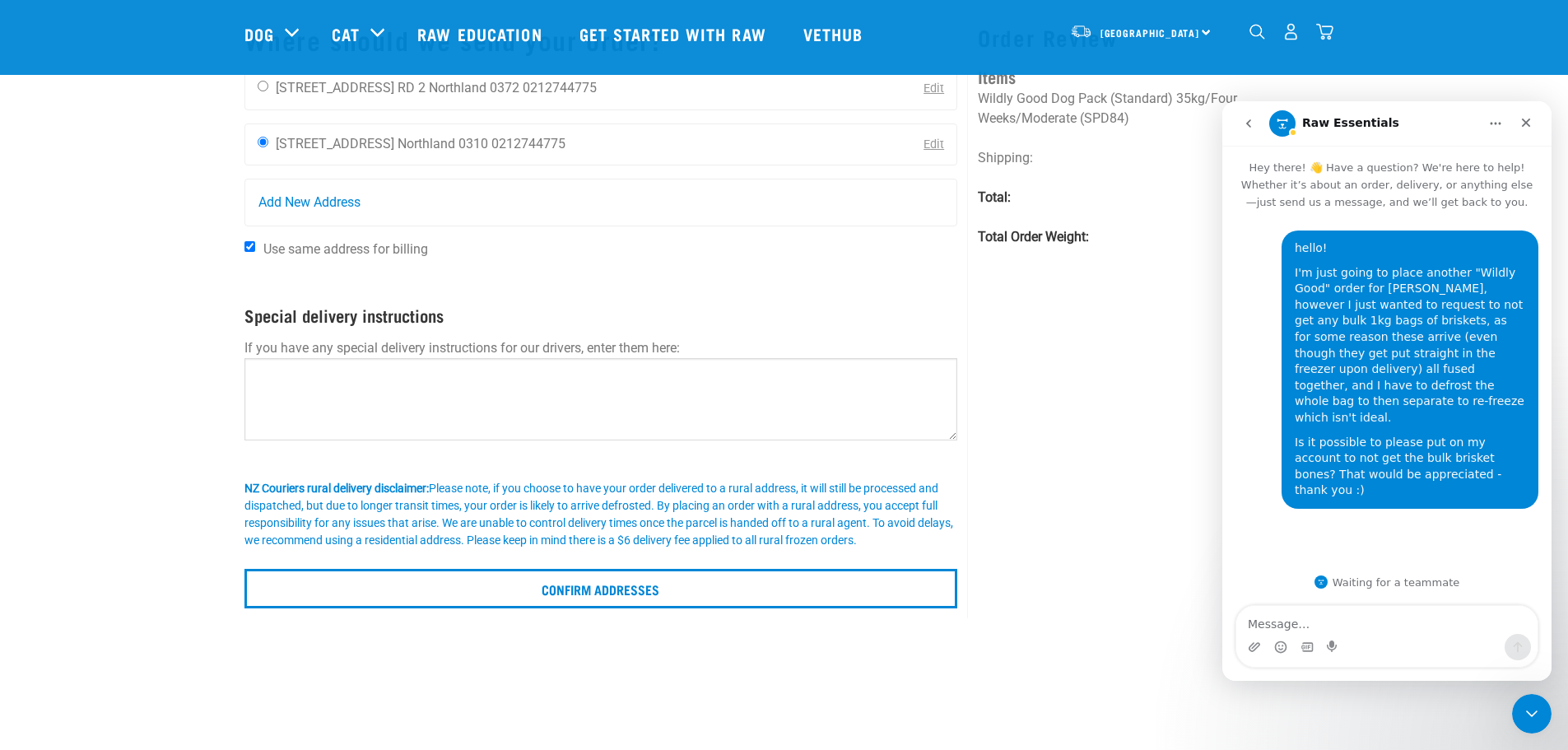
scroll to position [247, 0]
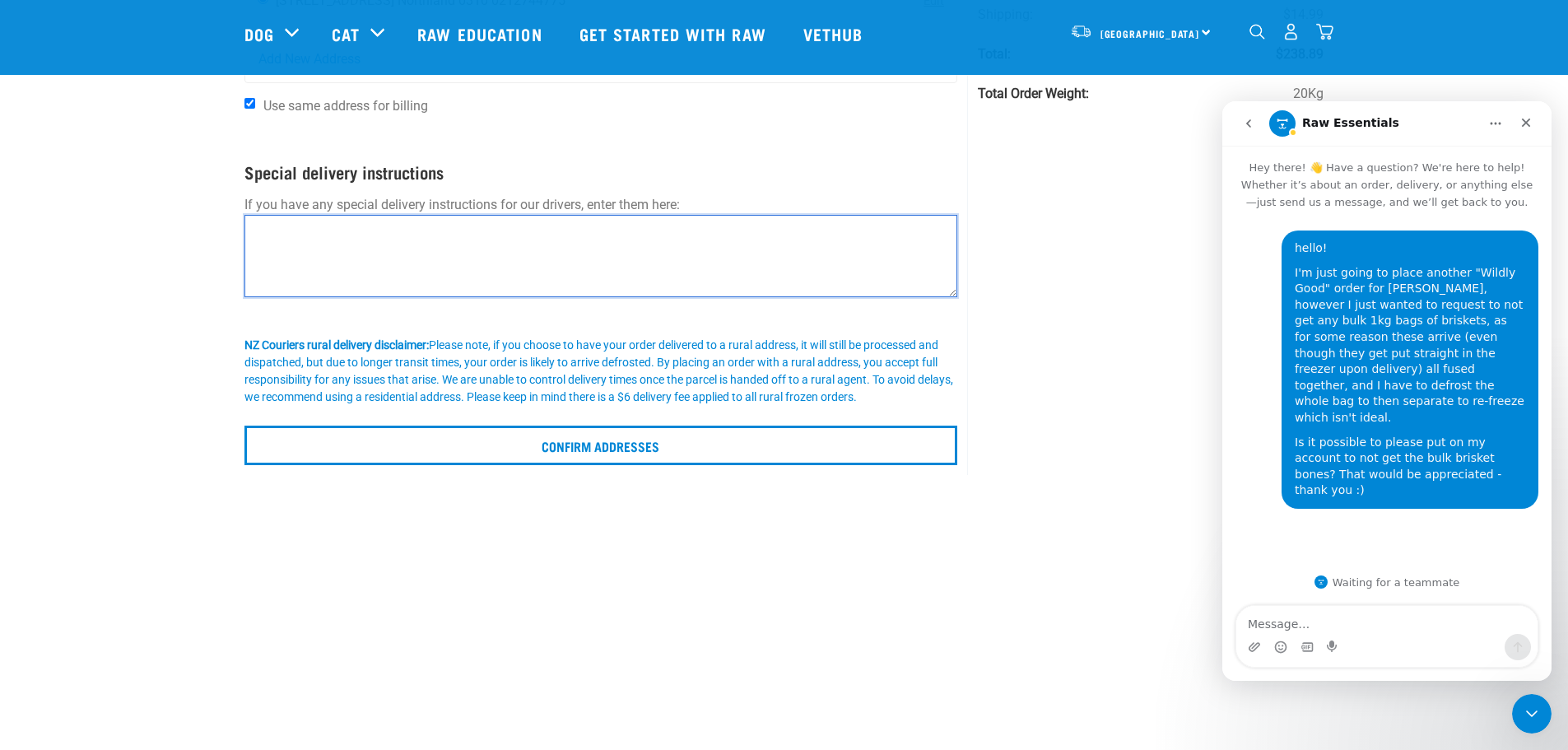
click at [543, 252] on textarea at bounding box center [601, 256] width 714 height 82
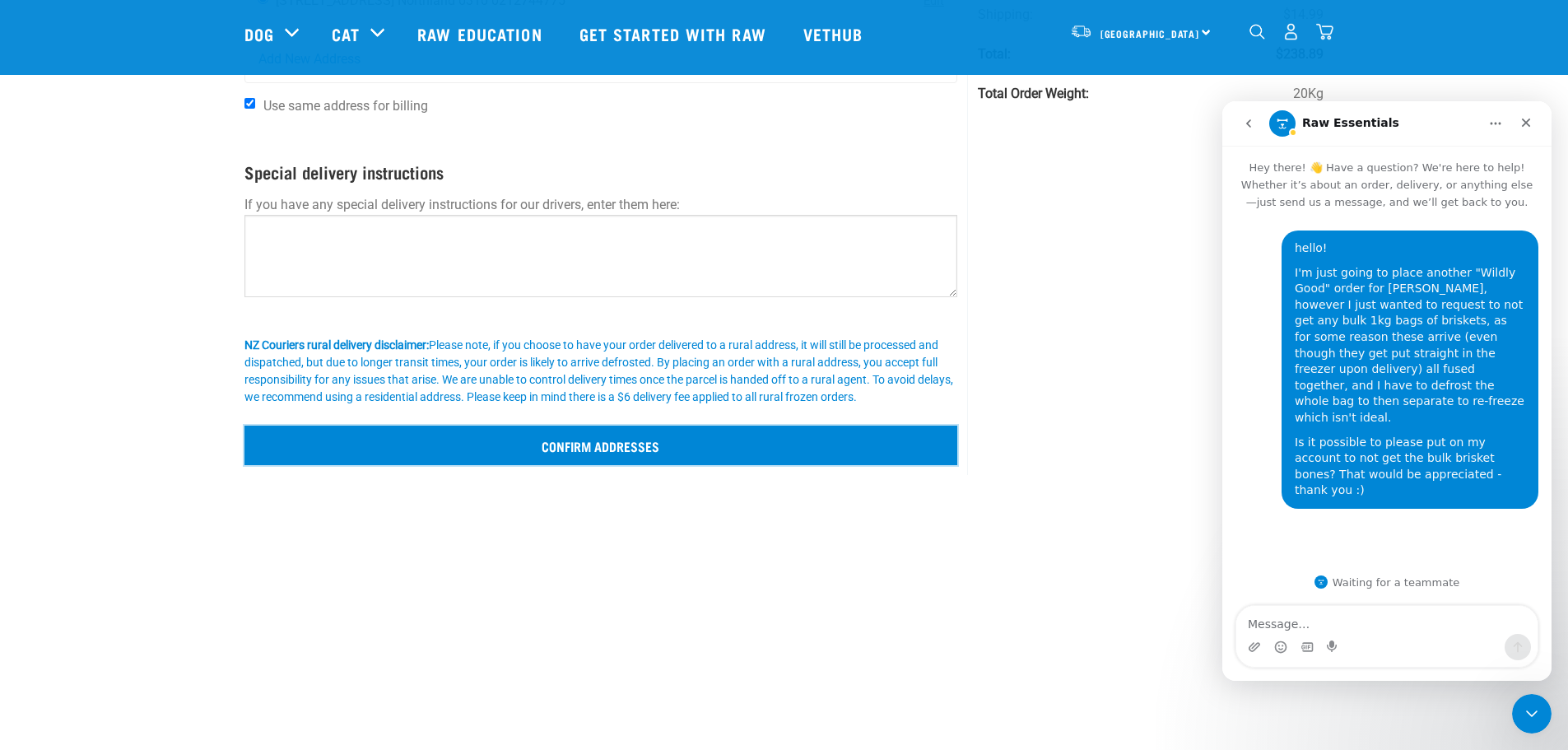
click at [691, 453] on input "Confirm addresses" at bounding box center [601, 446] width 714 height 40
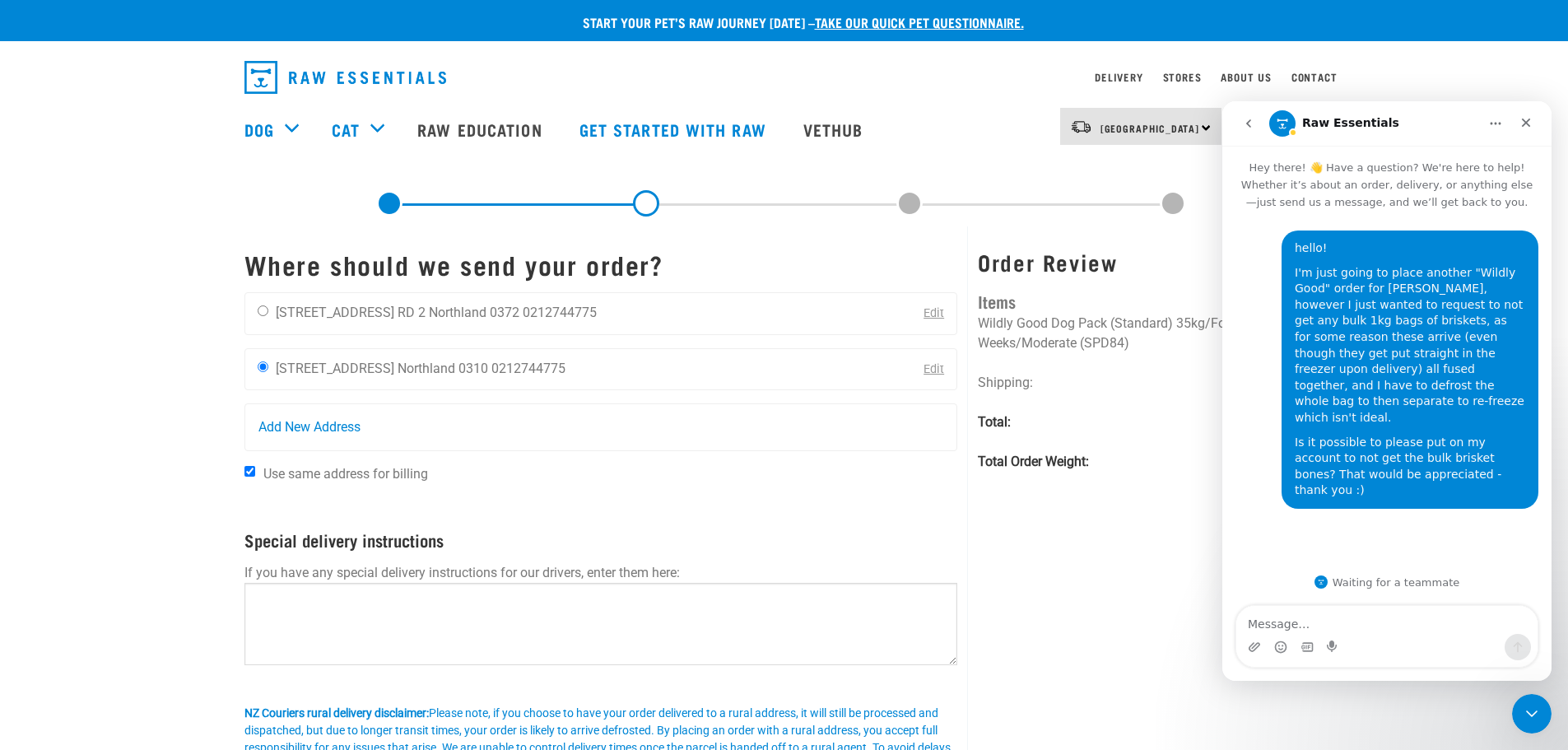
click at [1484, 123] on button "Home" at bounding box center [1495, 123] width 32 height 32
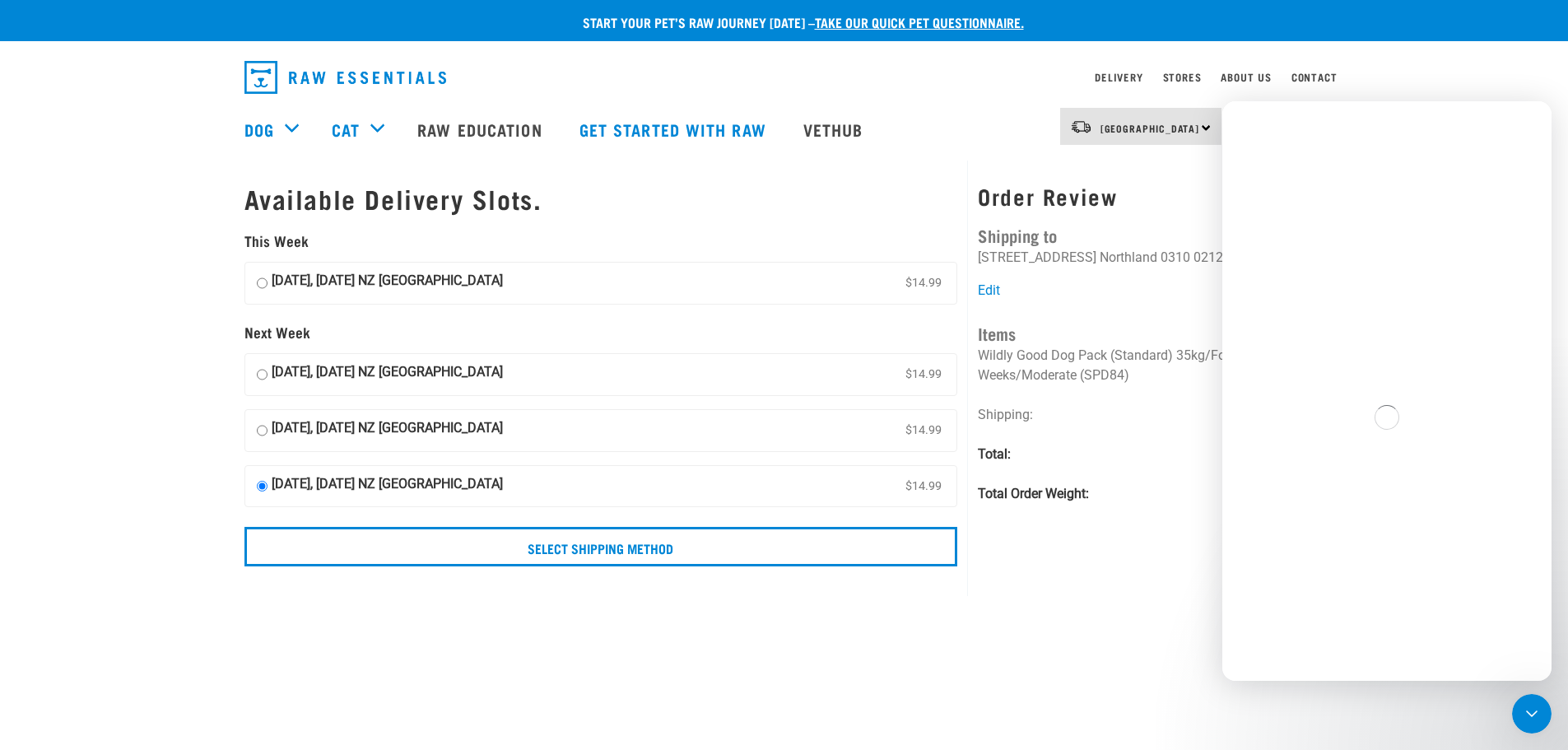
click at [365, 278] on strong "[DATE], [DATE] NZ [GEOGRAPHIC_DATA]" at bounding box center [387, 283] width 231 height 24
click at [267, 278] on input "[DATE], [DATE] NZ [GEOGRAPHIC_DATA] $14.99" at bounding box center [262, 283] width 11 height 24
radio input "true"
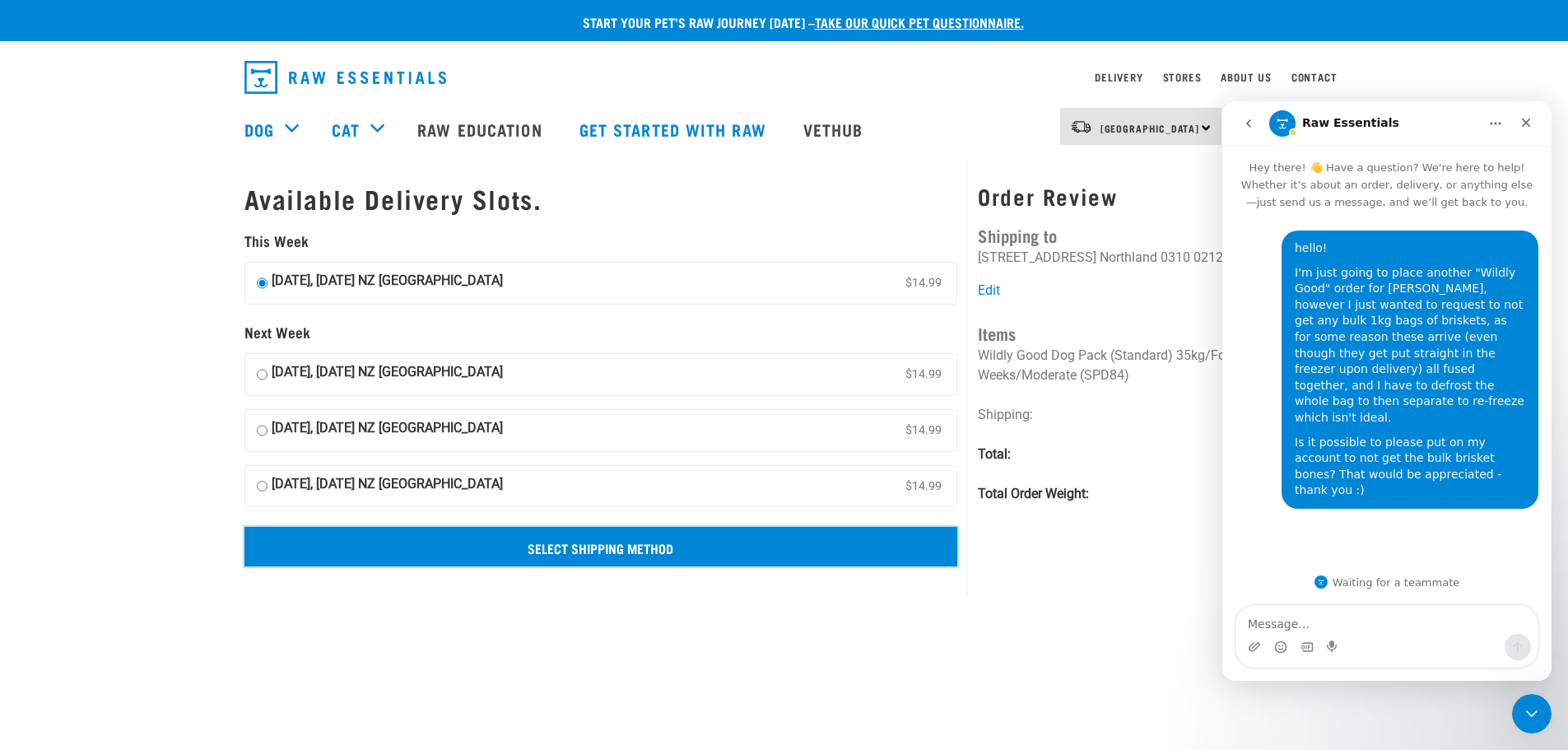
click at [567, 551] on input "Select Shipping Method" at bounding box center [601, 547] width 714 height 40
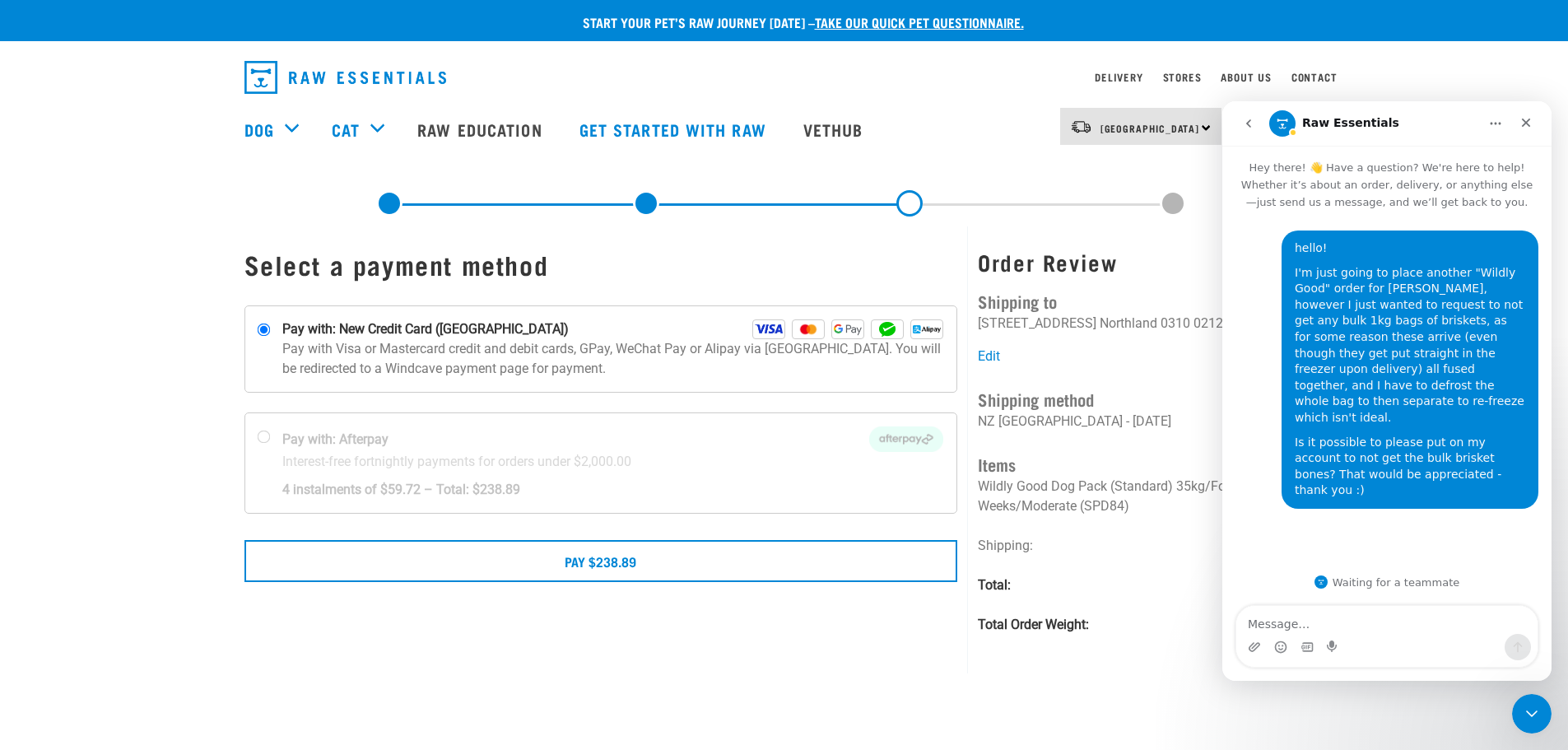
click at [1491, 110] on button "Home" at bounding box center [1495, 123] width 32 height 32
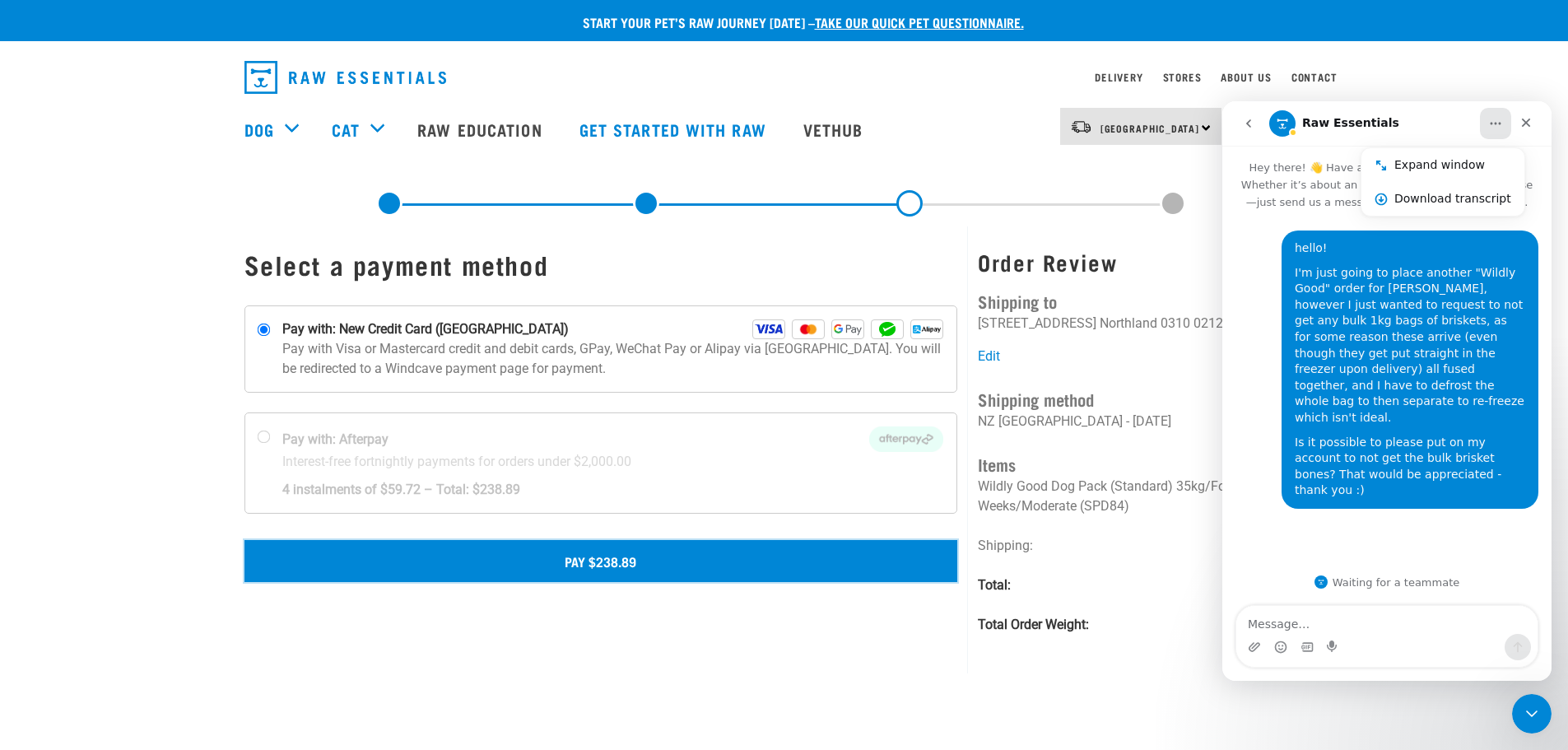
click at [605, 554] on button "Pay $238.89" at bounding box center [601, 561] width 714 height 41
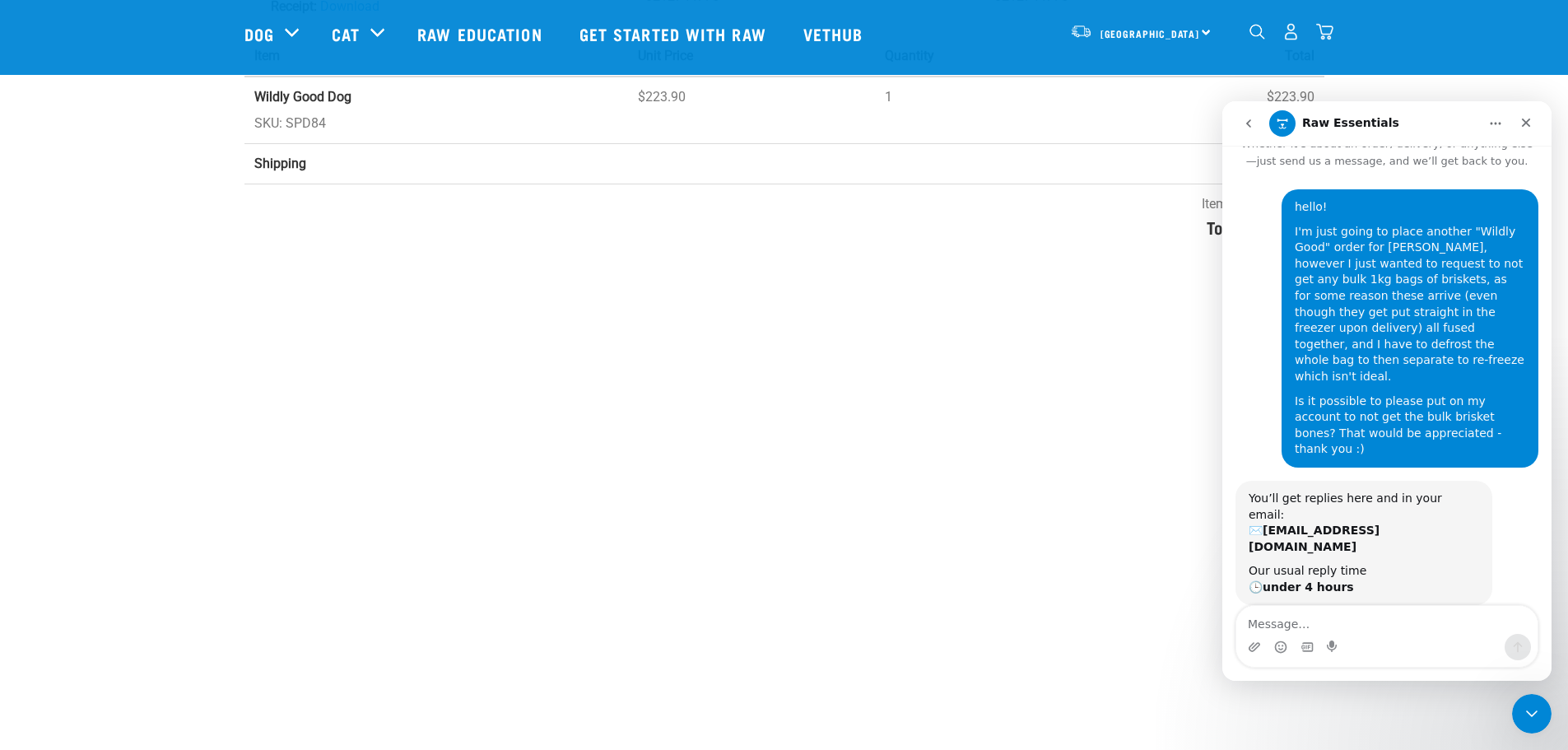
scroll to position [247, 0]
click at [1246, 131] on button "go back" at bounding box center [1248, 123] width 32 height 32
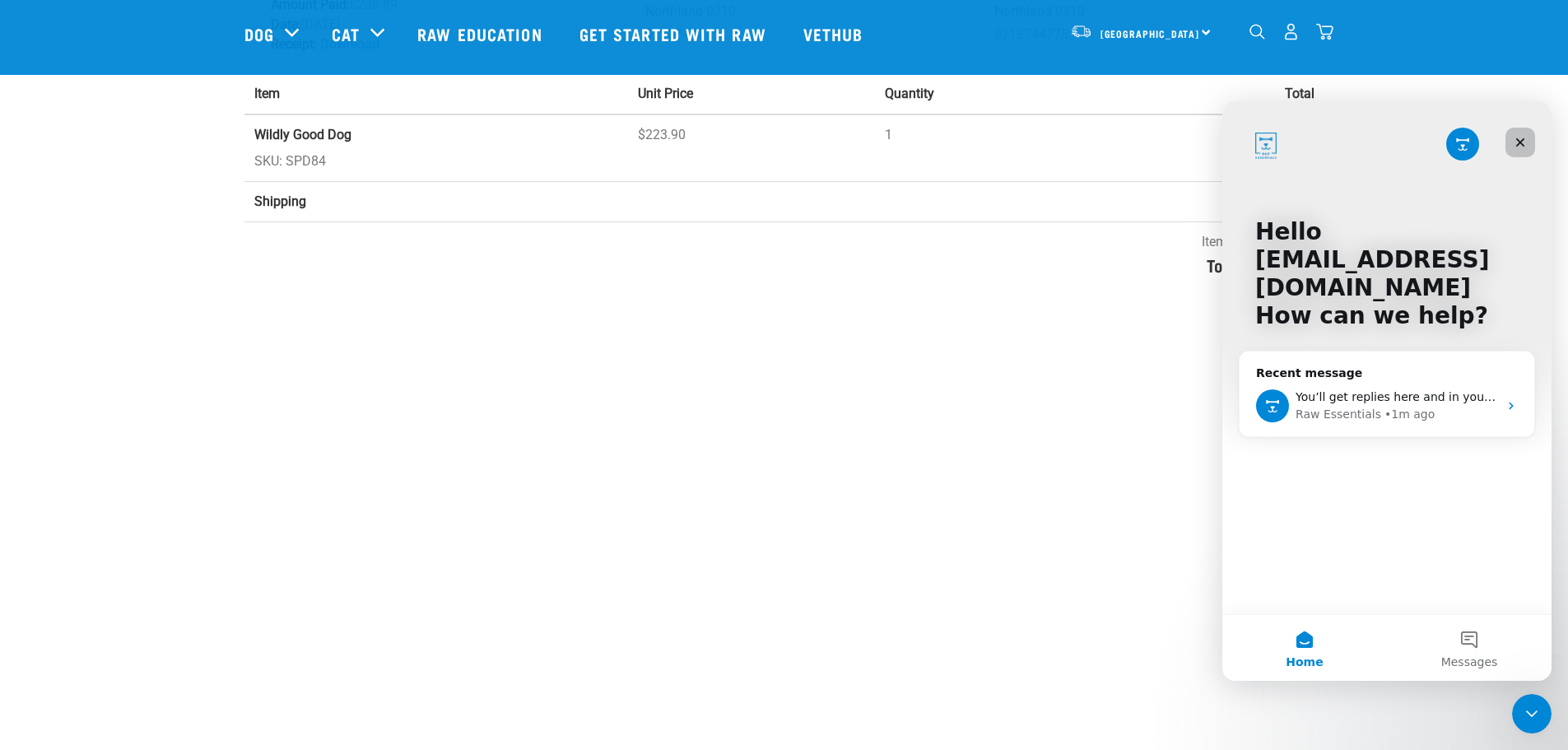
click at [1519, 145] on icon "Close" at bounding box center [1519, 142] width 14 height 14
